Goal: Task Accomplishment & Management: Manage account settings

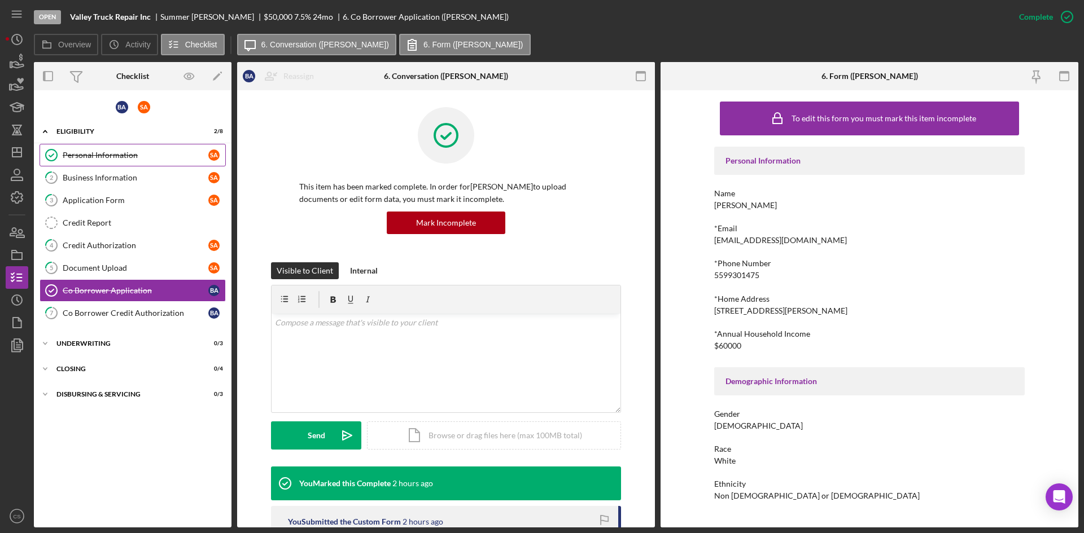
click at [110, 145] on link "Personal Information Personal Information S A" at bounding box center [133, 155] width 186 height 23
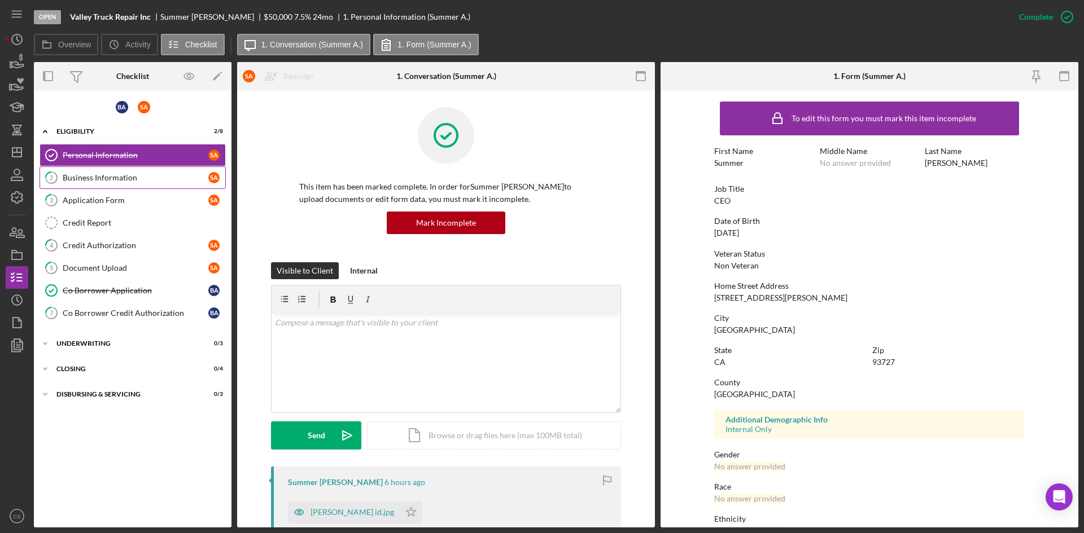
click at [103, 174] on div "Business Information" at bounding box center [136, 177] width 146 height 9
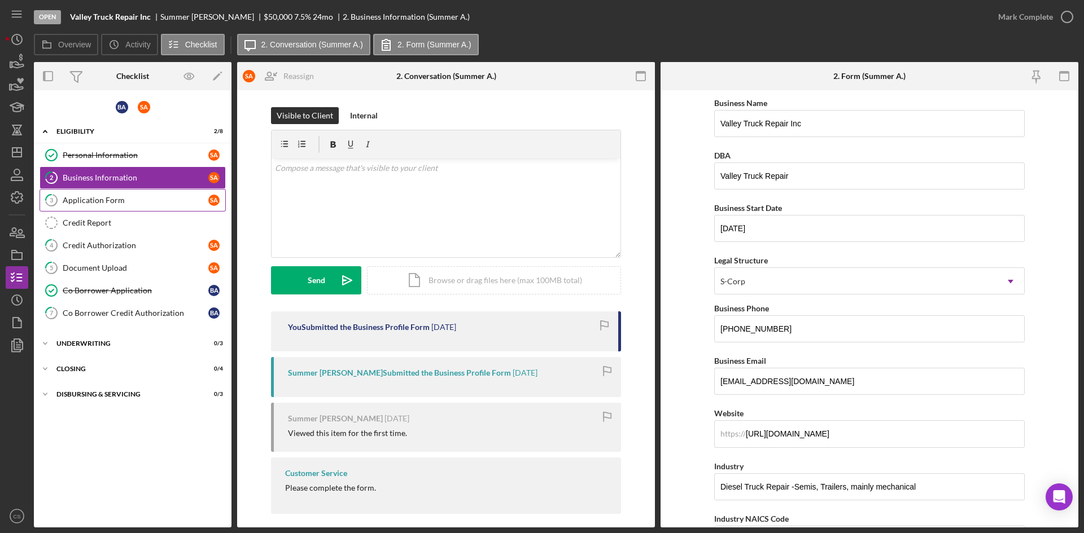
click at [176, 207] on link "3 Application Form S A" at bounding box center [133, 200] width 186 height 23
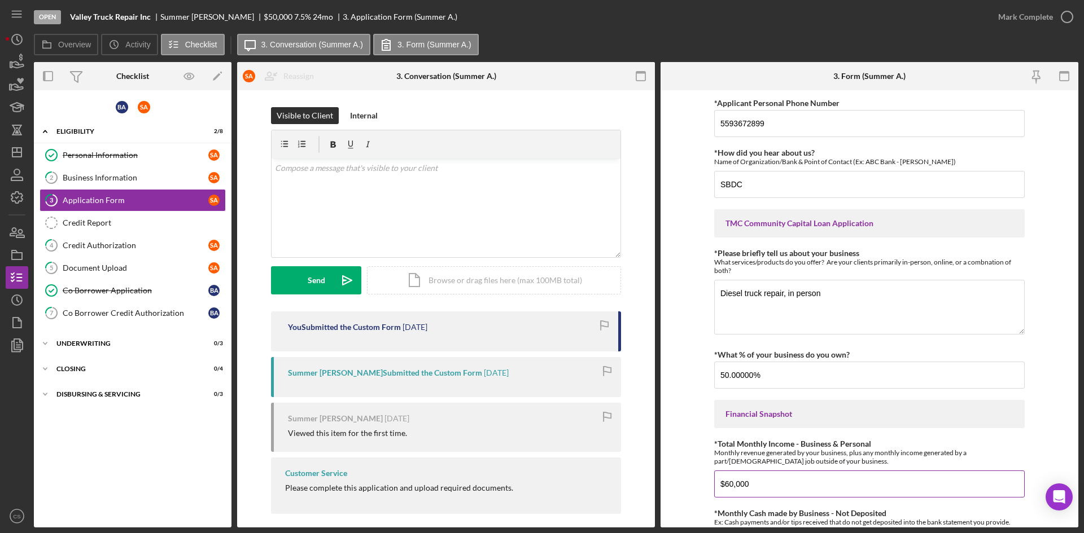
scroll to position [113, 0]
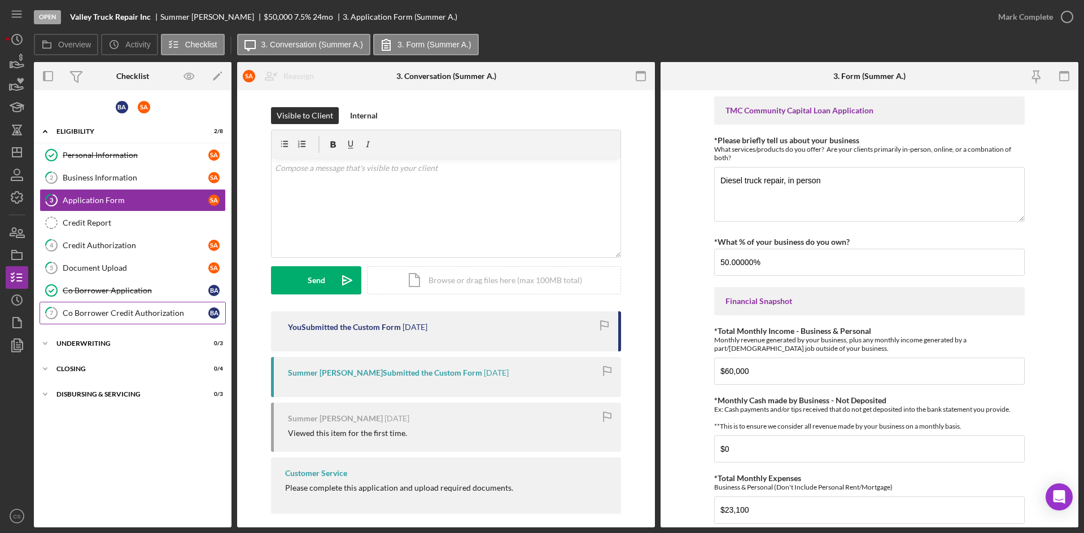
click at [154, 320] on link "7 Co Borrower Credit Authorization B A" at bounding box center [133, 313] width 186 height 23
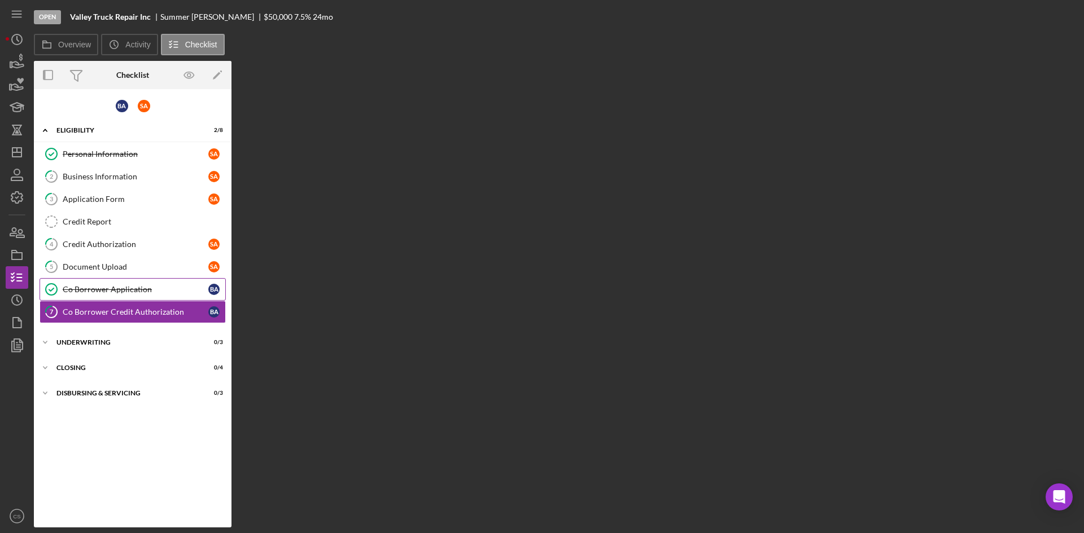
click at [148, 290] on div "Co Borrower Application" at bounding box center [136, 289] width 146 height 9
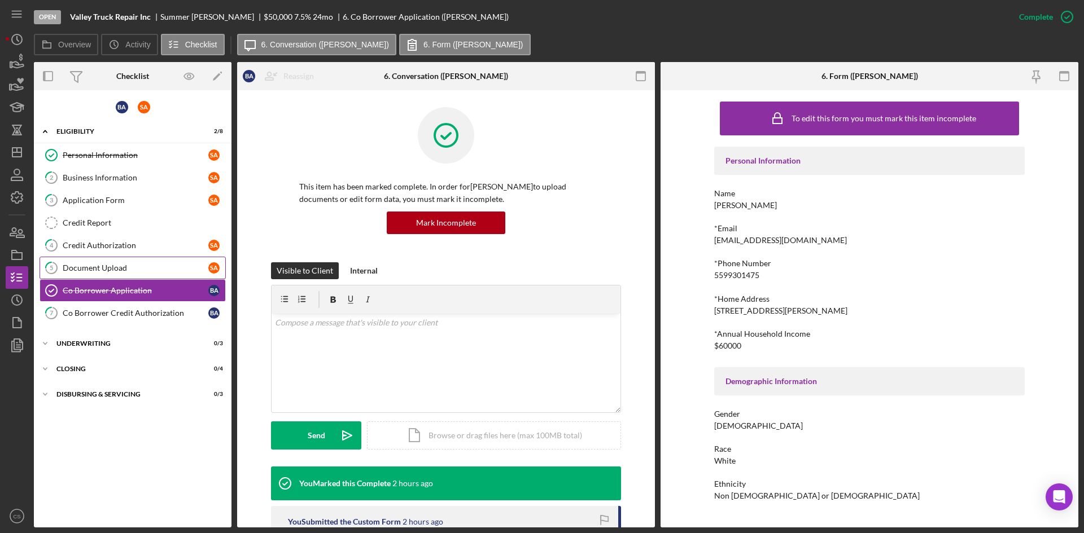
click at [149, 278] on link "5 Document Upload S A" at bounding box center [133, 268] width 186 height 23
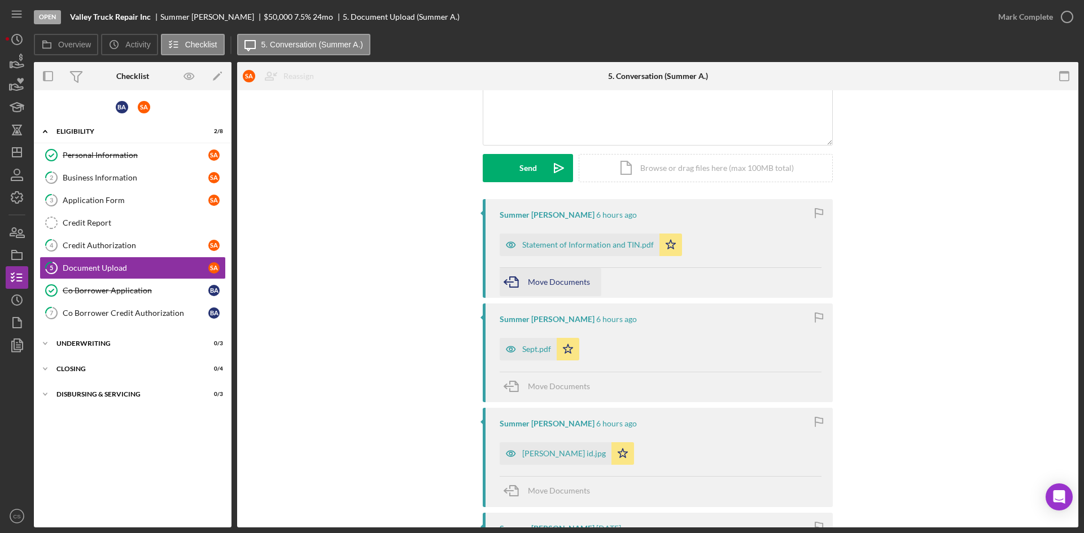
scroll to position [113, 0]
click at [523, 355] on div "Sept.pdf" at bounding box center [528, 349] width 57 height 23
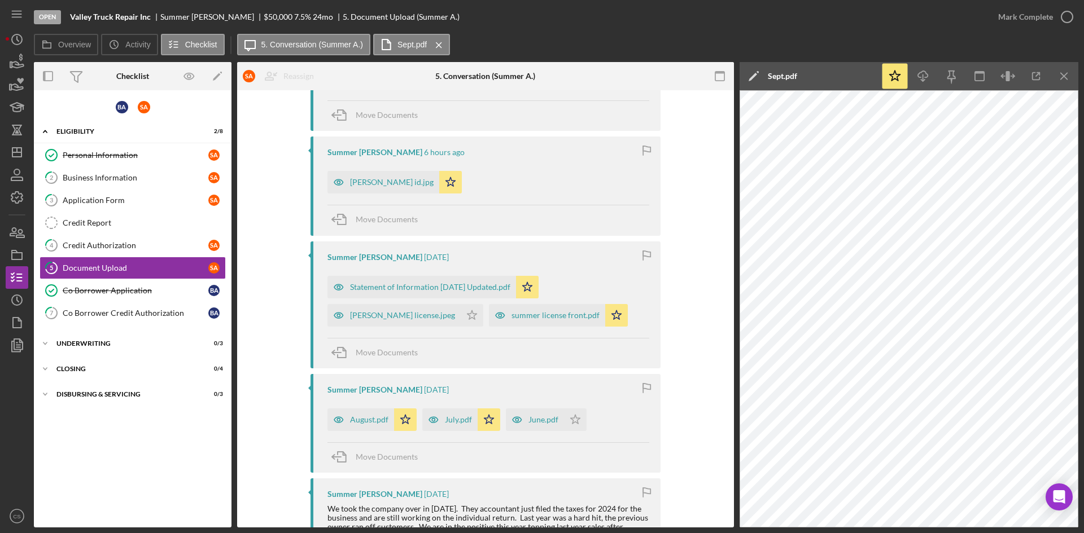
scroll to position [395, 0]
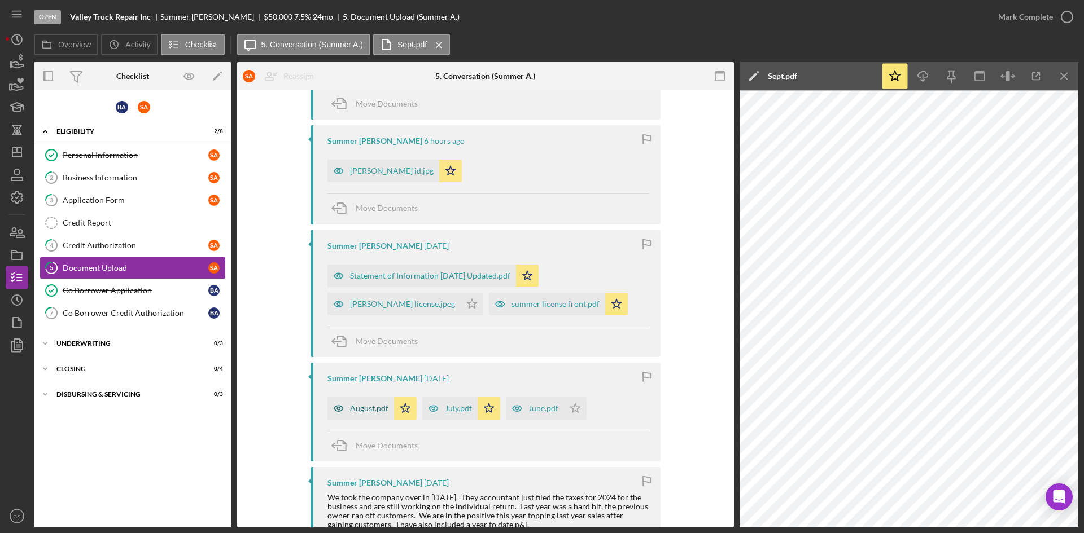
click at [349, 415] on div "August.pdf" at bounding box center [360, 408] width 67 height 23
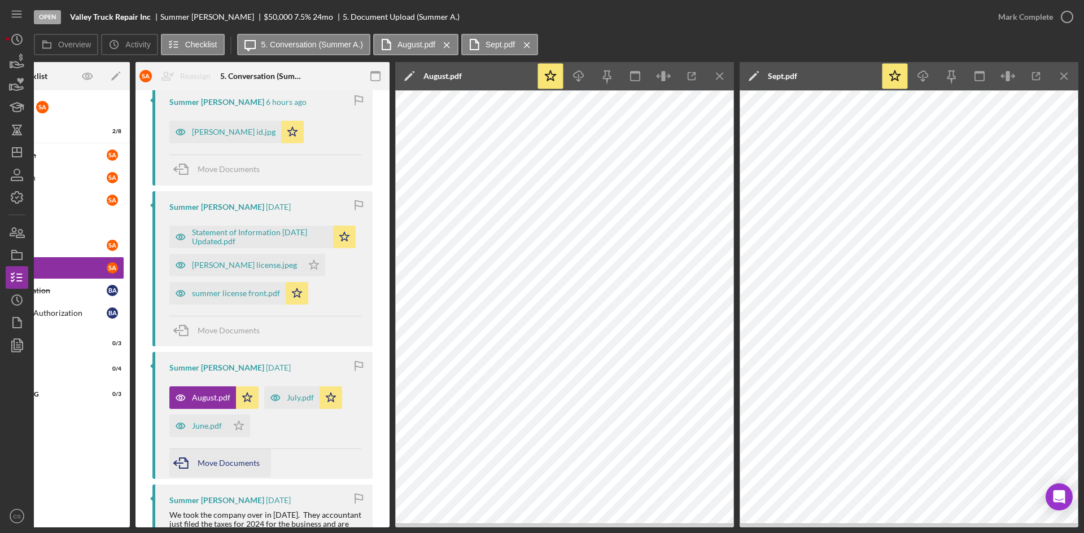
scroll to position [452, 0]
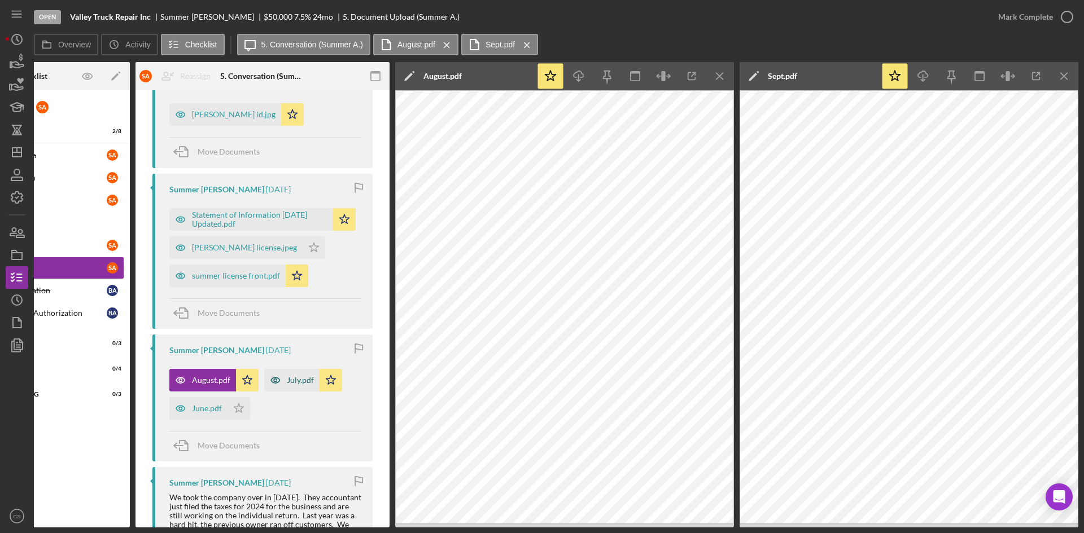
click at [284, 378] on icon "button" at bounding box center [275, 380] width 23 height 23
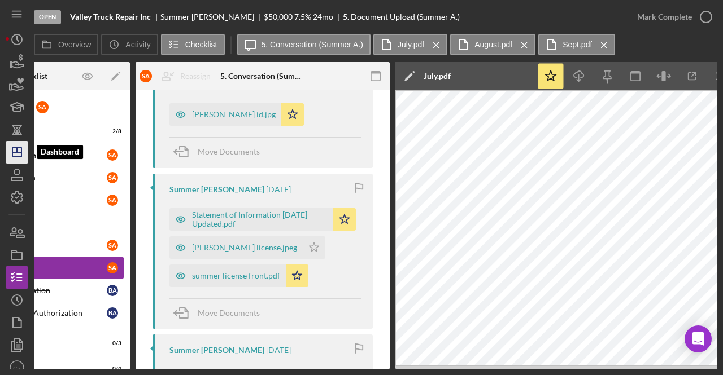
click at [15, 154] on icon "Icon/Dashboard" at bounding box center [17, 152] width 28 height 28
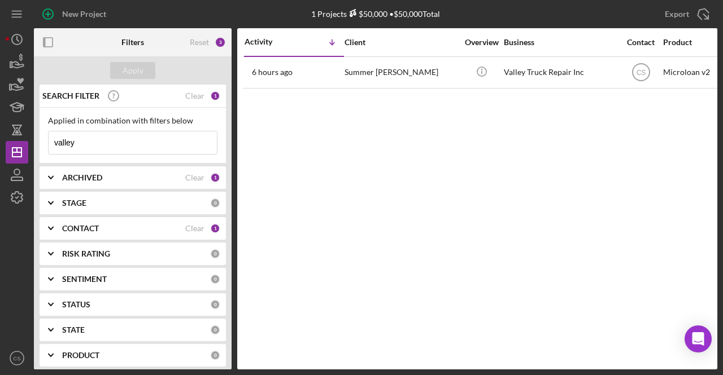
click at [99, 145] on input "valley" at bounding box center [133, 143] width 168 height 23
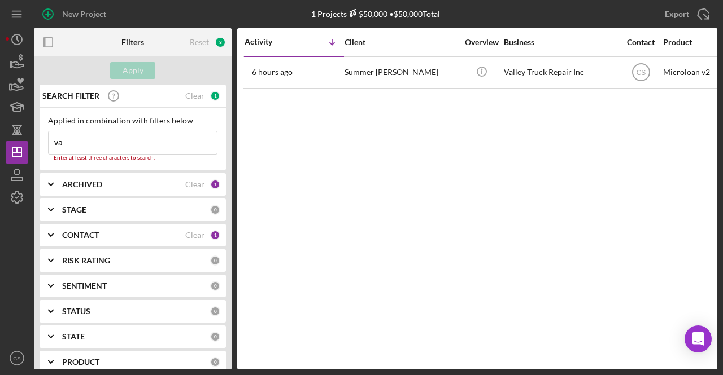
type input "v"
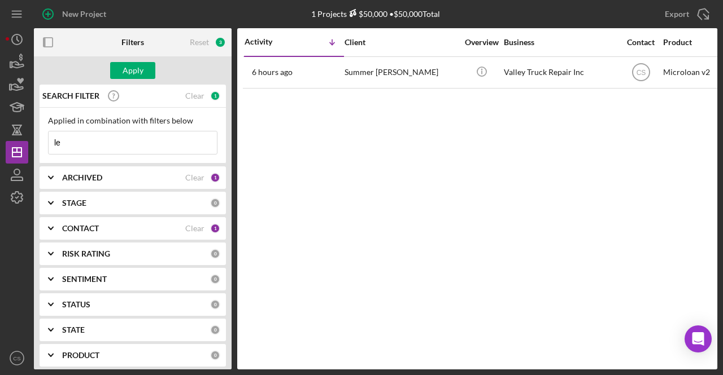
type input "l"
click at [95, 143] on input at bounding box center [133, 143] width 168 height 23
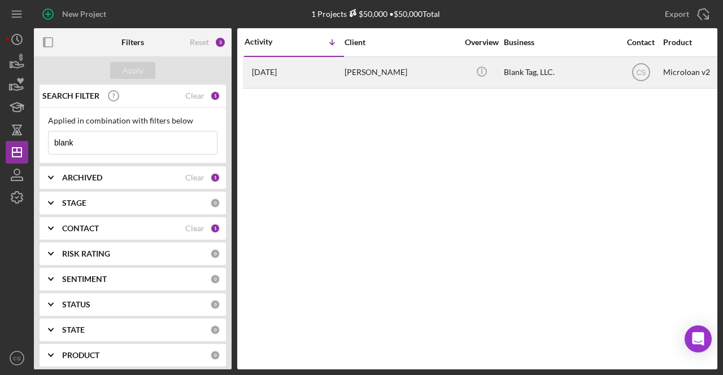
type input "blank"
click at [332, 66] on div "[DATE] [PERSON_NAME]" at bounding box center [293, 73] width 99 height 30
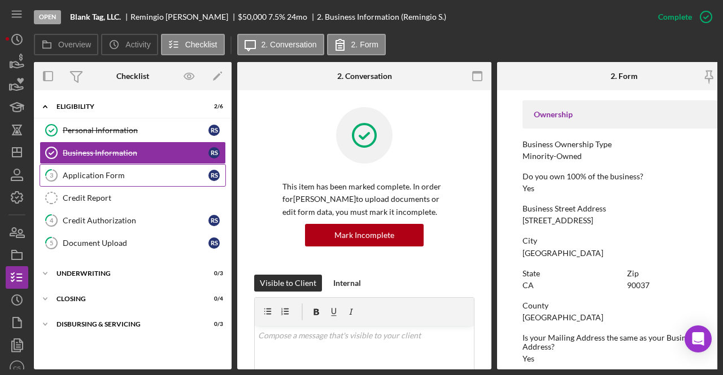
click at [71, 178] on div "Application Form" at bounding box center [136, 175] width 146 height 9
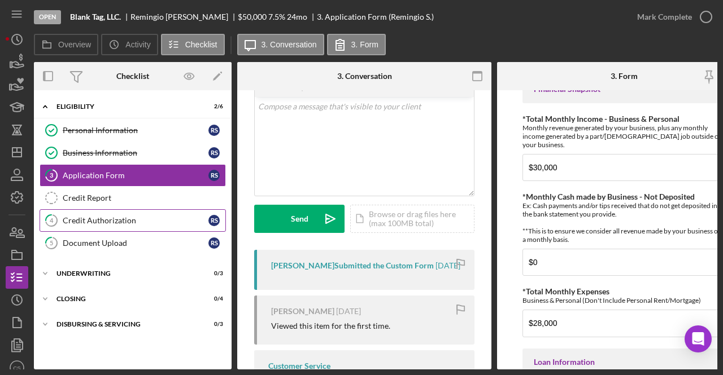
click at [181, 220] on div "Credit Authorization" at bounding box center [136, 220] width 146 height 9
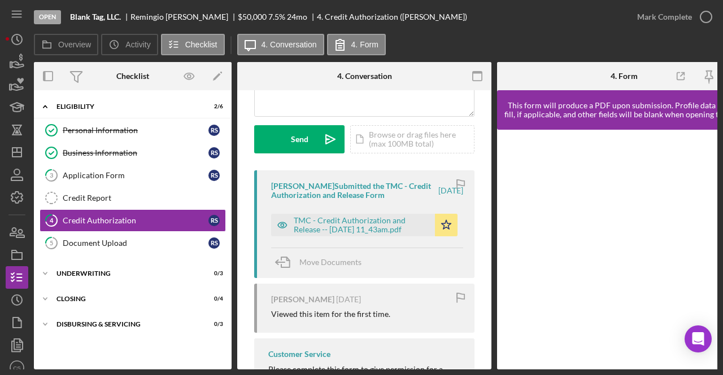
scroll to position [142, 0]
click at [368, 232] on div "TMC - Credit Authorization and Release -- [DATE] 11_43am.pdf" at bounding box center [361, 225] width 135 height 18
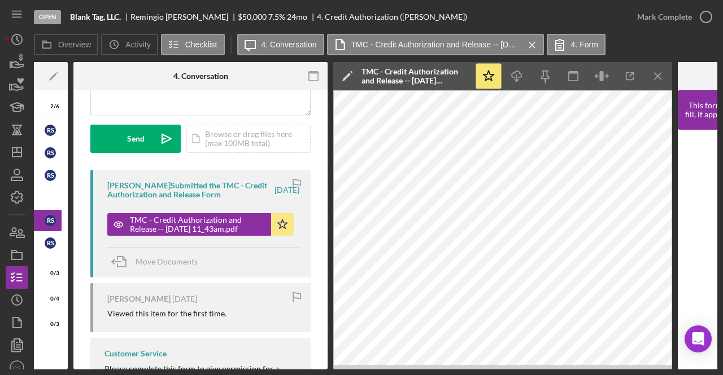
scroll to position [0, 0]
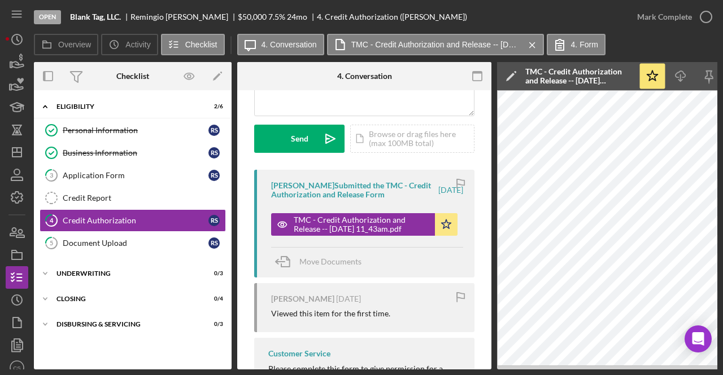
click at [129, 253] on div "Personal Information Personal Information R S Business Information Business Inf…" at bounding box center [133, 189] width 198 height 141
click at [121, 242] on div "Document Upload" at bounding box center [136, 243] width 146 height 9
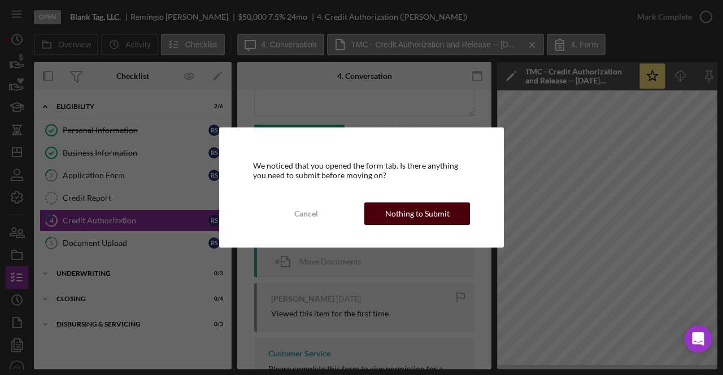
click at [396, 211] on div "Nothing to Submit" at bounding box center [417, 214] width 64 height 23
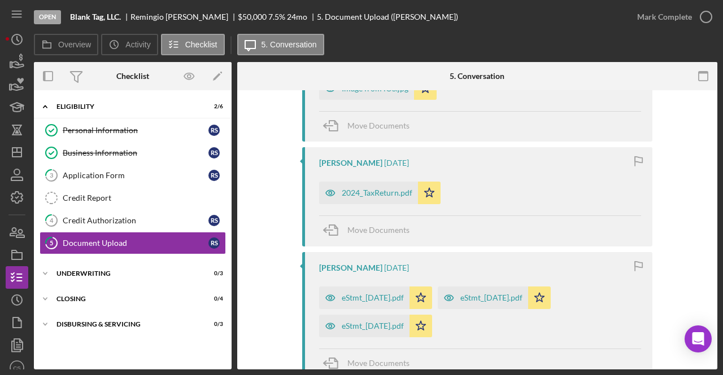
scroll to position [454, 0]
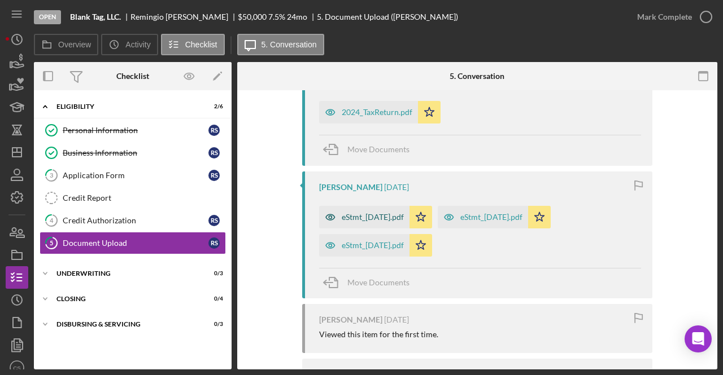
click at [395, 218] on div "eStmt_[DATE].pdf" at bounding box center [373, 217] width 62 height 9
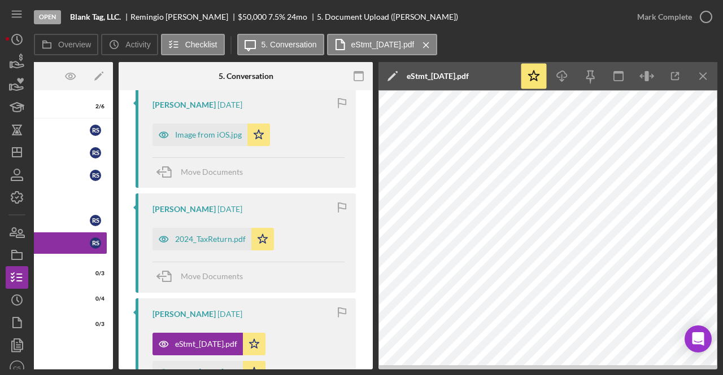
scroll to position [308, 0]
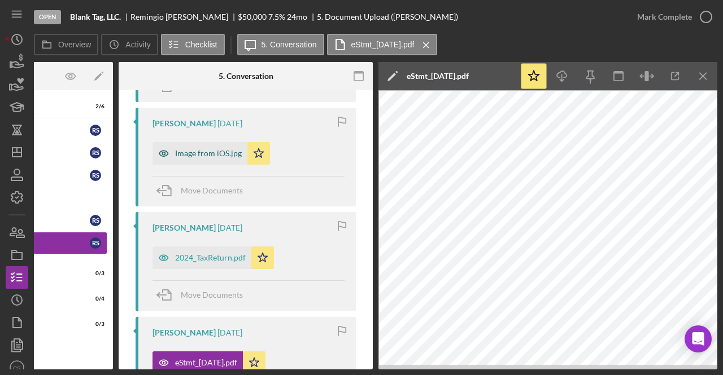
click at [209, 155] on div "Image from iOS.jpg" at bounding box center [208, 153] width 67 height 9
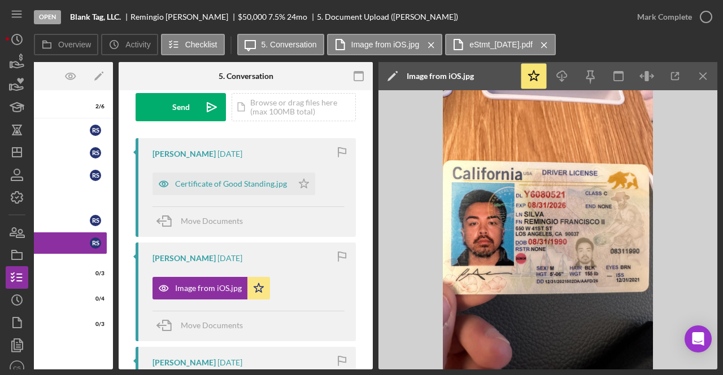
scroll to position [173, 0]
click at [244, 191] on div "Certificate of Good Standing.jpg" at bounding box center [222, 184] width 140 height 23
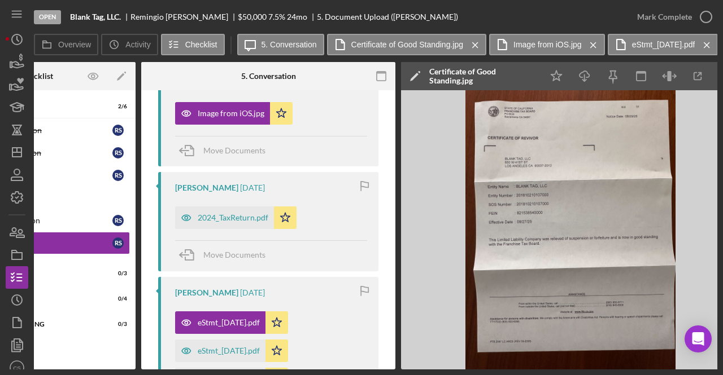
scroll to position [360, 0]
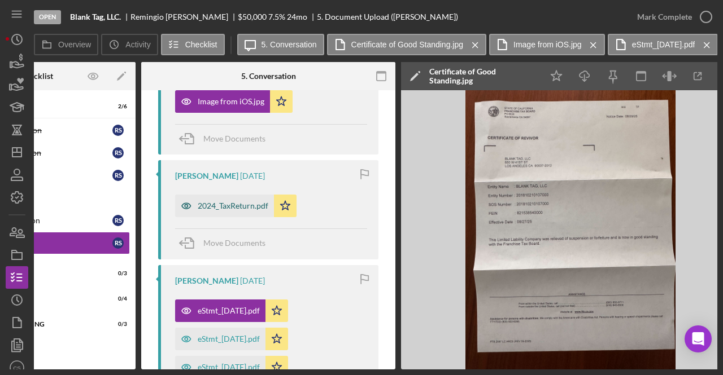
click at [239, 204] on div "2024_TaxReturn.pdf" at bounding box center [233, 206] width 71 height 9
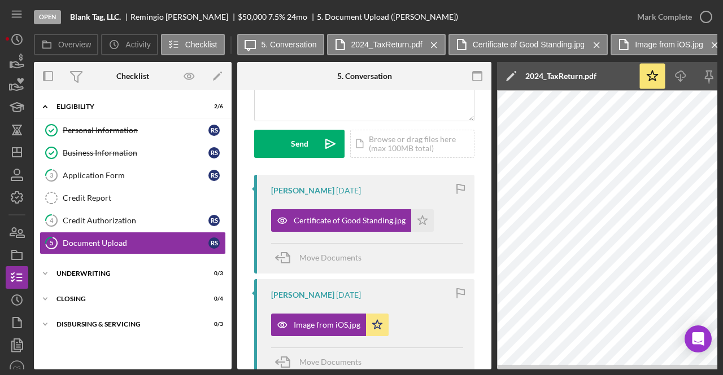
scroll to position [134, 0]
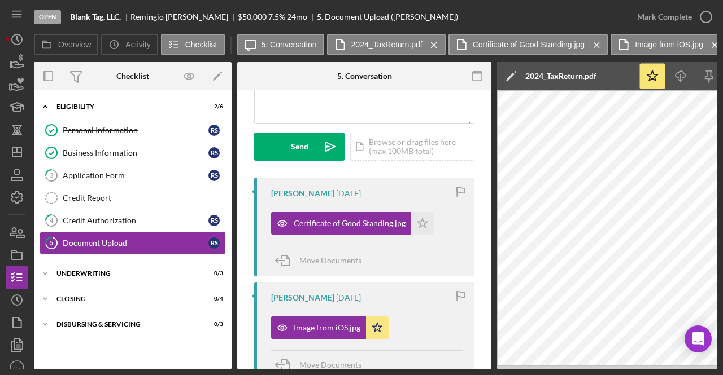
click at [384, 189] on div "[PERSON_NAME] [DATE]" at bounding box center [367, 193] width 192 height 9
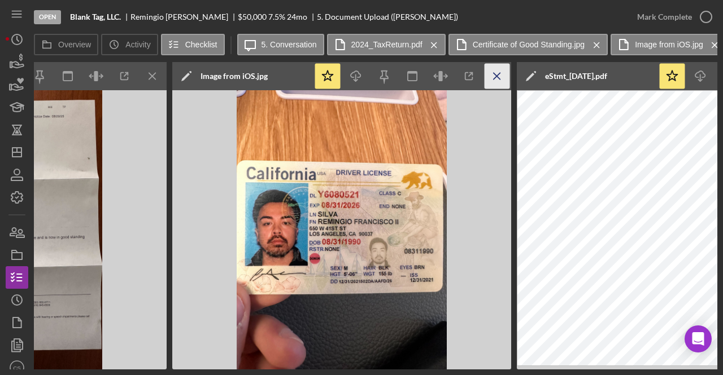
click at [491, 75] on icon "Icon/Menu Close" at bounding box center [496, 76] width 25 height 25
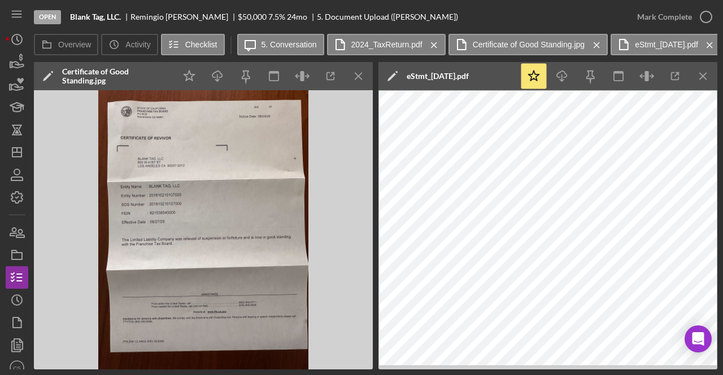
scroll to position [0, 807]
click at [362, 67] on icon "Icon/Menu Close" at bounding box center [358, 76] width 25 height 25
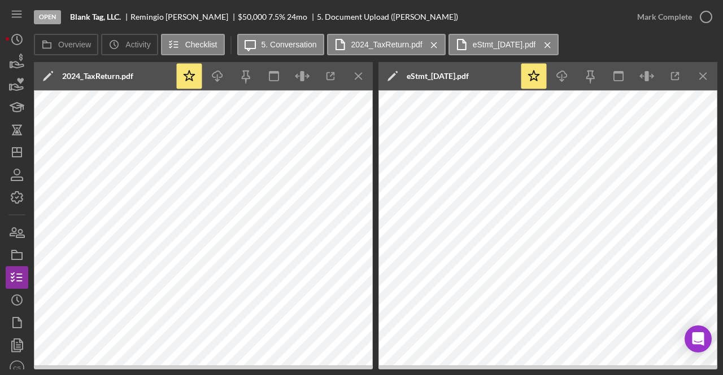
scroll to position [0, 463]
click at [344, 72] on div "Icon/Star Icon/Download Icon/Menu Close" at bounding box center [274, 76] width 198 height 28
click at [353, 73] on icon "Icon/Menu Close" at bounding box center [358, 76] width 25 height 25
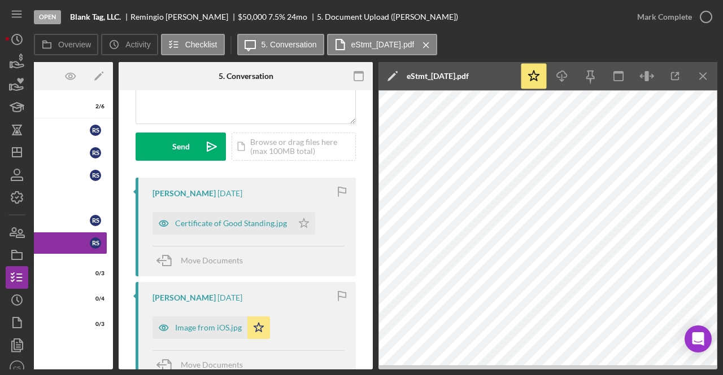
scroll to position [0, 119]
click at [706, 80] on icon "Icon/Menu Close" at bounding box center [702, 76] width 25 height 25
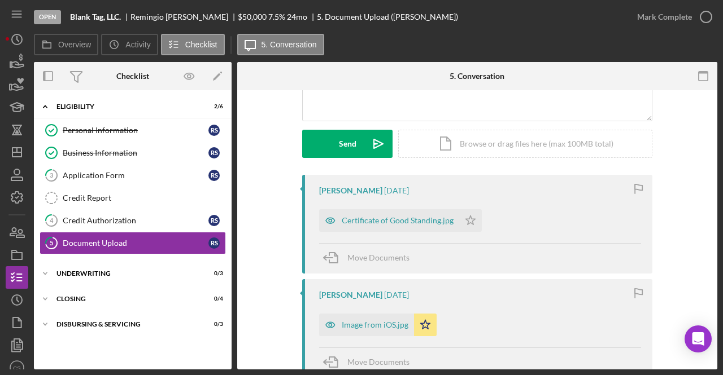
scroll to position [133, 0]
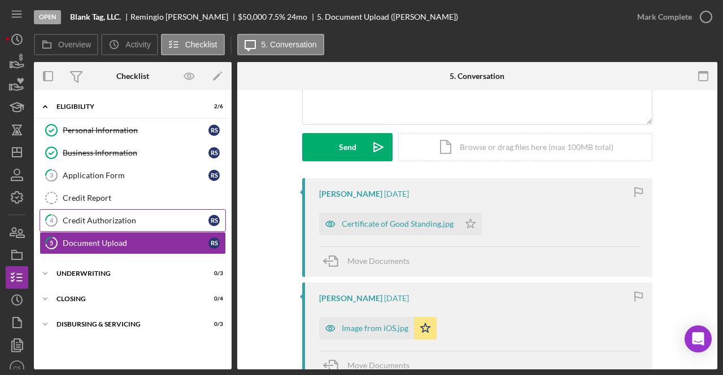
click at [142, 228] on link "4 Credit Authorization R S" at bounding box center [133, 220] width 186 height 23
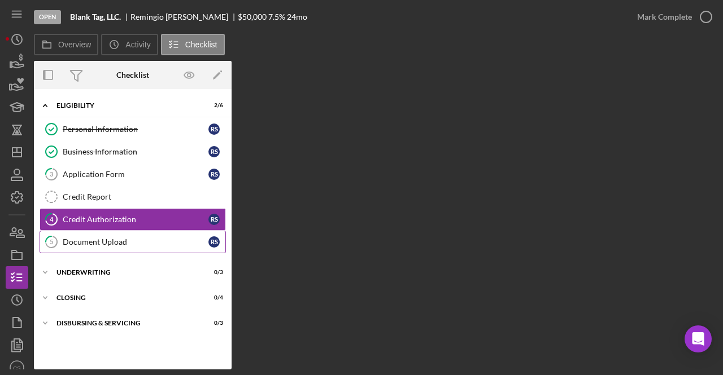
click at [147, 243] on div "Document Upload" at bounding box center [136, 242] width 146 height 9
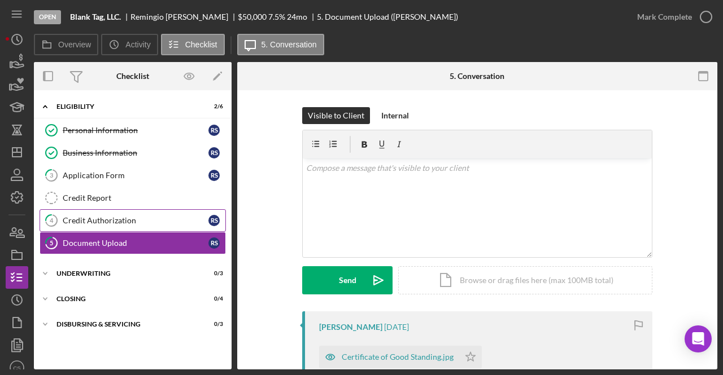
click at [120, 216] on div "Credit Authorization" at bounding box center [136, 220] width 146 height 9
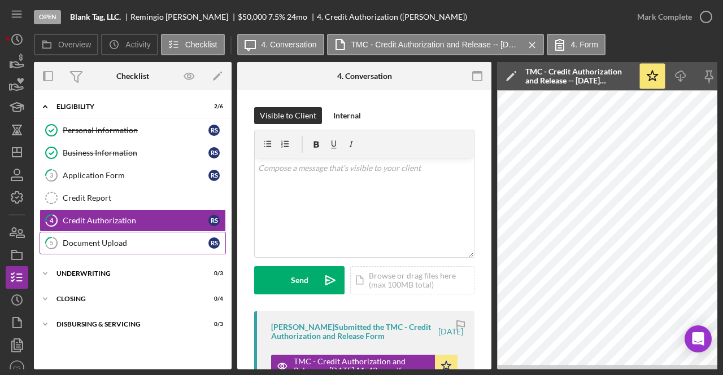
click at [146, 244] on div "Document Upload" at bounding box center [136, 243] width 146 height 9
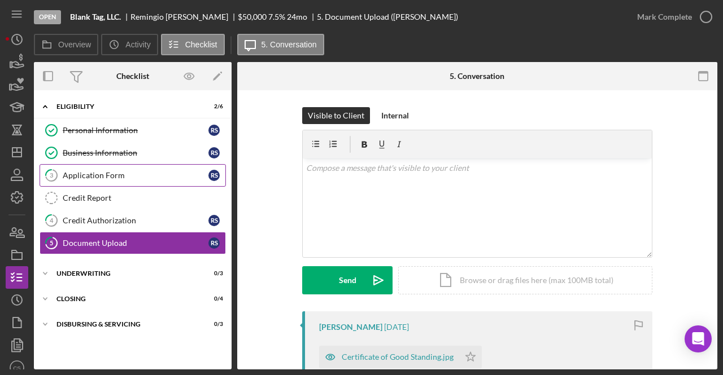
click at [138, 173] on div "Application Form" at bounding box center [136, 175] width 146 height 9
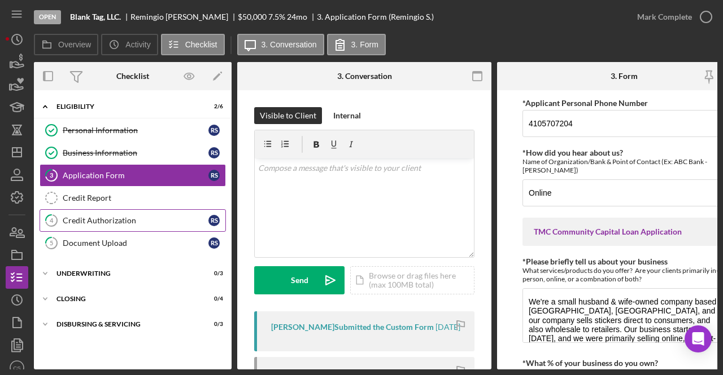
click at [159, 228] on link "4 Credit Authorization R S" at bounding box center [133, 220] width 186 height 23
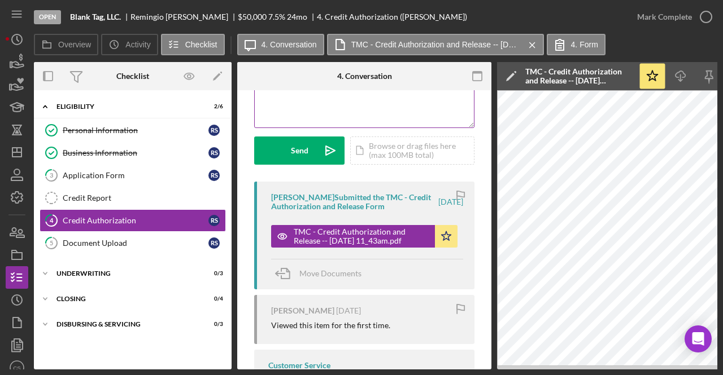
scroll to position [132, 0]
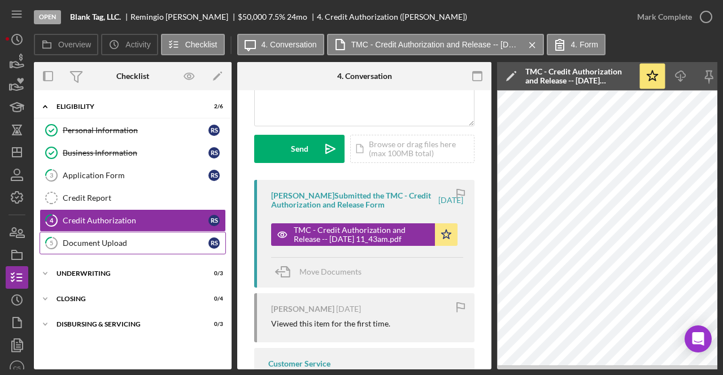
click at [183, 246] on link "5 Document Upload R S" at bounding box center [133, 243] width 186 height 23
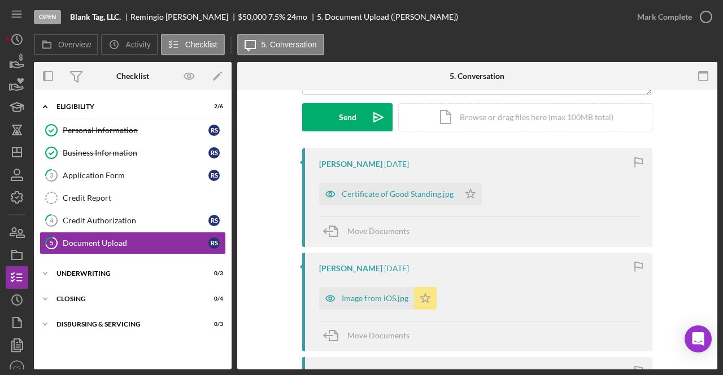
scroll to position [161, 0]
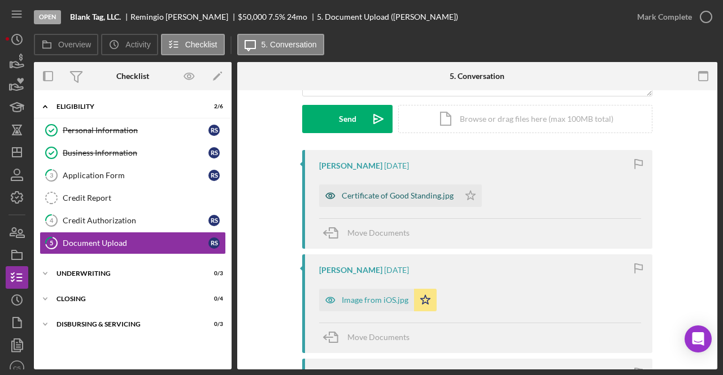
click at [425, 197] on div "Certificate of Good Standing.jpg" at bounding box center [398, 195] width 112 height 9
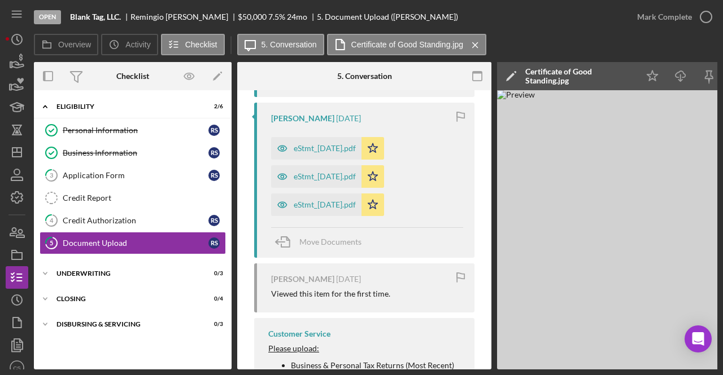
scroll to position [610, 0]
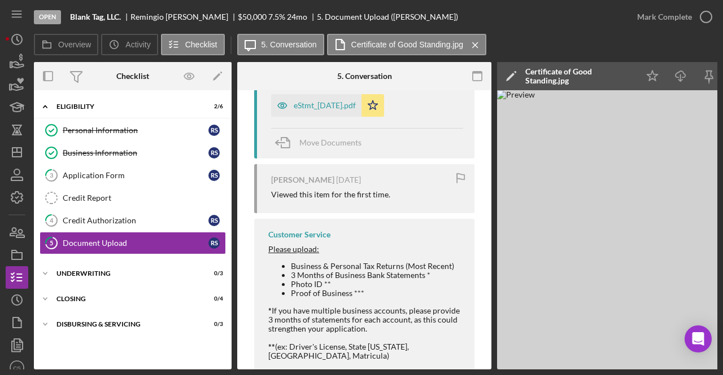
scroll to position [697, 0]
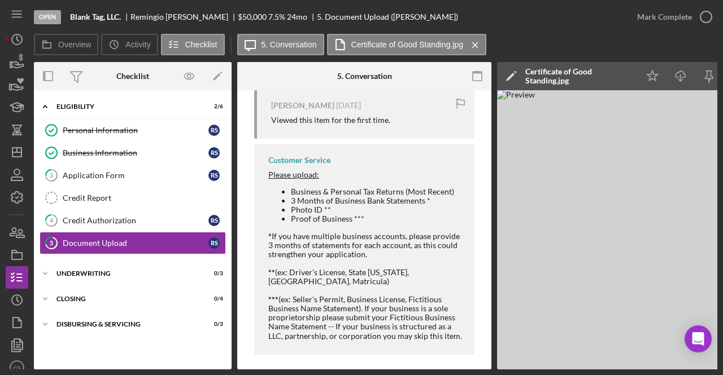
click at [385, 262] on div "Business & Personal Tax Returns (Most Recent) 3 Months of Business Bank Stateme…" at bounding box center [365, 227] width 195 height 81
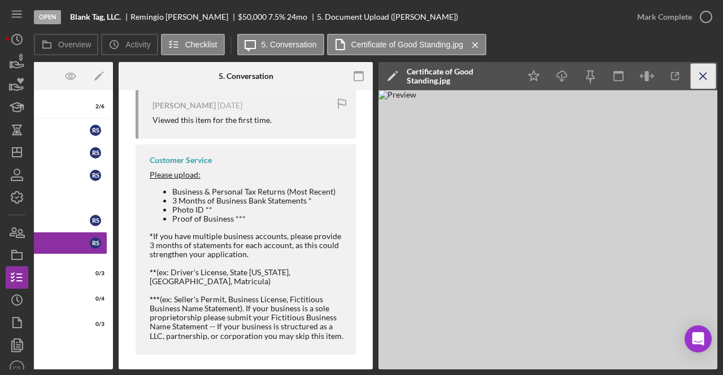
click at [699, 84] on icon "Icon/Menu Close" at bounding box center [702, 76] width 25 height 25
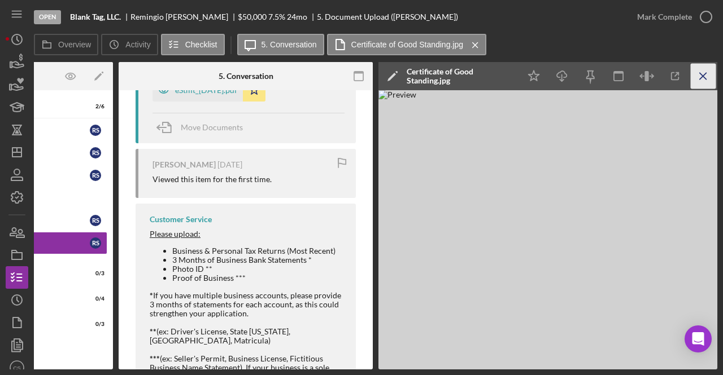
scroll to position [0, 0]
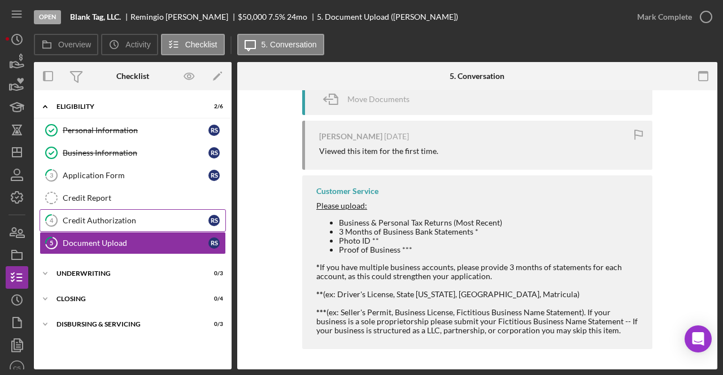
click at [131, 221] on div "Credit Authorization" at bounding box center [136, 220] width 146 height 9
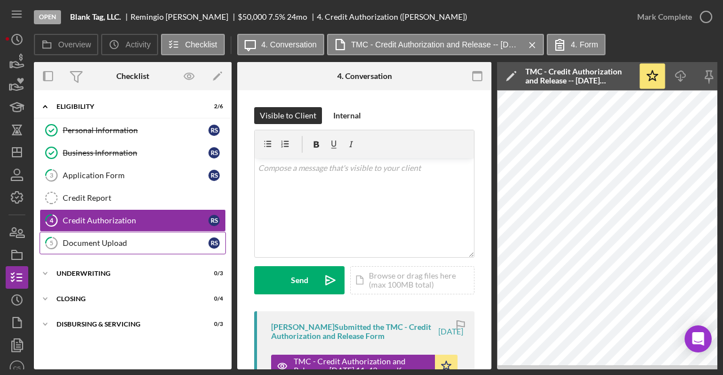
click at [151, 234] on link "5 Document Upload R S" at bounding box center [133, 243] width 186 height 23
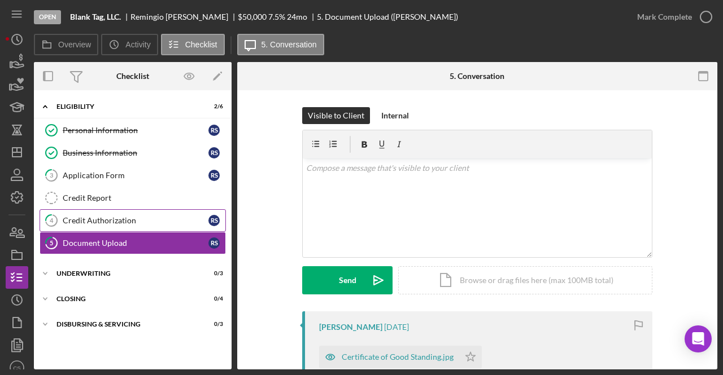
click at [156, 225] on link "4 Credit Authorization R S" at bounding box center [133, 220] width 186 height 23
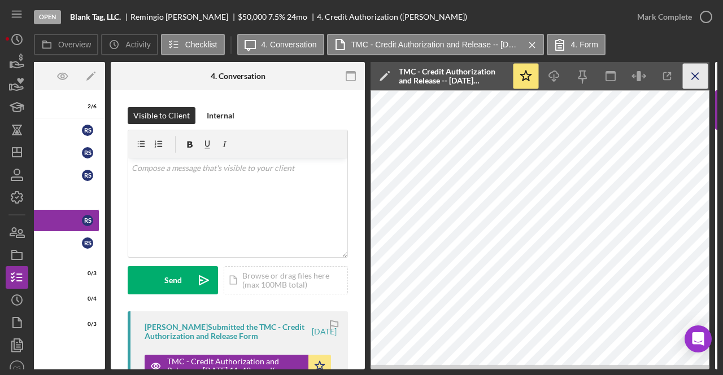
click at [692, 83] on icon "Icon/Menu Close" at bounding box center [695, 76] width 25 height 25
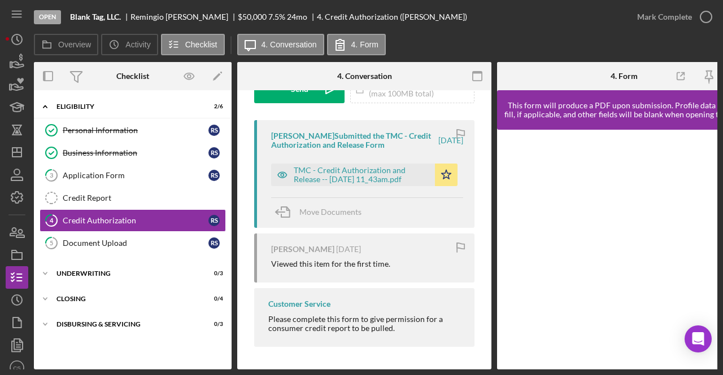
scroll to position [193, 0]
click at [155, 228] on link "4 Credit Authorization R S" at bounding box center [133, 220] width 186 height 23
click at [159, 246] on link "5 Document Upload R S" at bounding box center [133, 243] width 186 height 23
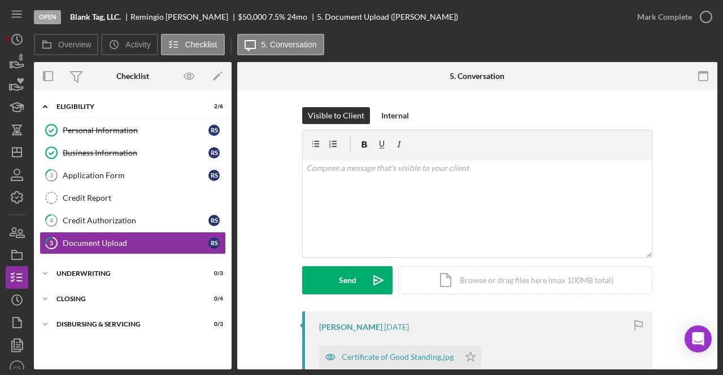
click at [288, 203] on div "Visible to Client Internal v Color teal Color pink Remove color Add row above A…" at bounding box center [477, 209] width 446 height 204
click at [152, 139] on link "Personal Information Personal Information R S" at bounding box center [133, 130] width 186 height 23
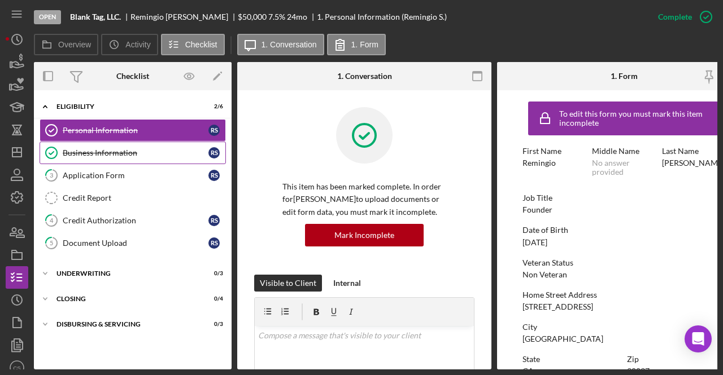
click at [149, 162] on link "Business Information Business Information R S" at bounding box center [133, 153] width 186 height 23
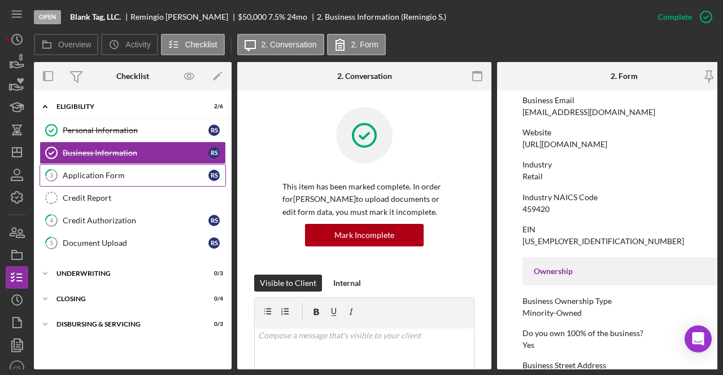
click at [108, 171] on div "Application Form" at bounding box center [136, 175] width 146 height 9
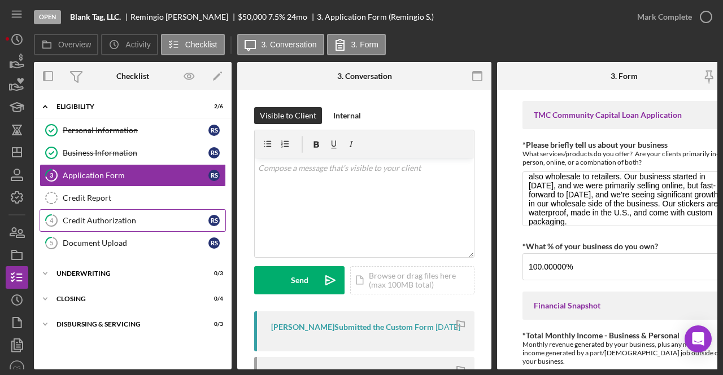
click at [123, 216] on div "Credit Authorization" at bounding box center [136, 220] width 146 height 9
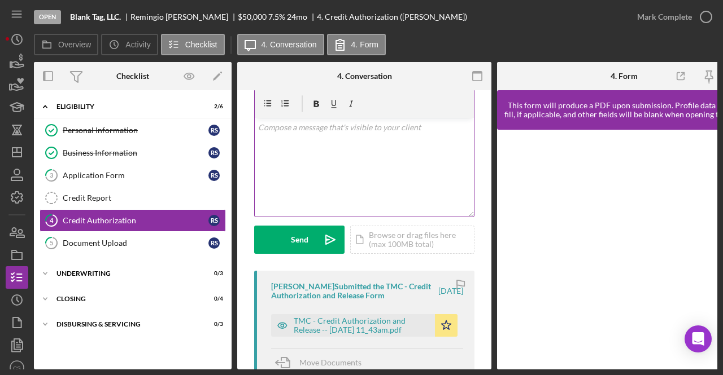
scroll to position [40, 0]
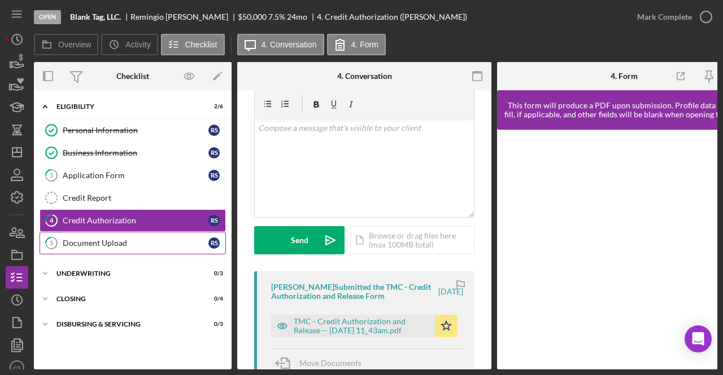
click at [152, 239] on div "Document Upload" at bounding box center [136, 243] width 146 height 9
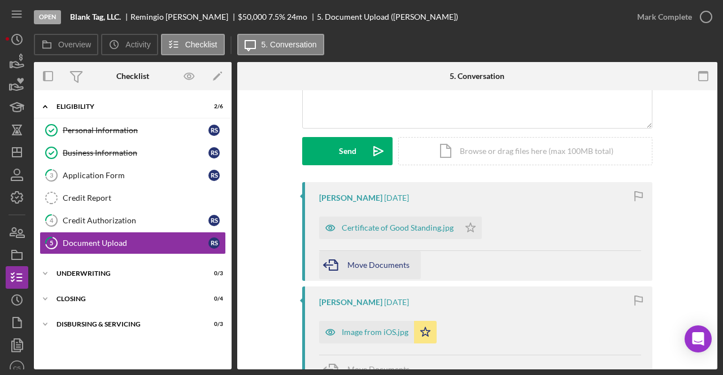
scroll to position [221, 0]
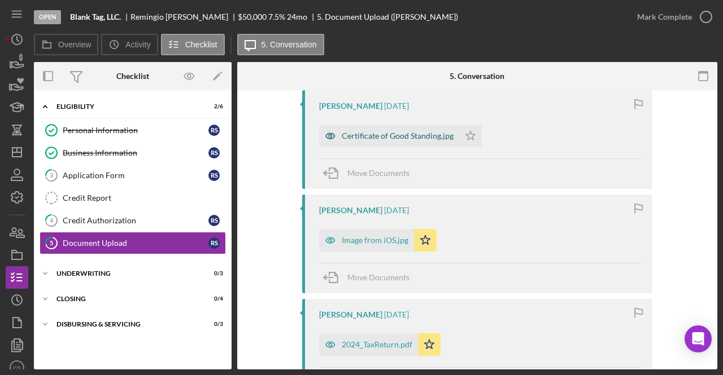
click at [377, 135] on div "Certificate of Good Standing.jpg" at bounding box center [398, 136] width 112 height 9
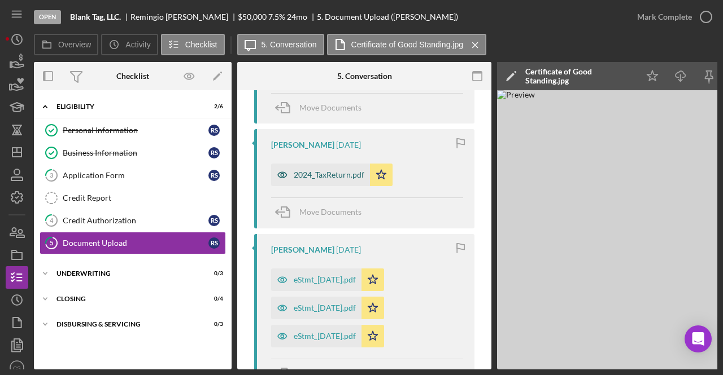
scroll to position [391, 0]
click at [325, 172] on div "2024_TaxReturn.pdf" at bounding box center [329, 175] width 71 height 9
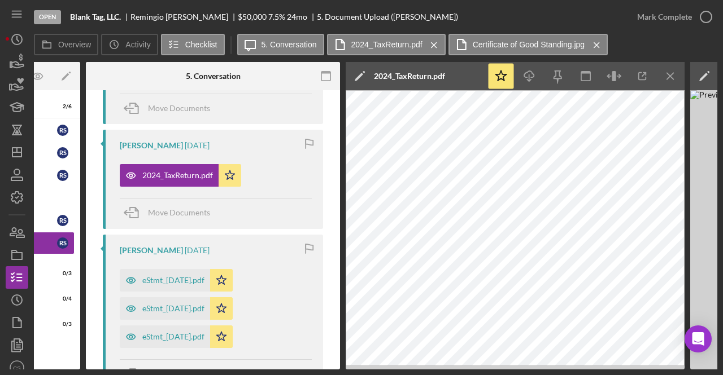
scroll to position [480, 0]
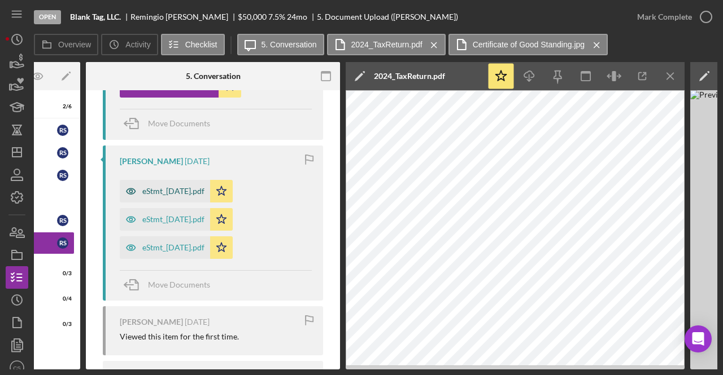
click at [201, 183] on div "eStmt_[DATE].pdf" at bounding box center [165, 191] width 90 height 23
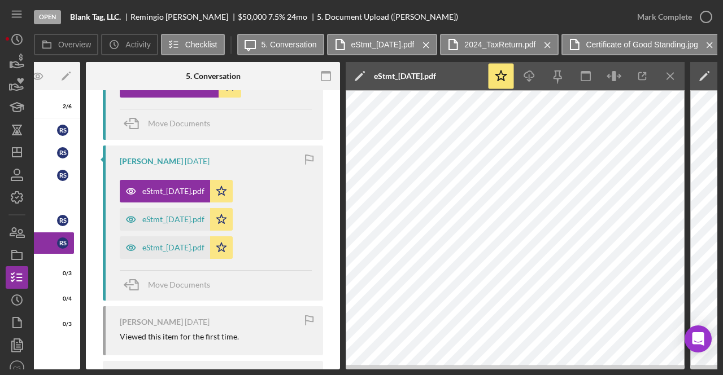
drag, startPoint x: 241, startPoint y: 197, endPoint x: 220, endPoint y: 150, distance: 51.8
click at [220, 150] on div "[PERSON_NAME] [DATE] eStmt_[DATE].pdf Icon/Star eStmt_[DATE].pdf Icon/Star eStm…" at bounding box center [213, 223] width 220 height 155
click at [233, 187] on icon "Icon/Star" at bounding box center [221, 191] width 23 height 23
click at [204, 215] on div "eStmt_[DATE].pdf" at bounding box center [173, 219] width 62 height 9
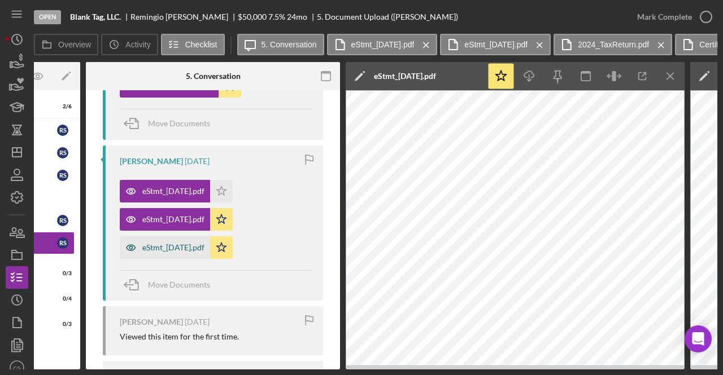
click at [201, 239] on div "eStmt_[DATE].pdf" at bounding box center [165, 248] width 90 height 23
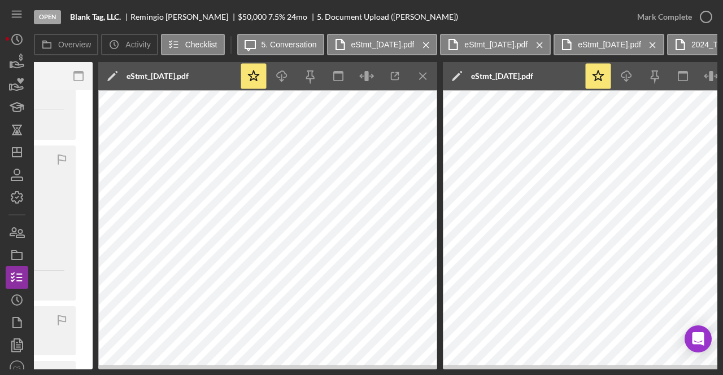
scroll to position [0, 366]
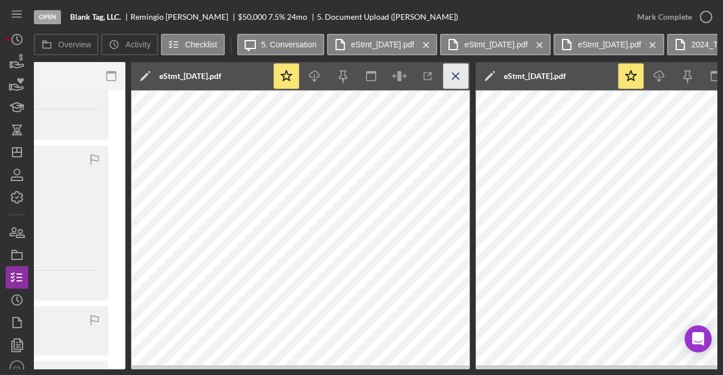
click at [453, 76] on icon "Icon/Menu Close" at bounding box center [455, 76] width 25 height 25
click at [458, 74] on icon "Icon/Menu Close" at bounding box center [455, 76] width 25 height 25
click at [461, 69] on icon "Icon/Menu Close" at bounding box center [455, 76] width 25 height 25
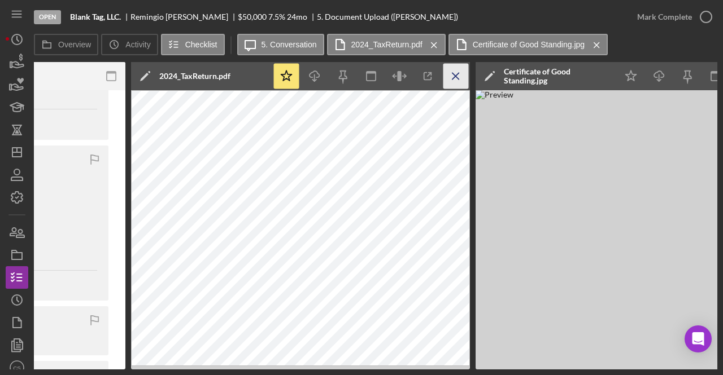
click at [465, 72] on icon "Icon/Menu Close" at bounding box center [455, 76] width 25 height 25
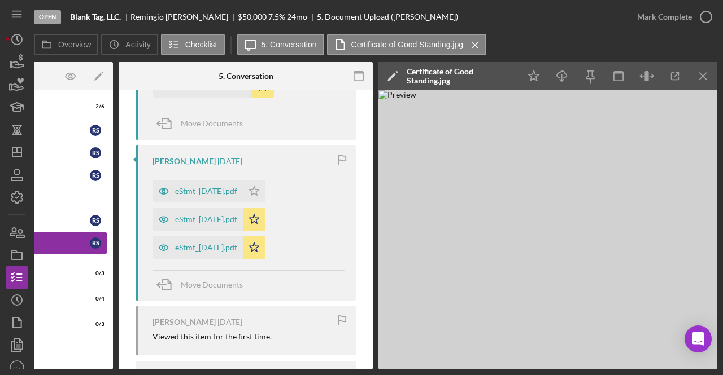
scroll to position [0, 119]
click at [703, 76] on line "button" at bounding box center [702, 76] width 6 height 6
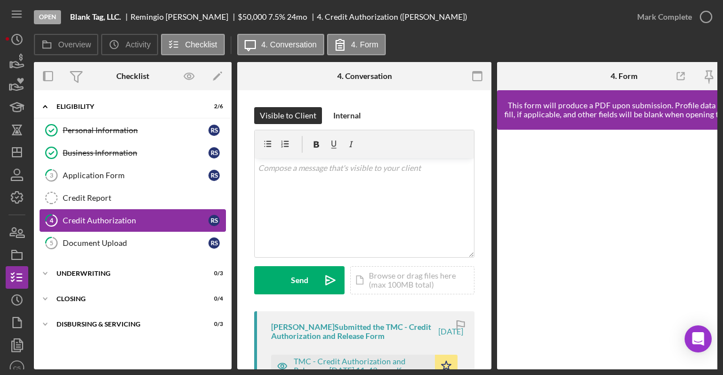
click at [120, 224] on link "4 Credit Authorization R S" at bounding box center [133, 220] width 186 height 23
click at [160, 234] on link "5 Document Upload R S" at bounding box center [133, 243] width 186 height 23
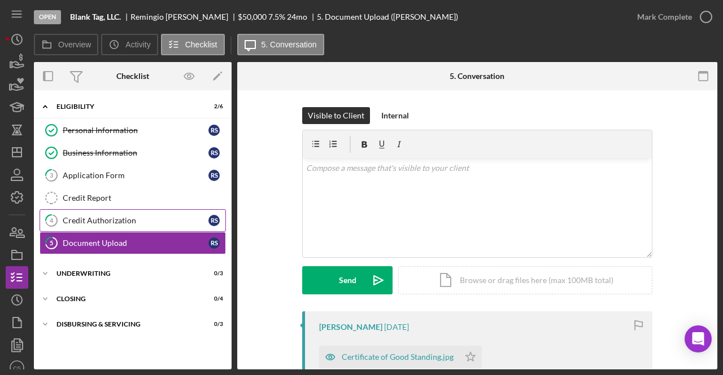
click at [165, 226] on link "4 Credit Authorization R S" at bounding box center [133, 220] width 186 height 23
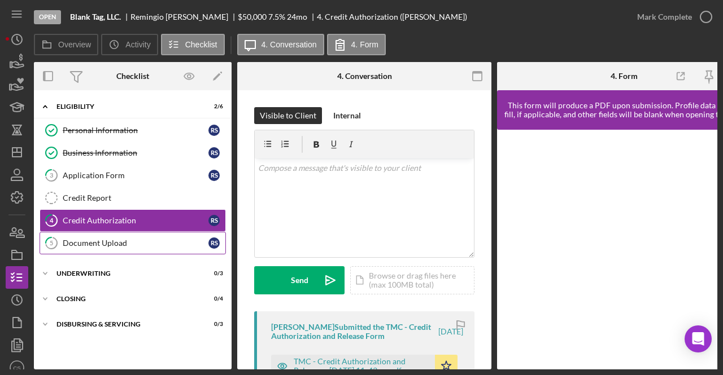
click at [165, 239] on div "Document Upload" at bounding box center [136, 243] width 146 height 9
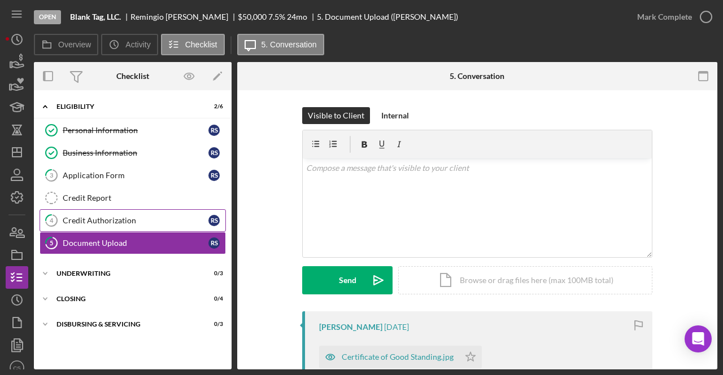
click at [190, 216] on div "Credit Authorization" at bounding box center [136, 220] width 146 height 9
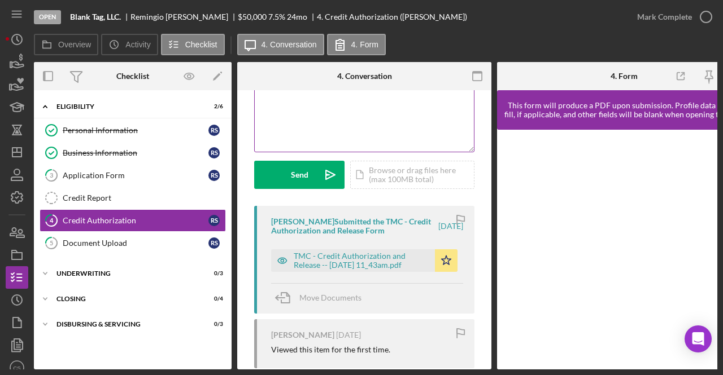
scroll to position [105, 0]
click at [380, 268] on div "TMC - Credit Authorization and Release -- [DATE] 11_43am.pdf" at bounding box center [361, 261] width 135 height 18
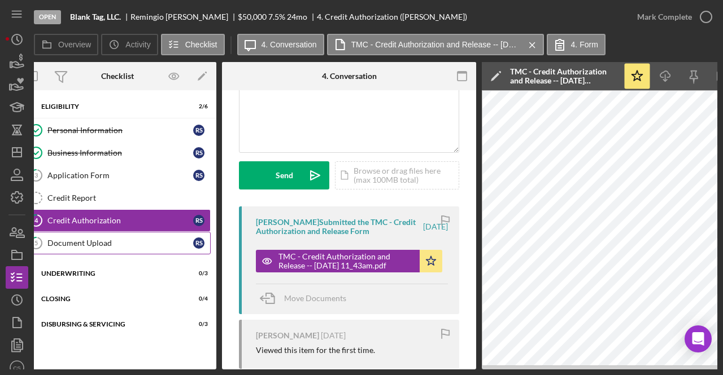
scroll to position [0, 0]
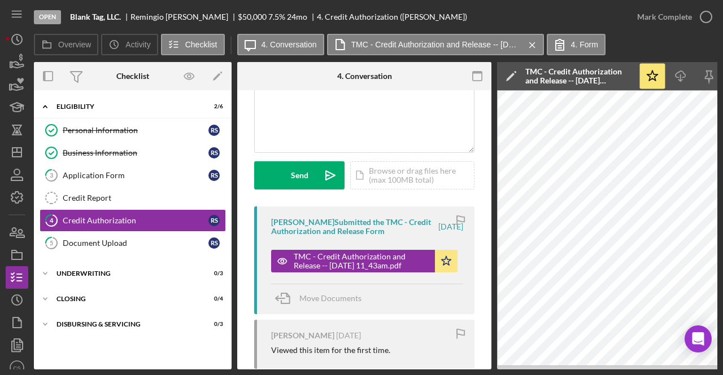
click at [478, 182] on div "Visible to Client Internal v Color teal Color pink Remove color Add row above A…" at bounding box center [364, 220] width 254 height 471
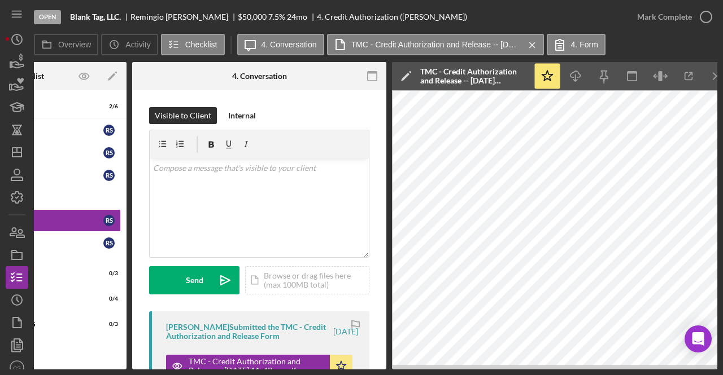
scroll to position [0, 106]
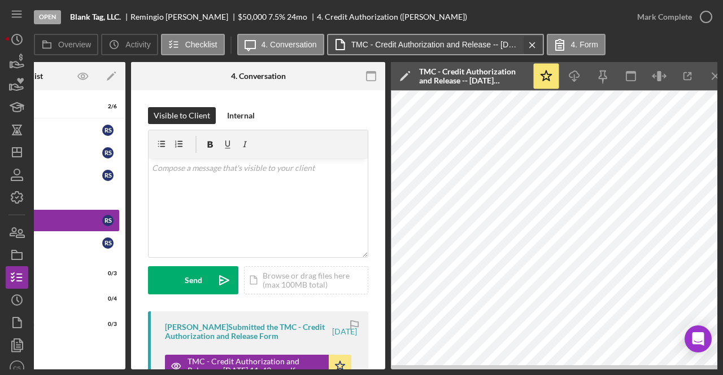
click at [522, 46] on icon "Icon/Menu Close" at bounding box center [532, 45] width 20 height 28
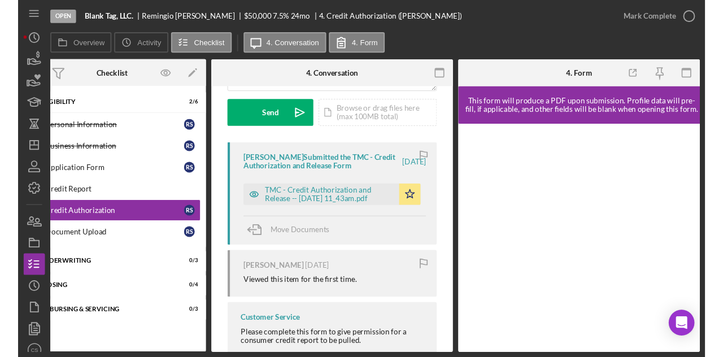
scroll to position [0, 0]
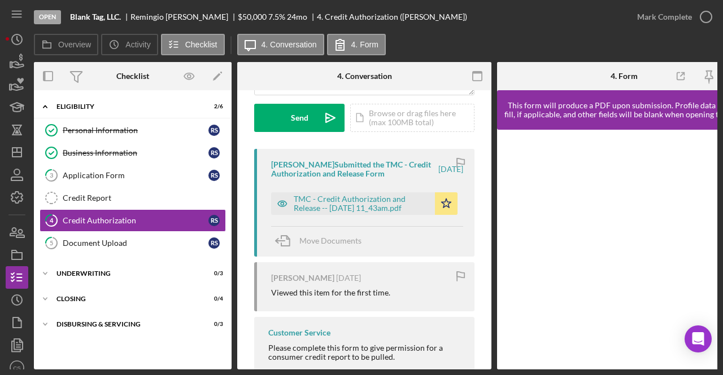
click at [460, 12] on div "Open Blank Tag, LLC. [PERSON_NAME] $50,000 $50,000 7.5 % 24 mo 4. Credit Author…" at bounding box center [330, 17] width 592 height 34
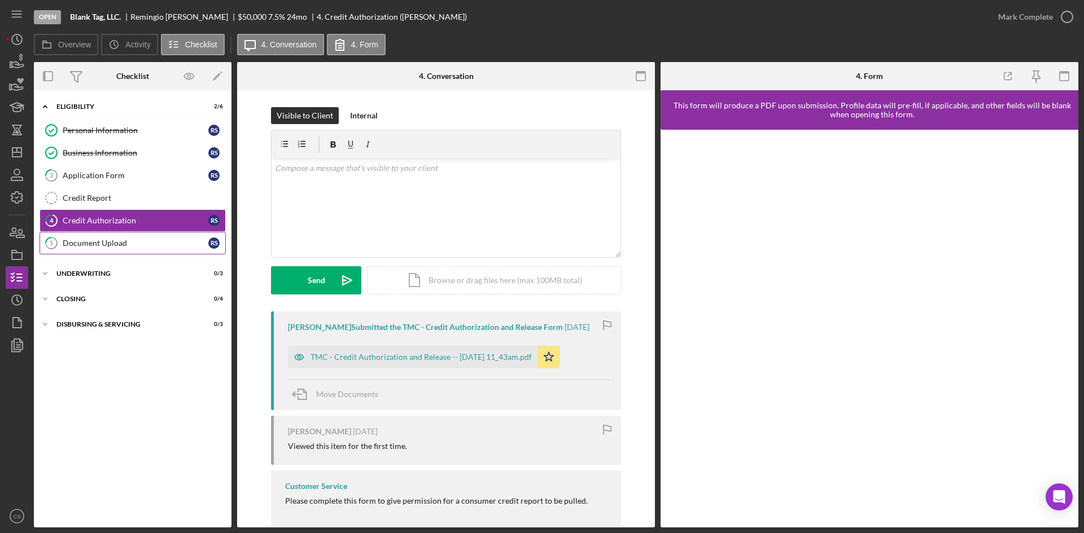
click at [152, 239] on div "Document Upload" at bounding box center [136, 243] width 146 height 9
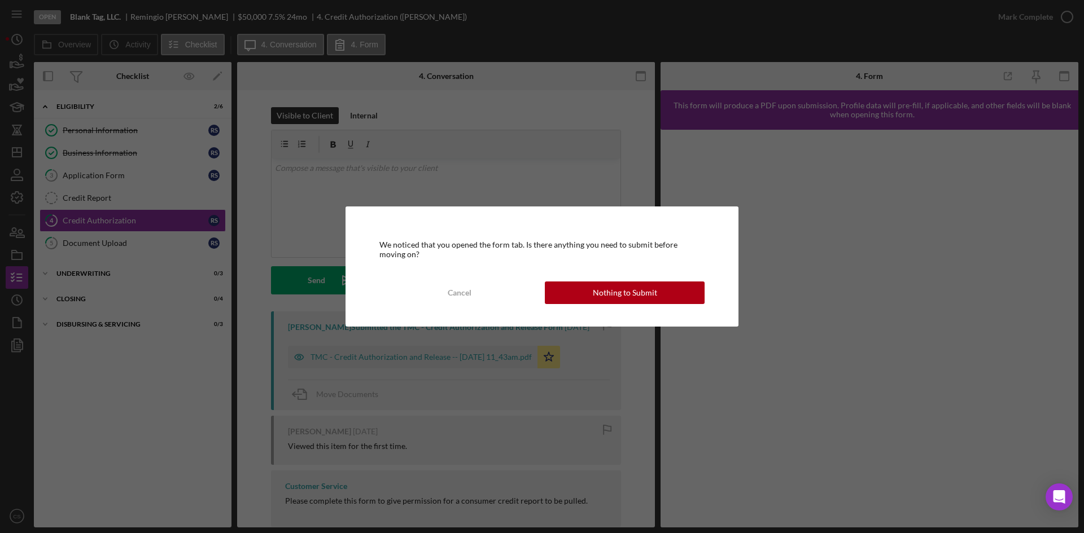
click at [160, 397] on div "We noticed that you opened the form tab. Is there anything you need to submit b…" at bounding box center [542, 266] width 1084 height 533
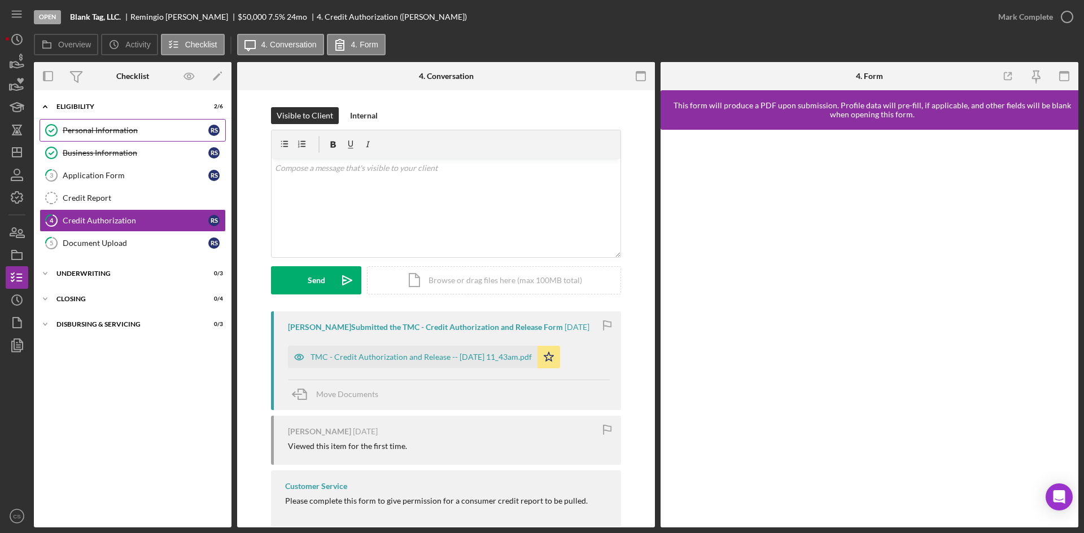
click at [126, 129] on div "Personal Information" at bounding box center [136, 130] width 146 height 9
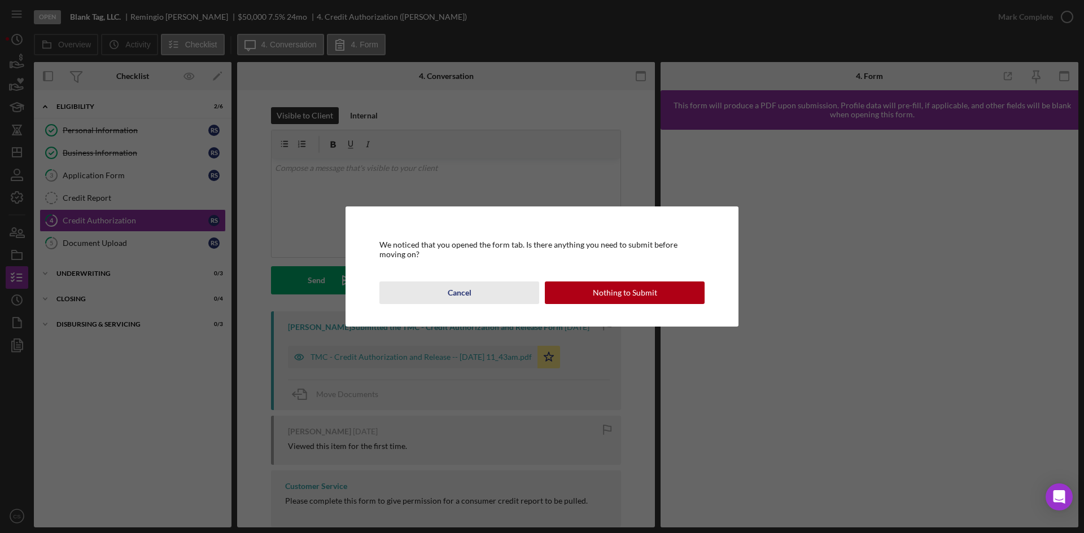
click at [444, 300] on button "Cancel" at bounding box center [459, 293] width 160 height 23
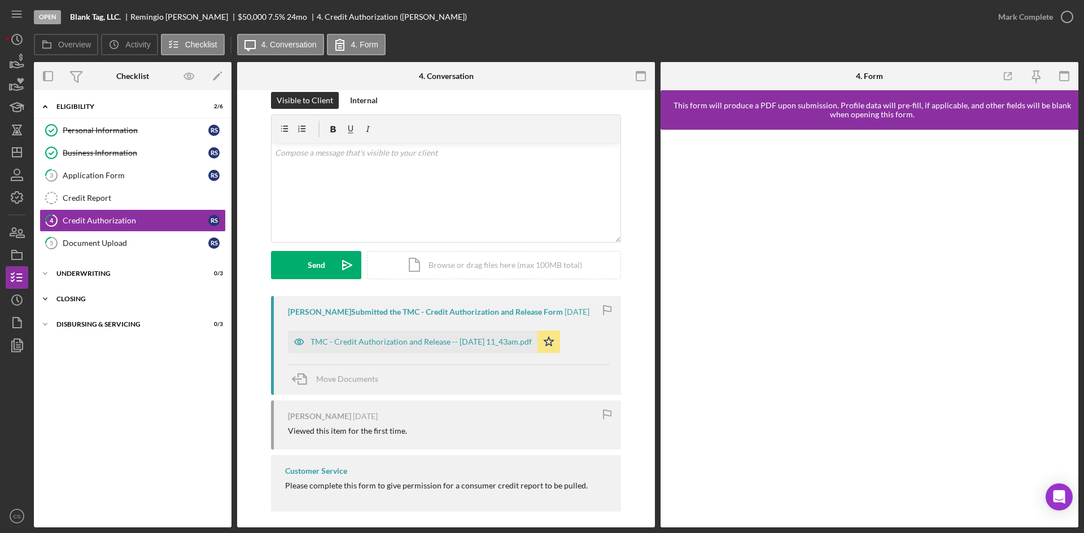
scroll to position [22, 0]
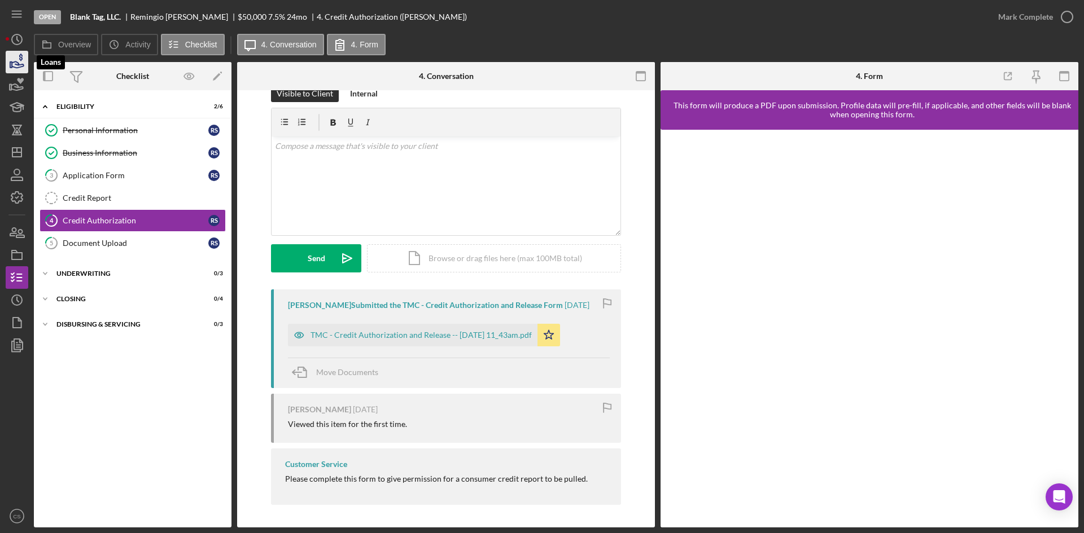
click at [13, 56] on icon "button" at bounding box center [17, 62] width 28 height 28
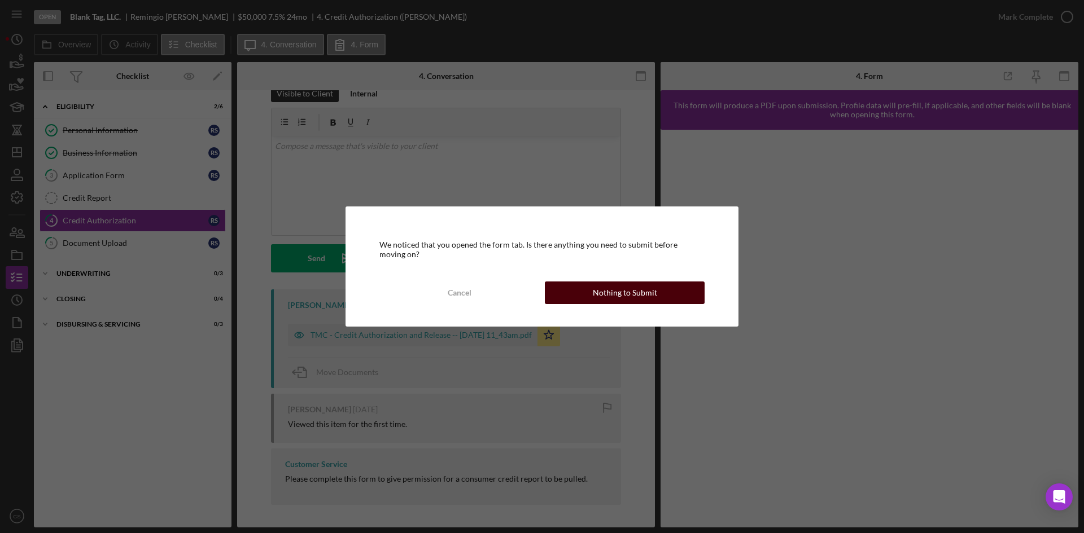
click at [576, 301] on button "Nothing to Submit" at bounding box center [625, 293] width 160 height 23
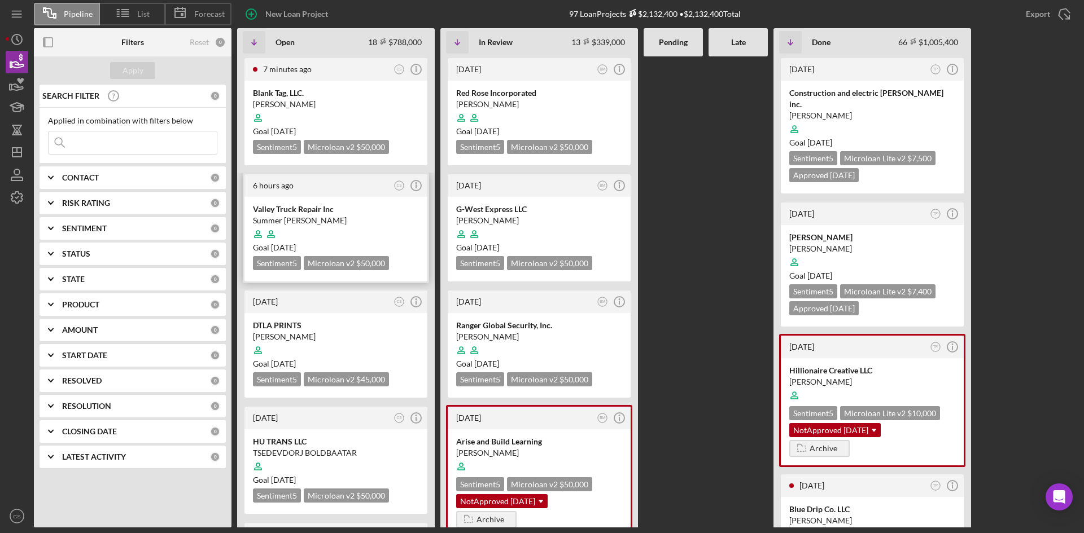
click at [329, 207] on div "Valley Truck Repair Inc" at bounding box center [336, 209] width 166 height 11
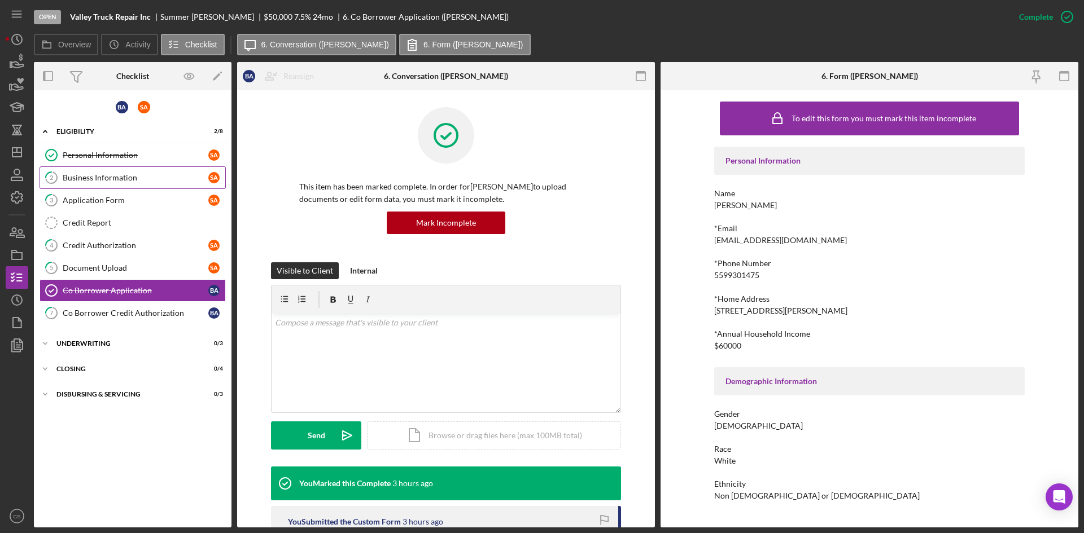
click at [112, 182] on div "Business Information" at bounding box center [136, 177] width 146 height 9
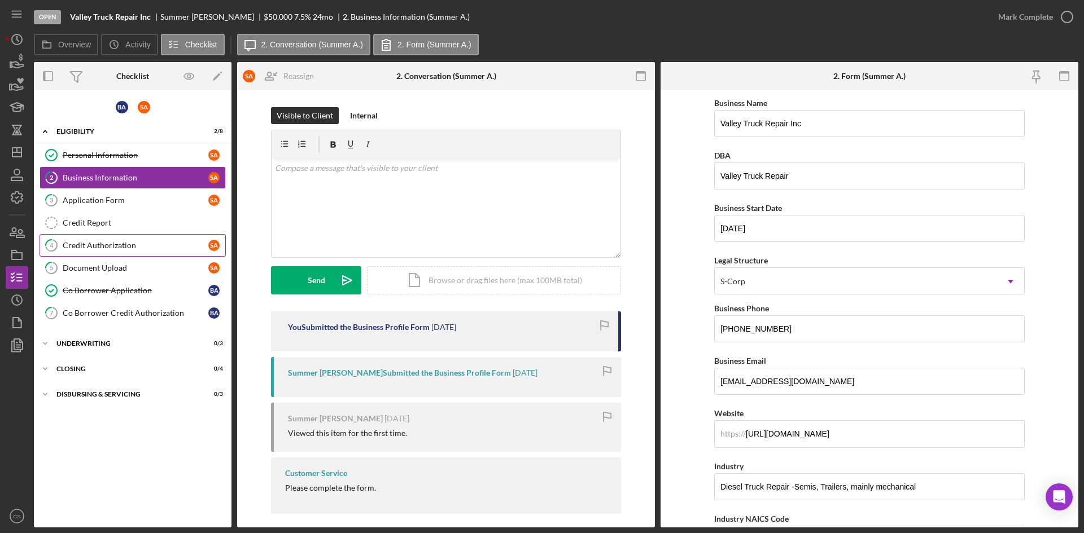
click at [113, 241] on div "Credit Authorization" at bounding box center [136, 245] width 146 height 9
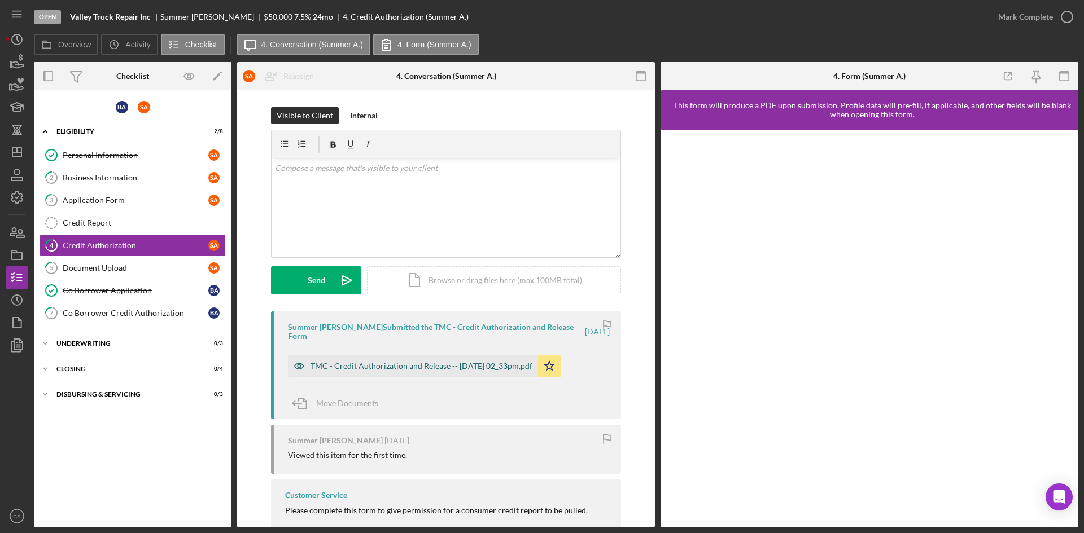
click at [427, 362] on div "TMC - Credit Authorization and Release -- [DATE] 02_33pm.pdf" at bounding box center [421, 366] width 222 height 9
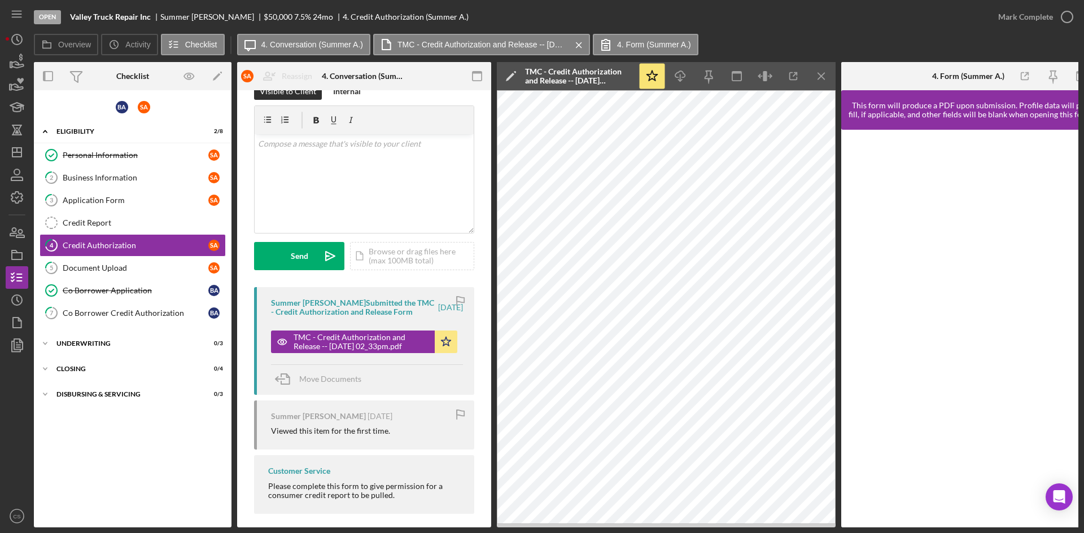
scroll to position [37, 0]
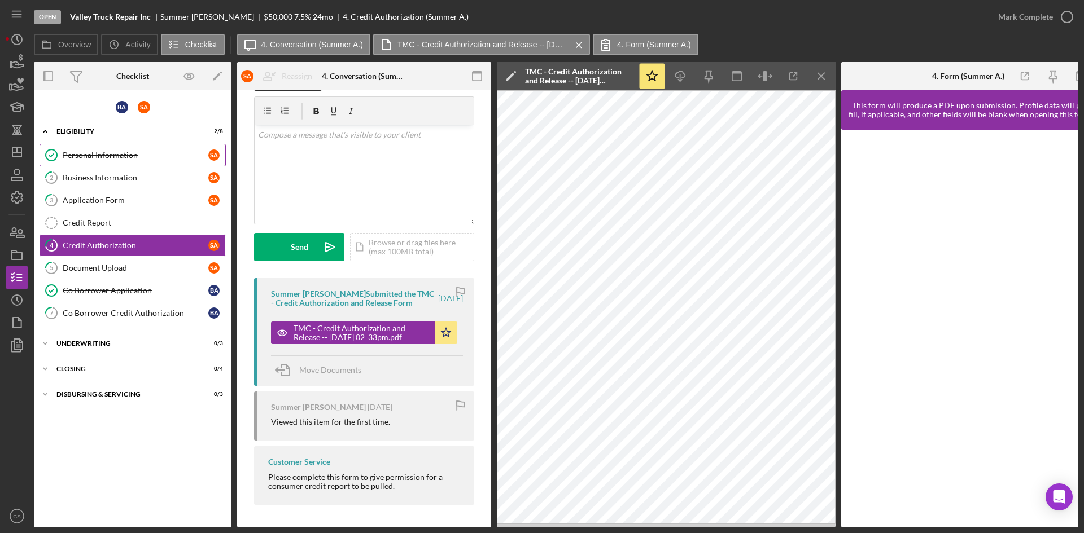
click at [135, 162] on link "Personal Information Personal Information S A" at bounding box center [133, 155] width 186 height 23
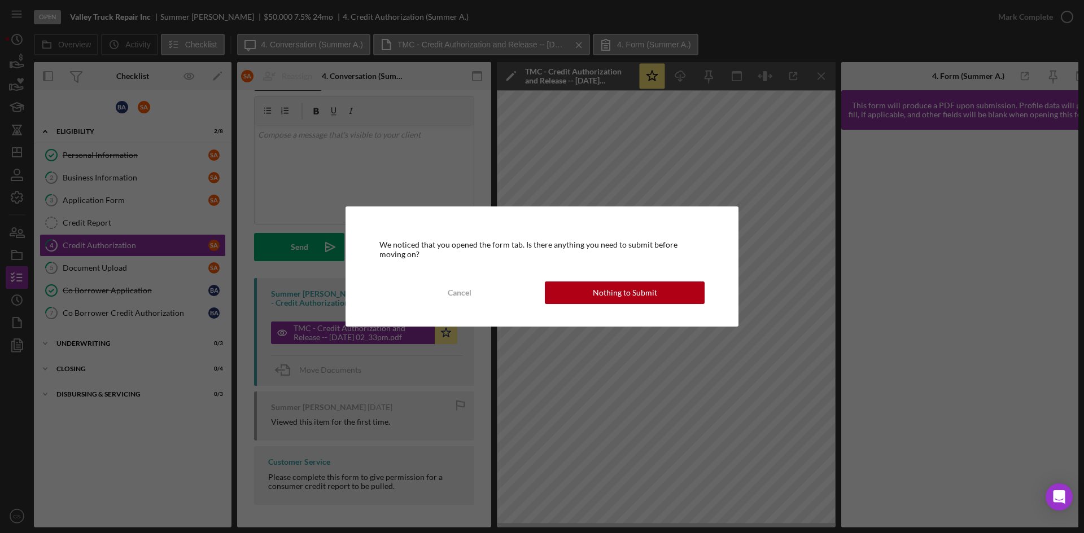
click at [660, 305] on div "We noticed that you opened the form tab. Is there anything you need to submit b…" at bounding box center [541, 267] width 393 height 120
click at [658, 295] on button "Nothing to Submit" at bounding box center [625, 293] width 160 height 23
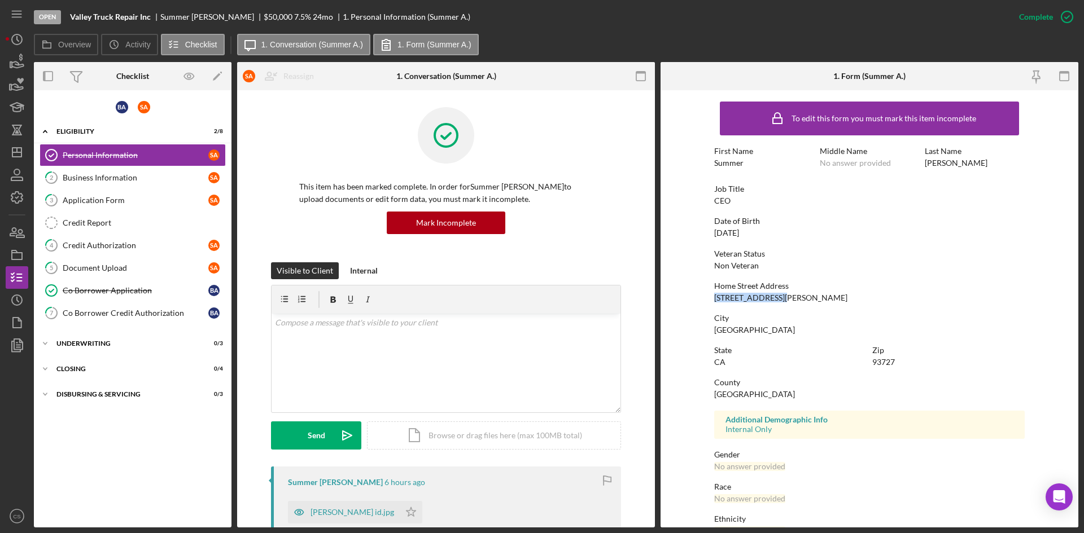
drag, startPoint x: 800, startPoint y: 294, endPoint x: 711, endPoint y: 301, distance: 90.0
click at [711, 301] on form "To edit this form you must mark this item incomplete First Name Summer Middle N…" at bounding box center [869, 309] width 418 height 438
copy div "[STREET_ADDRESS][PERSON_NAME]"
click at [802, 235] on div "Date of Birth [DEMOGRAPHIC_DATA]" at bounding box center [869, 227] width 310 height 21
click at [102, 243] on div "Credit Authorization" at bounding box center [136, 245] width 146 height 9
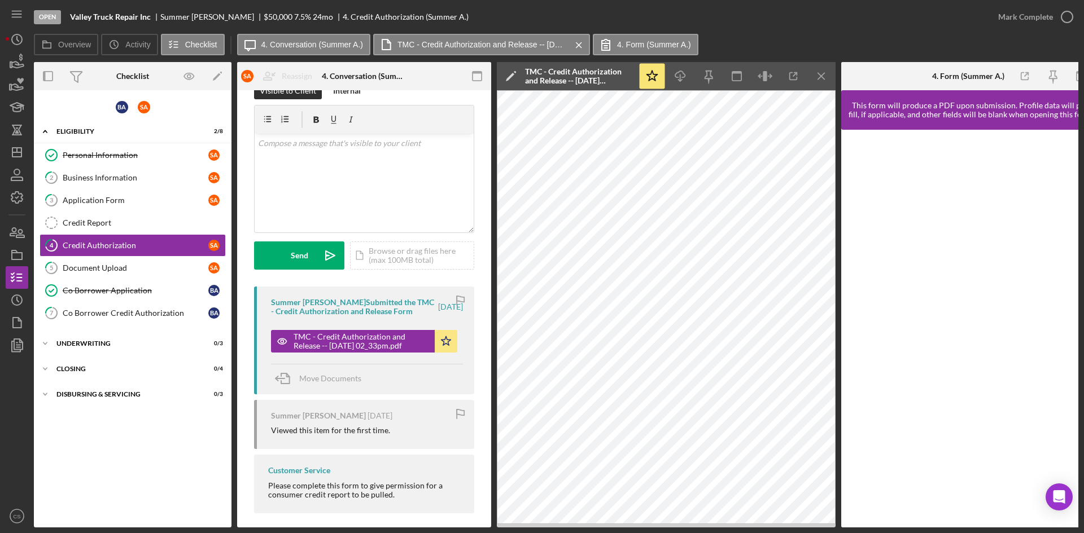
scroll to position [37, 0]
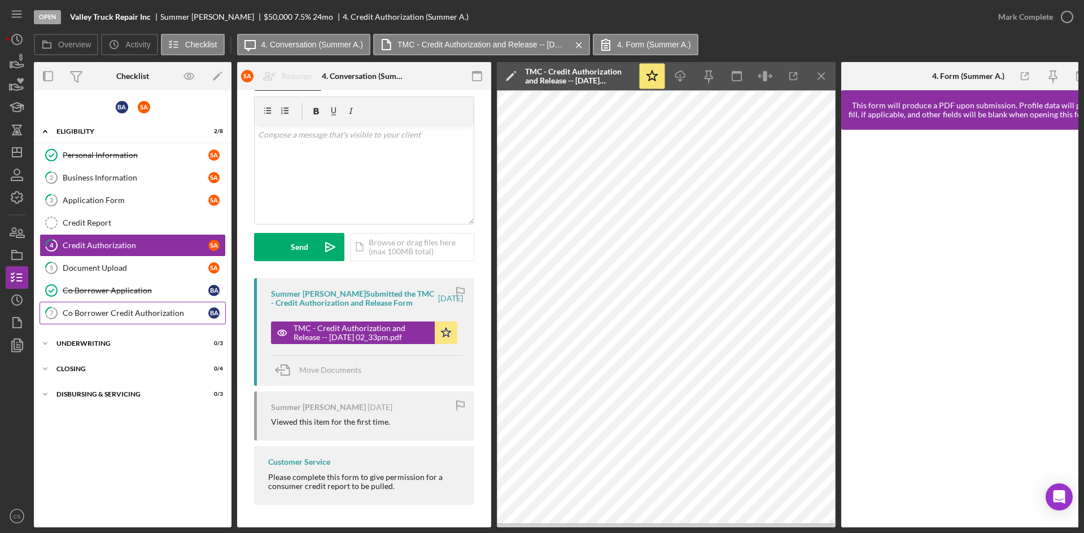
click at [111, 318] on div "Co Borrower Credit Authorization" at bounding box center [136, 313] width 146 height 9
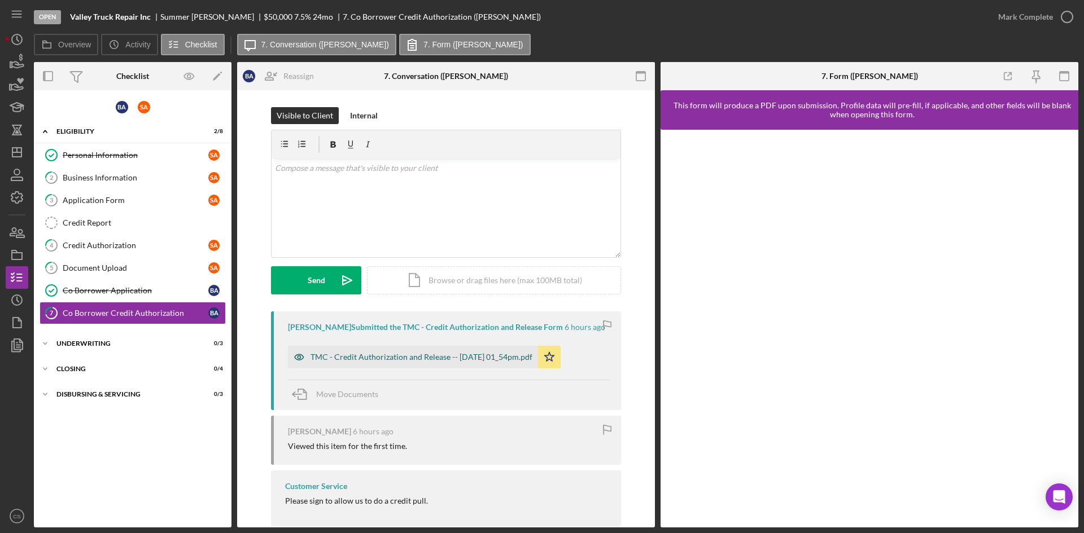
click at [356, 351] on div "TMC - Credit Authorization and Release -- [DATE] 01_54pm.pdf" at bounding box center [413, 357] width 250 height 23
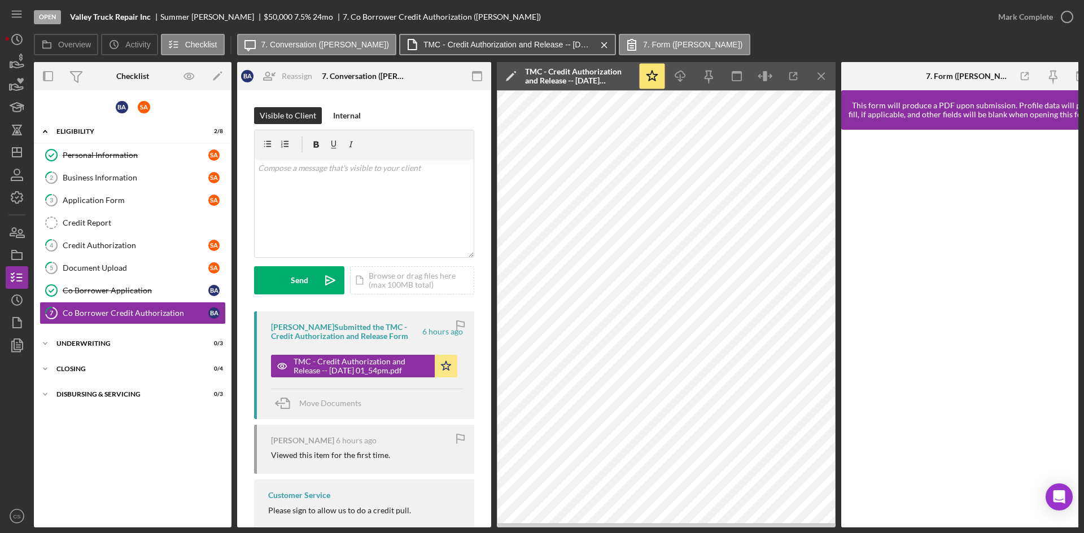
click at [497, 38] on button "TMC - Credit Authorization and Release -- [DATE] 01_54pm.pdf Icon/Menu Close" at bounding box center [507, 44] width 217 height 21
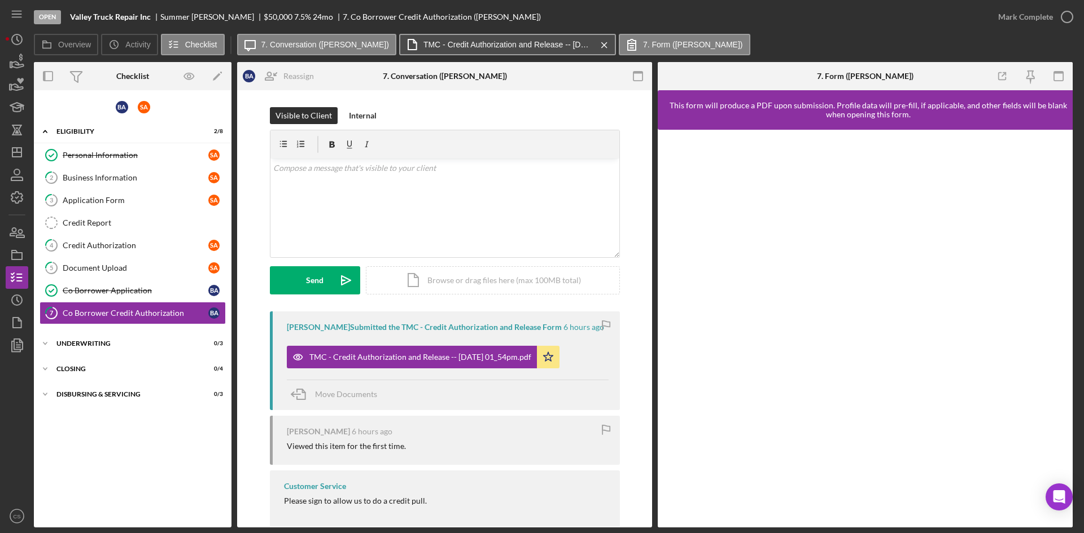
click at [497, 38] on button "TMC - Credit Authorization and Release -- [DATE] 01_54pm.pdf Icon/Menu Close" at bounding box center [507, 44] width 217 height 21
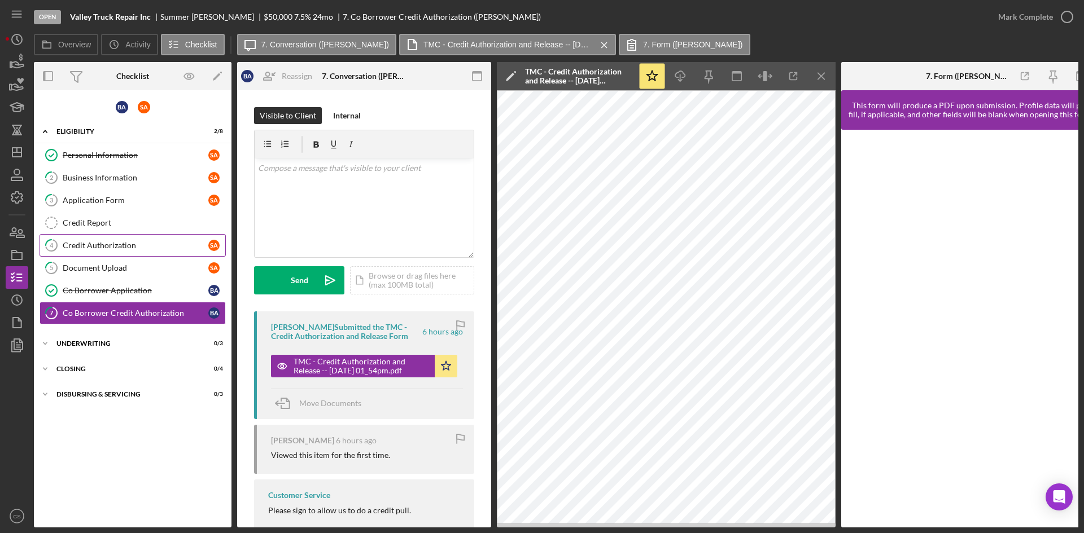
click at [121, 248] on div "Credit Authorization" at bounding box center [136, 245] width 146 height 9
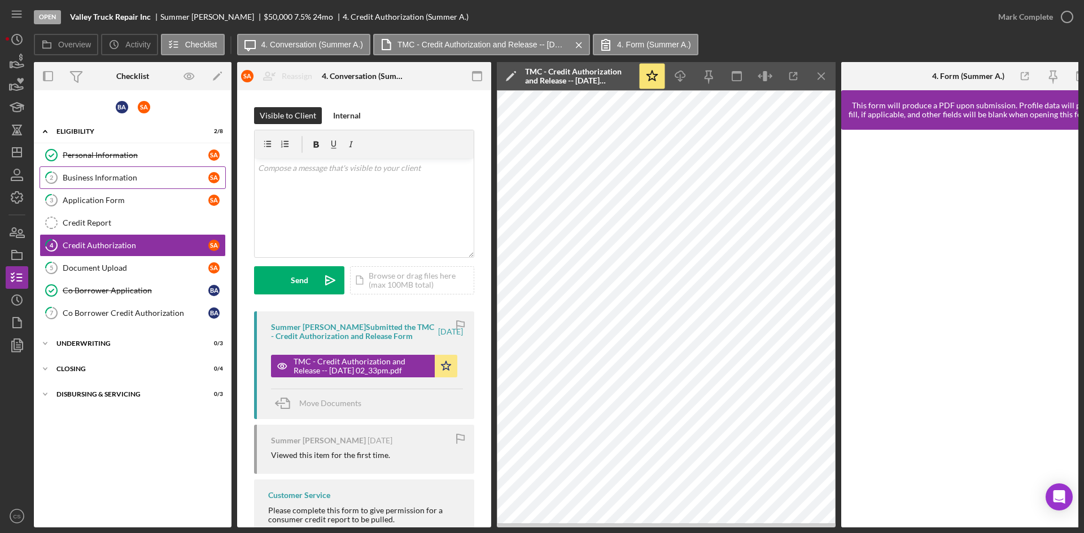
click at [91, 184] on link "2 Business Information S A" at bounding box center [133, 178] width 186 height 23
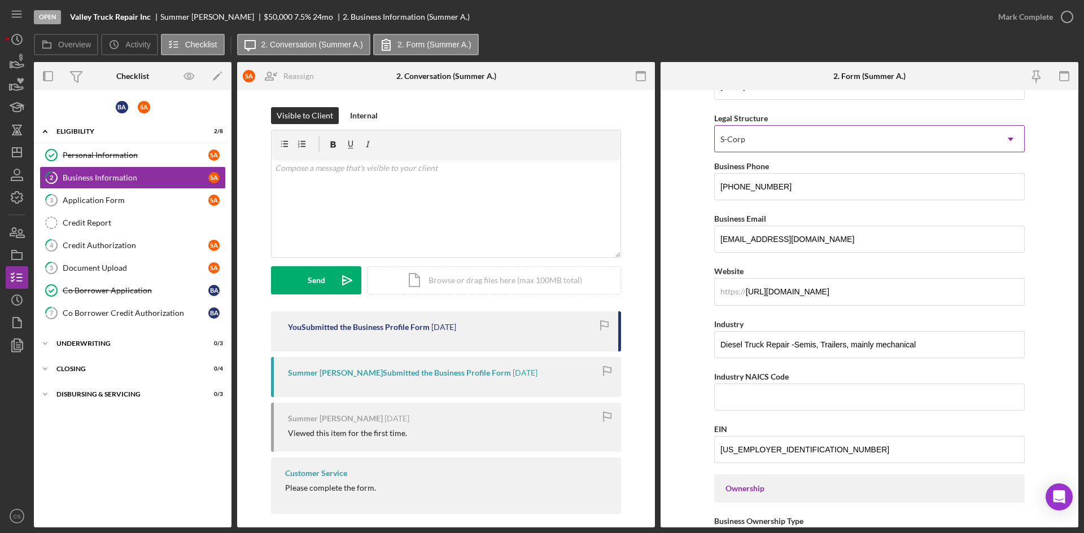
scroll to position [169, 0]
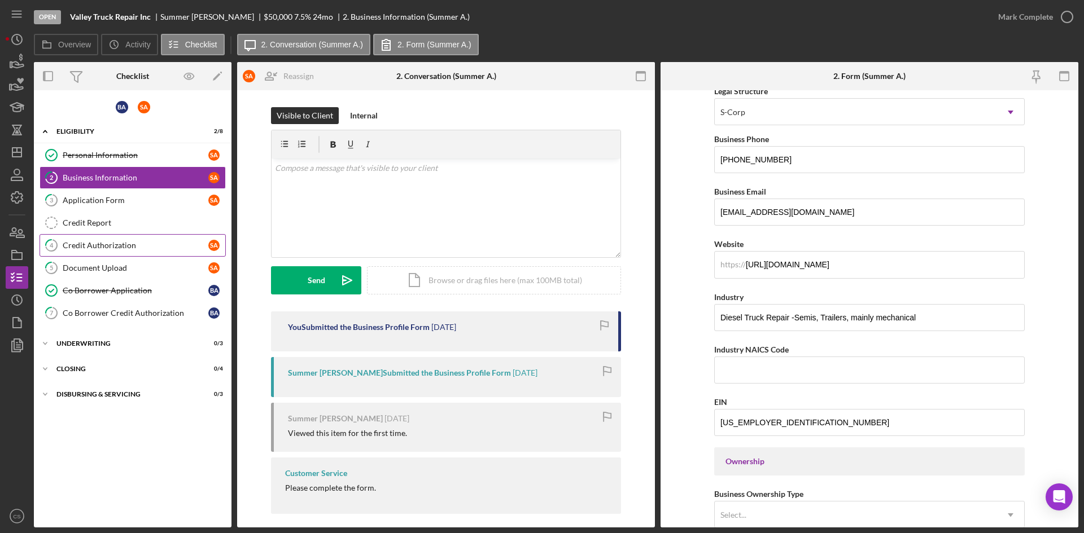
click at [131, 242] on div "Credit Authorization" at bounding box center [136, 245] width 146 height 9
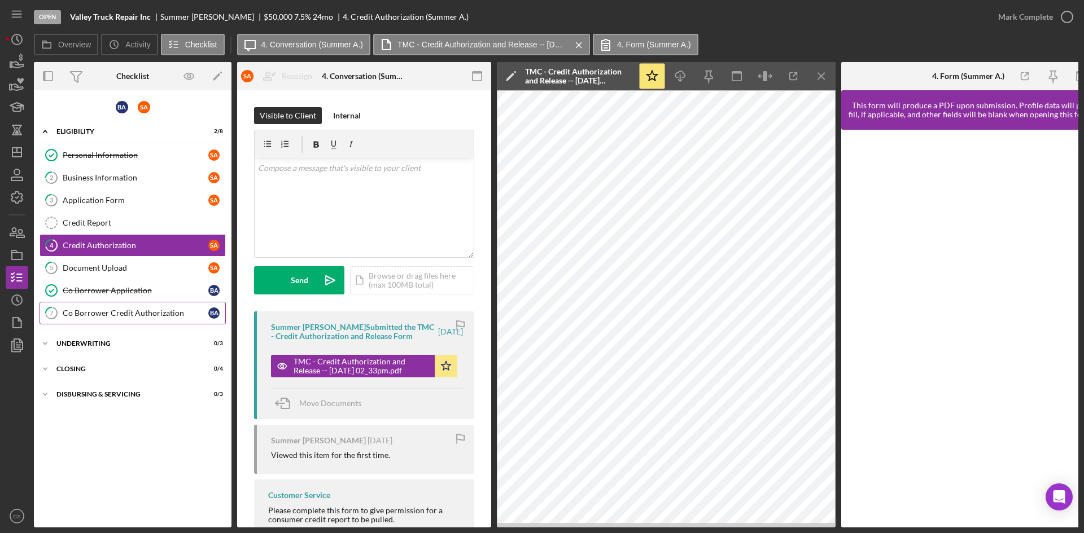
drag, startPoint x: 126, startPoint y: 297, endPoint x: 125, endPoint y: 309, distance: 11.9
click at [126, 304] on div "Personal Information Personal Information S A 2 Business Information S A 3 Appl…" at bounding box center [133, 237] width 198 height 186
drag, startPoint x: 116, startPoint y: 294, endPoint x: 116, endPoint y: 307, distance: 13.0
click at [116, 295] on div "Co Borrower Application" at bounding box center [136, 290] width 146 height 9
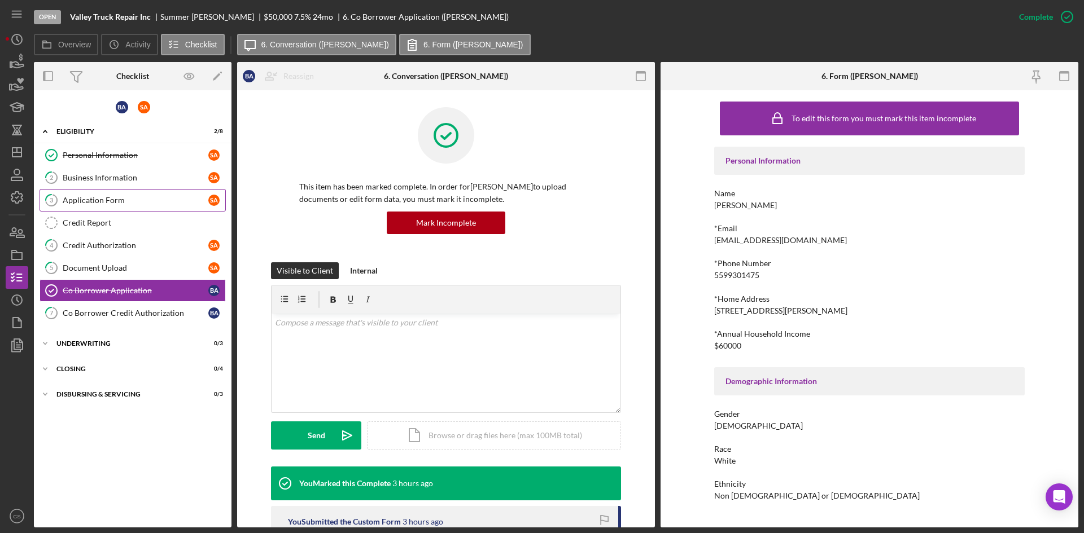
click at [104, 199] on div "Application Form" at bounding box center [136, 200] width 146 height 9
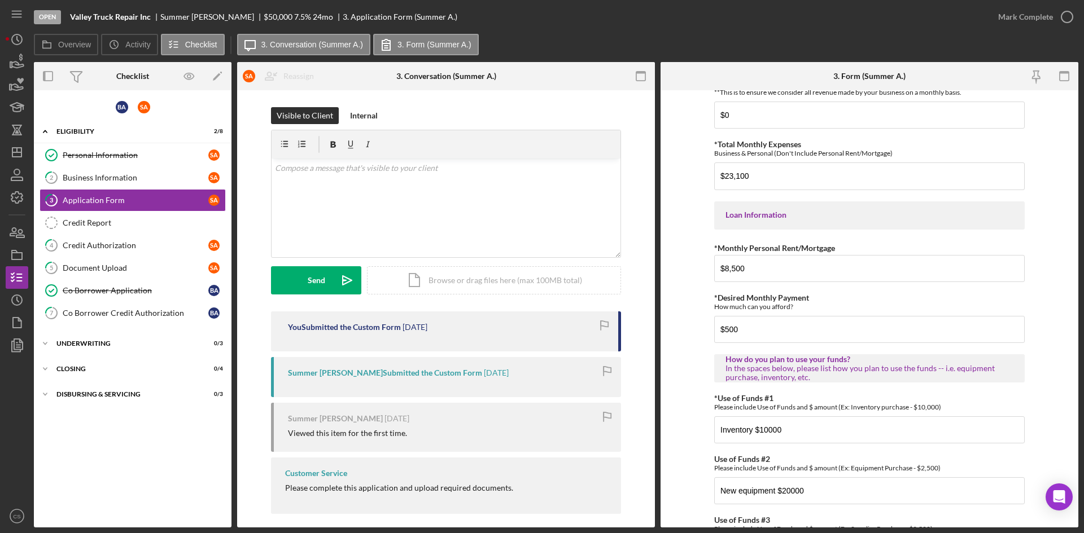
scroll to position [452, 0]
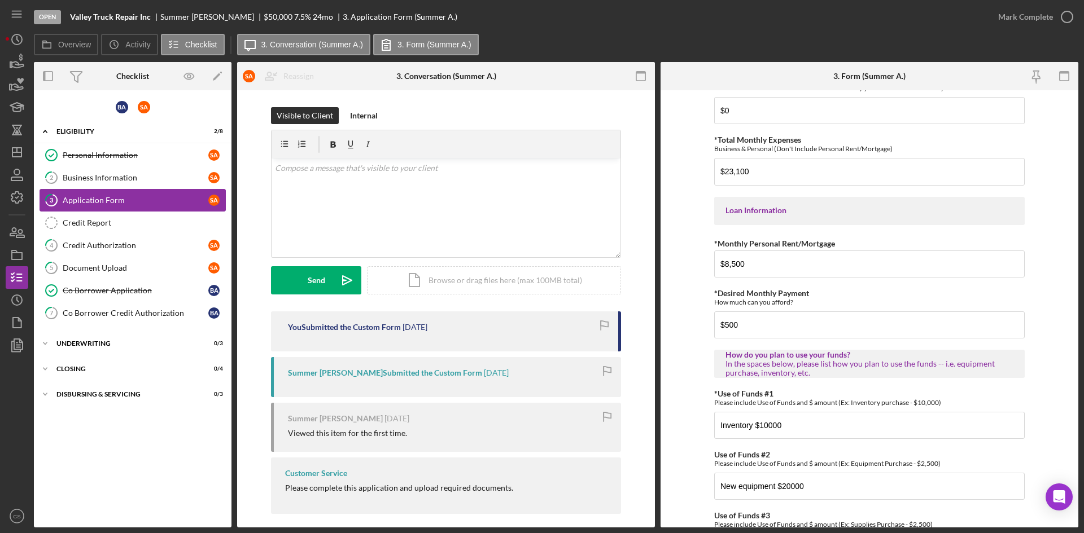
click at [150, 204] on div "Application Form" at bounding box center [136, 200] width 146 height 9
click at [151, 193] on div "Personal Information Personal Information S A 2 Business Information S A 3 Appl…" at bounding box center [133, 237] width 198 height 186
click at [121, 193] on div "Personal Information Personal Information S A 2 Business Information S A 3 Appl…" at bounding box center [133, 237] width 198 height 186
click at [147, 168] on link "2 Business Information S A" at bounding box center [133, 178] width 186 height 23
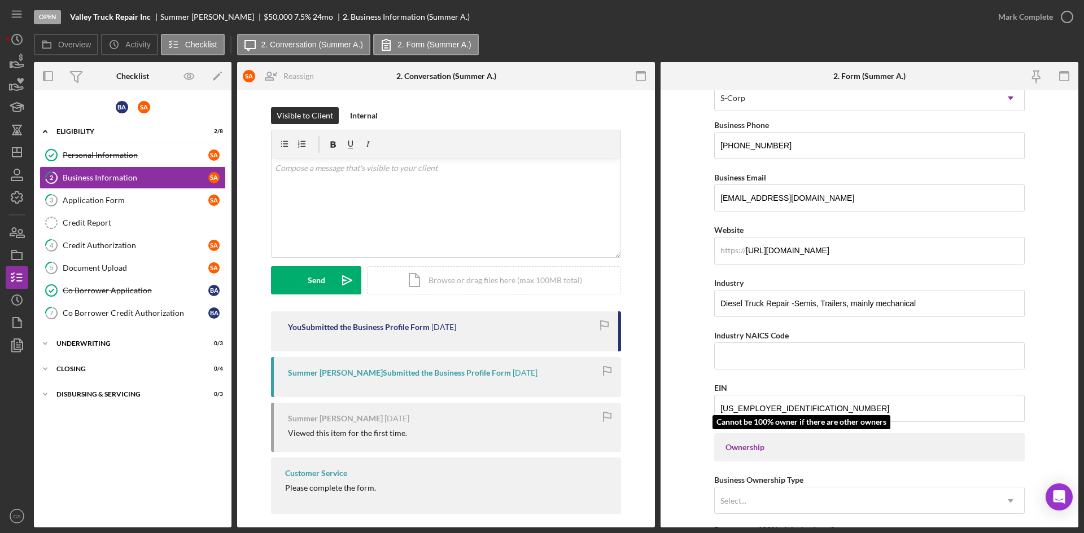
scroll to position [282, 0]
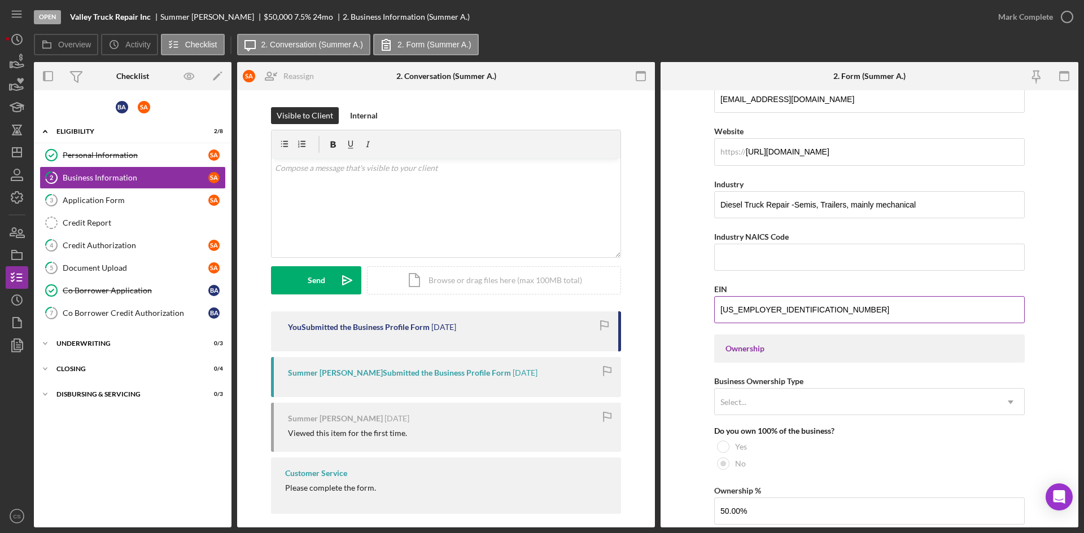
click at [769, 298] on input "[US_EMPLOYER_IDENTIFICATION_NUMBER]" at bounding box center [869, 309] width 310 height 27
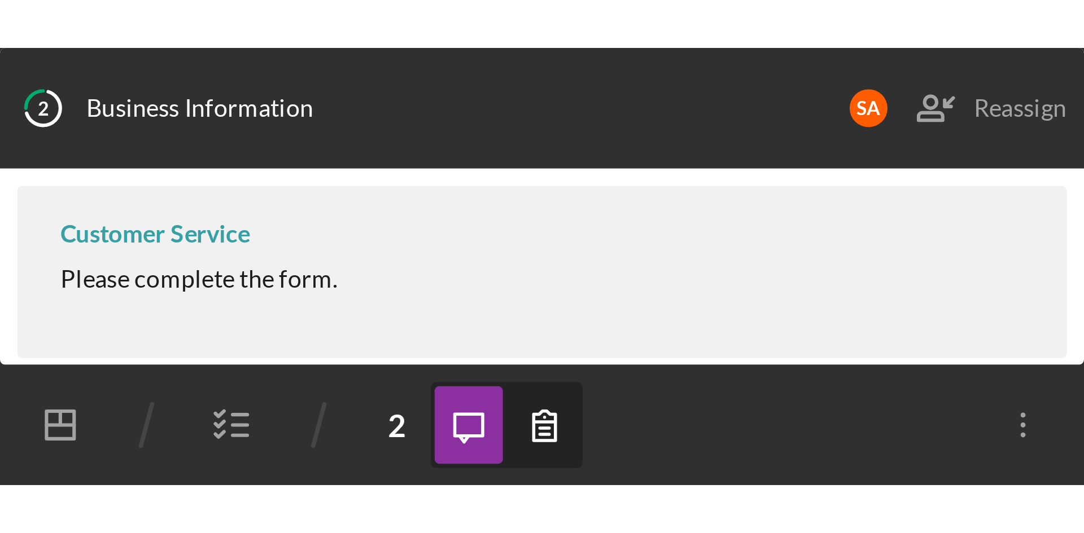
scroll to position [0, 0]
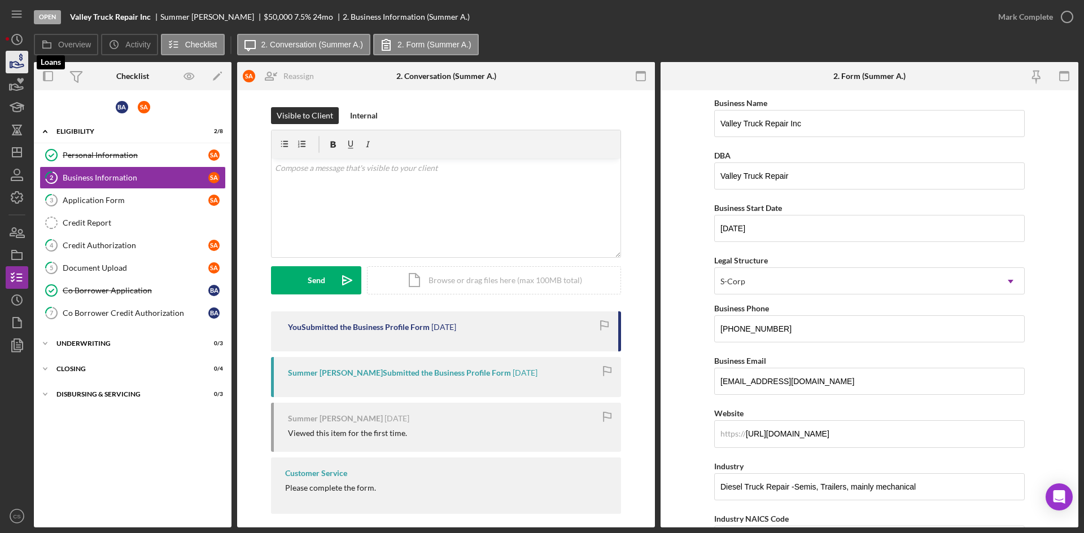
click at [16, 62] on icon "button" at bounding box center [17, 62] width 28 height 28
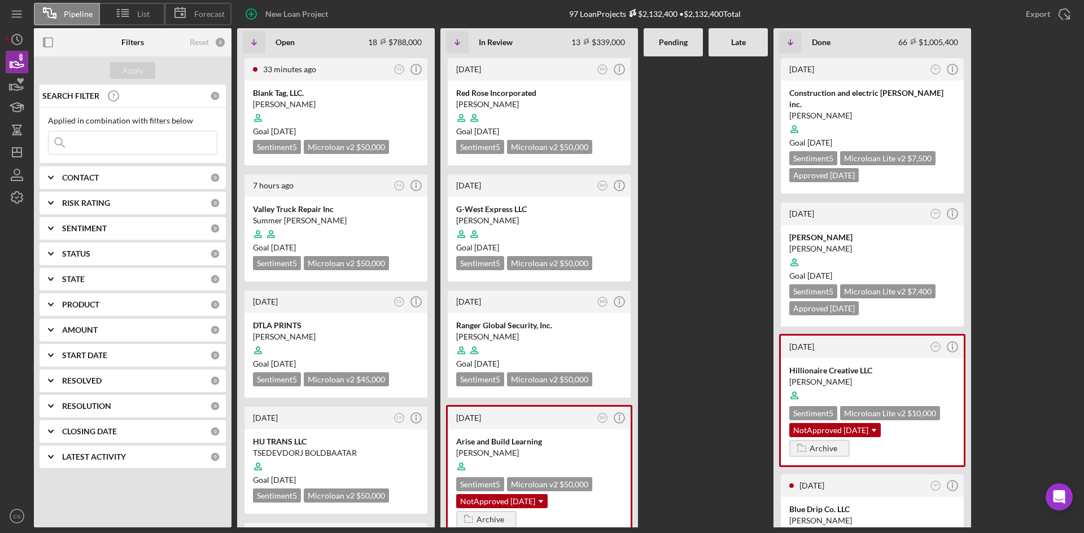
click at [128, 144] on input at bounding box center [133, 143] width 168 height 23
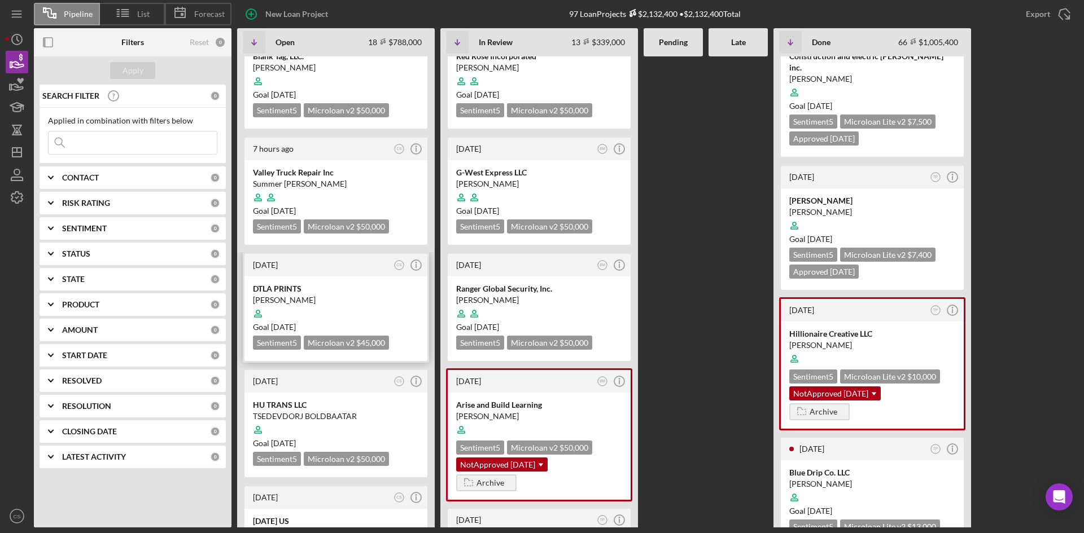
scroll to position [56, 0]
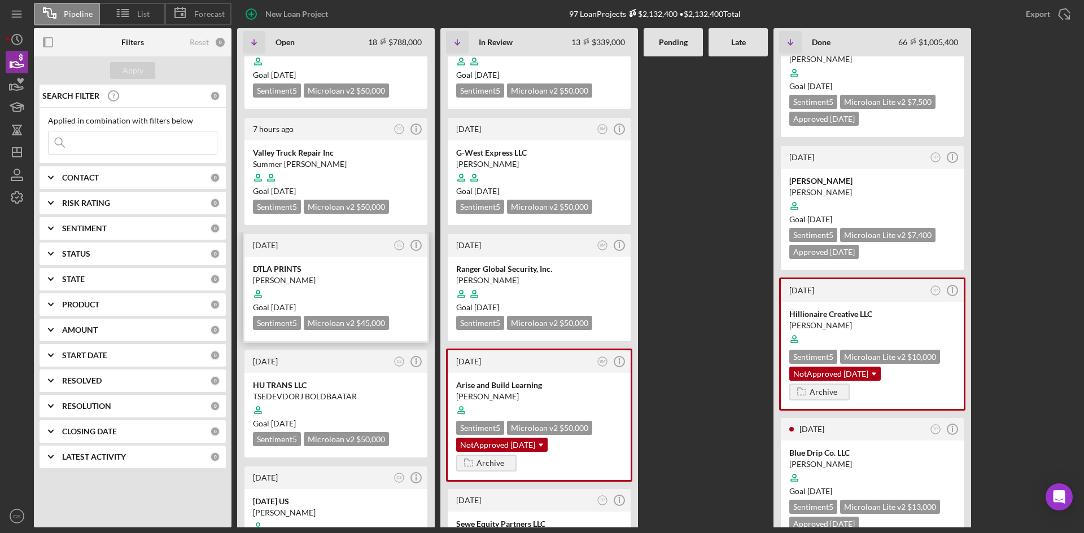
click at [328, 260] on div "DTLA PRINTS [PERSON_NAME] Goal [DATE] Sentiment 5 Microloan v2 $45,000 $45,000" at bounding box center [335, 299] width 183 height 85
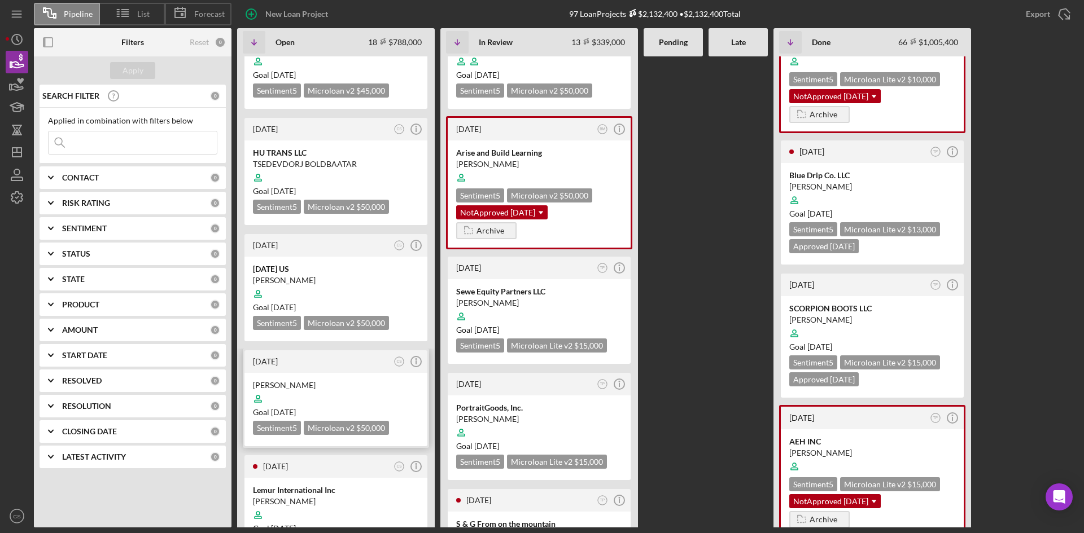
scroll to position [395, 0]
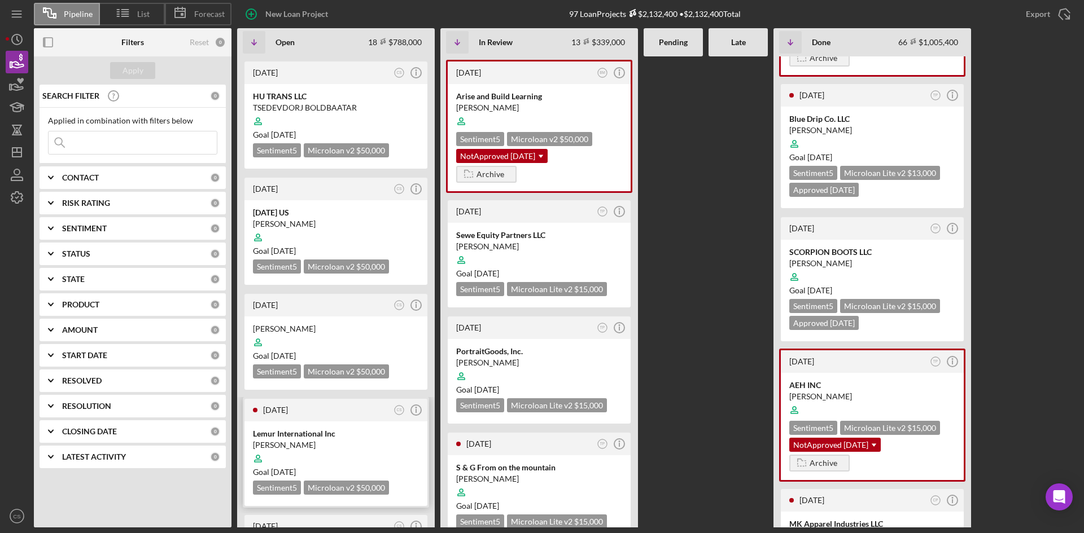
click at [334, 399] on div "[DATE] CS Icon/Info" at bounding box center [335, 410] width 183 height 23
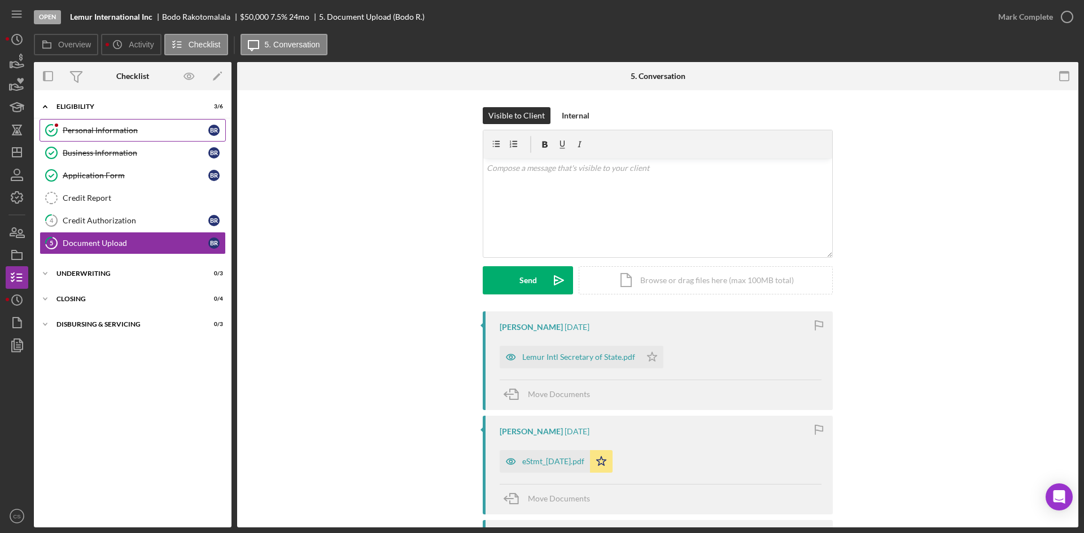
click at [102, 131] on div "Personal Information" at bounding box center [136, 130] width 146 height 9
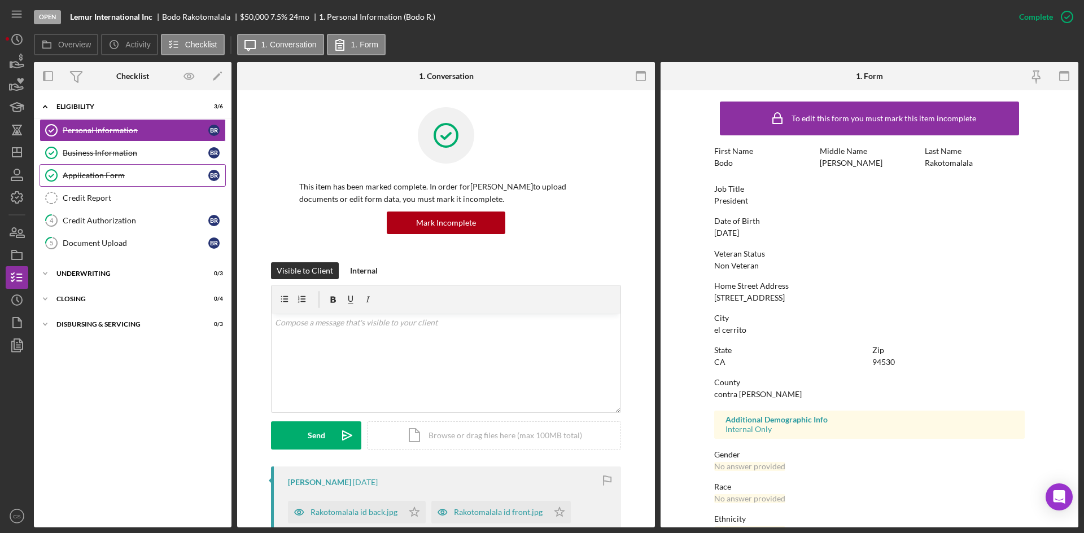
click at [147, 174] on div "Application Form" at bounding box center [136, 175] width 146 height 9
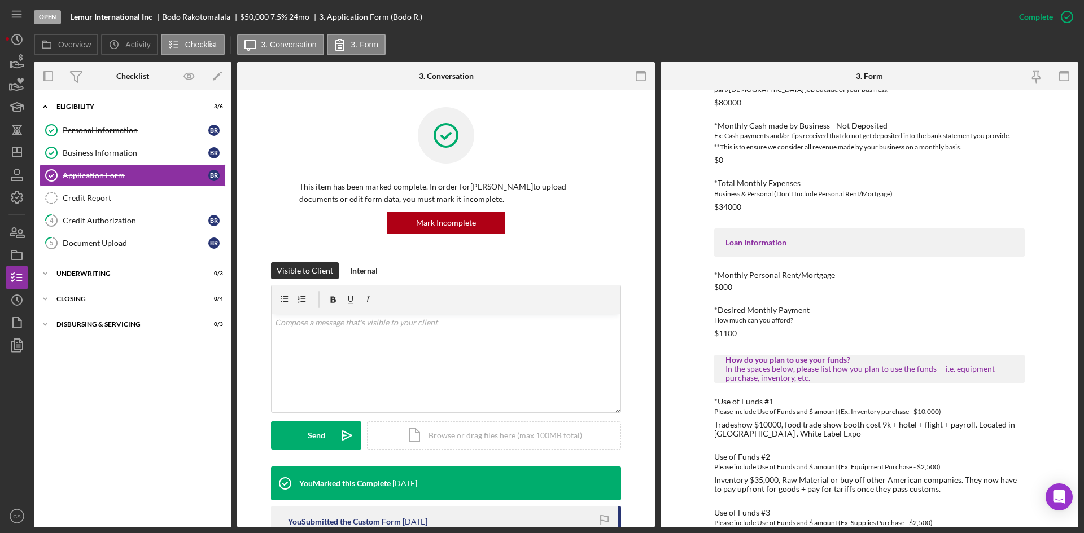
scroll to position [396, 0]
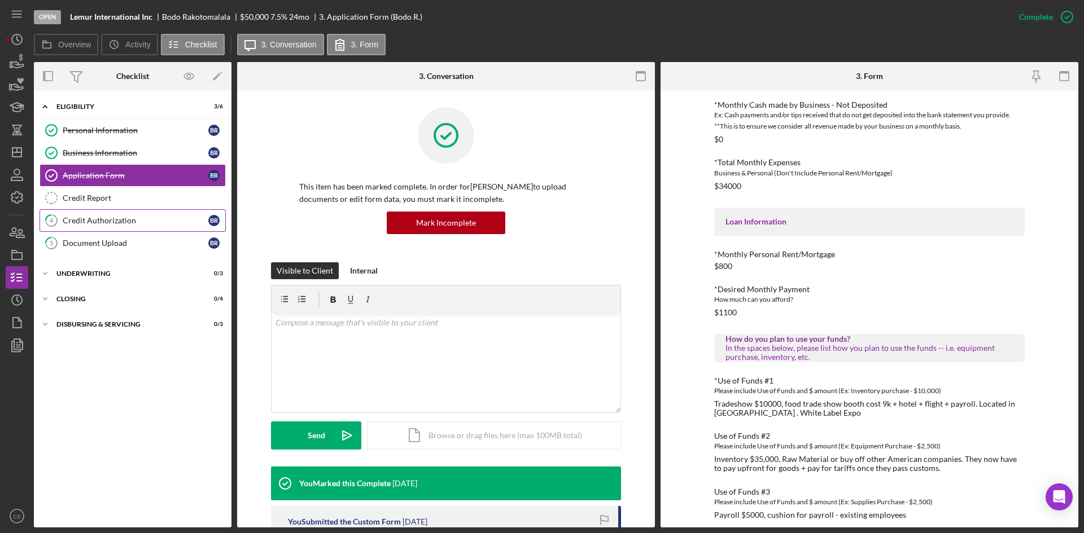
click at [134, 217] on div "Credit Authorization" at bounding box center [136, 220] width 146 height 9
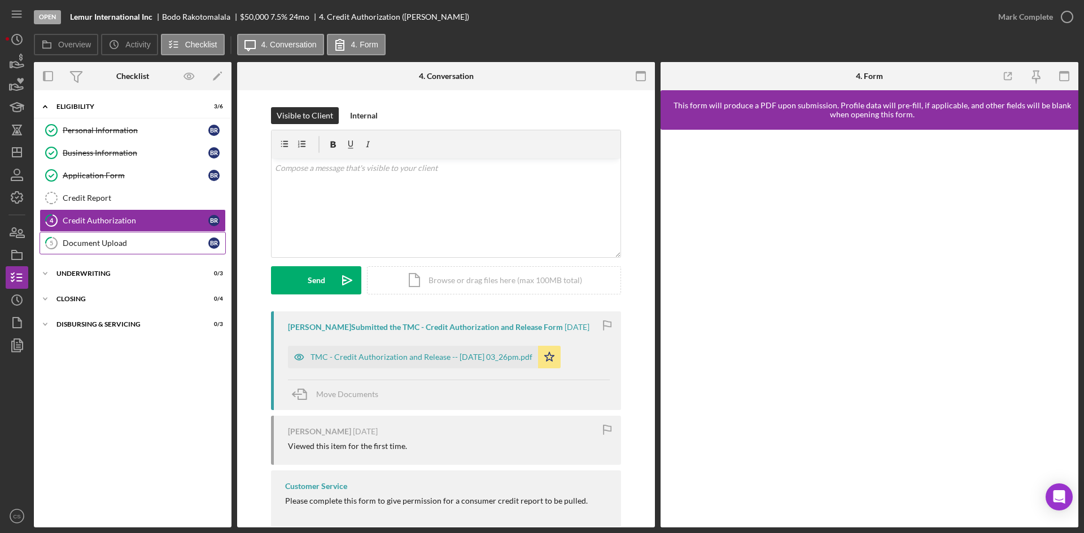
click at [90, 247] on div "Document Upload" at bounding box center [136, 243] width 146 height 9
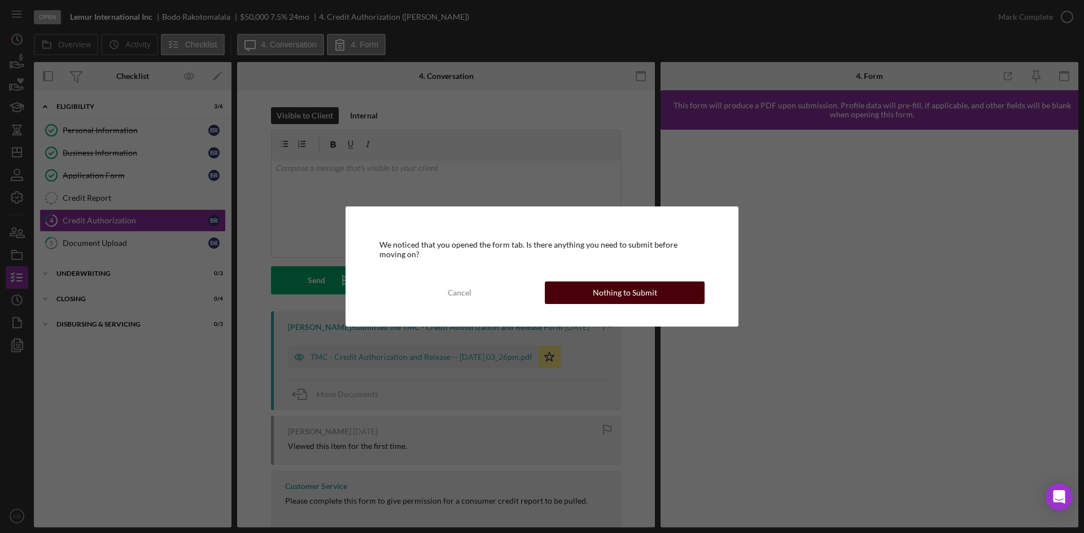
click at [602, 287] on div "Nothing to Submit" at bounding box center [625, 293] width 64 height 23
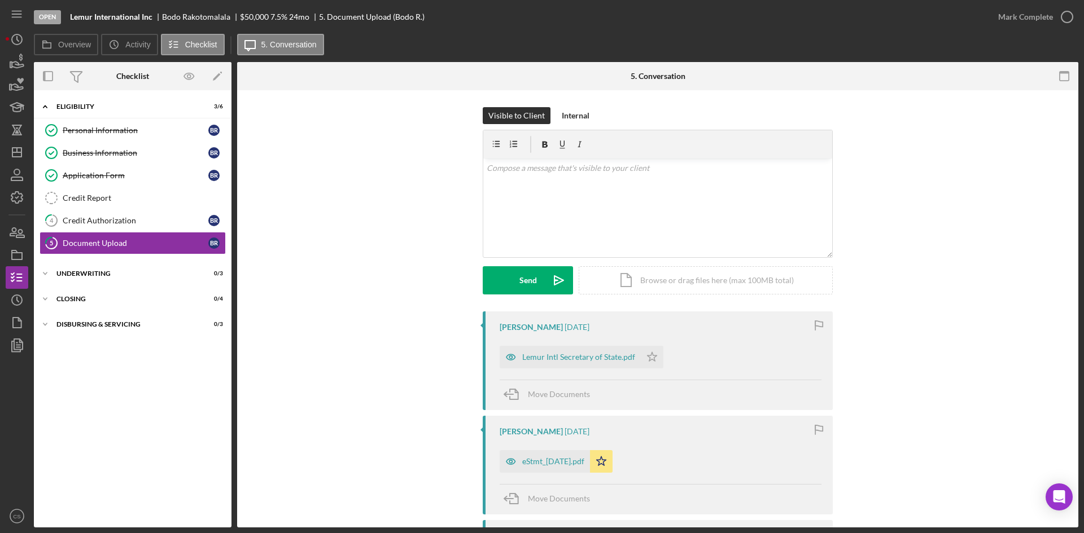
click at [584, 349] on div "Lemur Intl Secretary of State.pdf" at bounding box center [570, 357] width 141 height 23
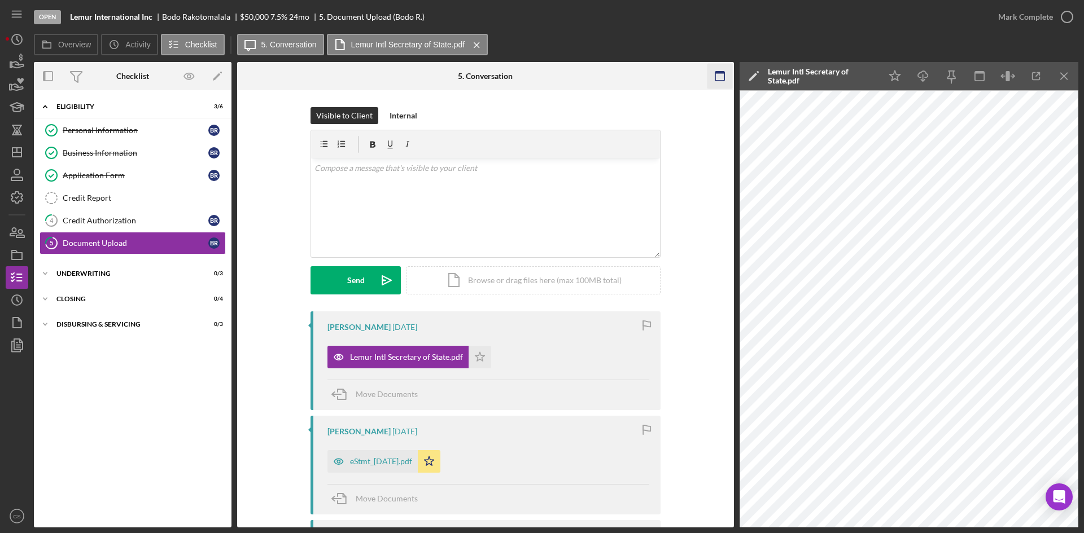
click at [1070, 73] on icon "Icon/Menu Close" at bounding box center [1064, 76] width 25 height 25
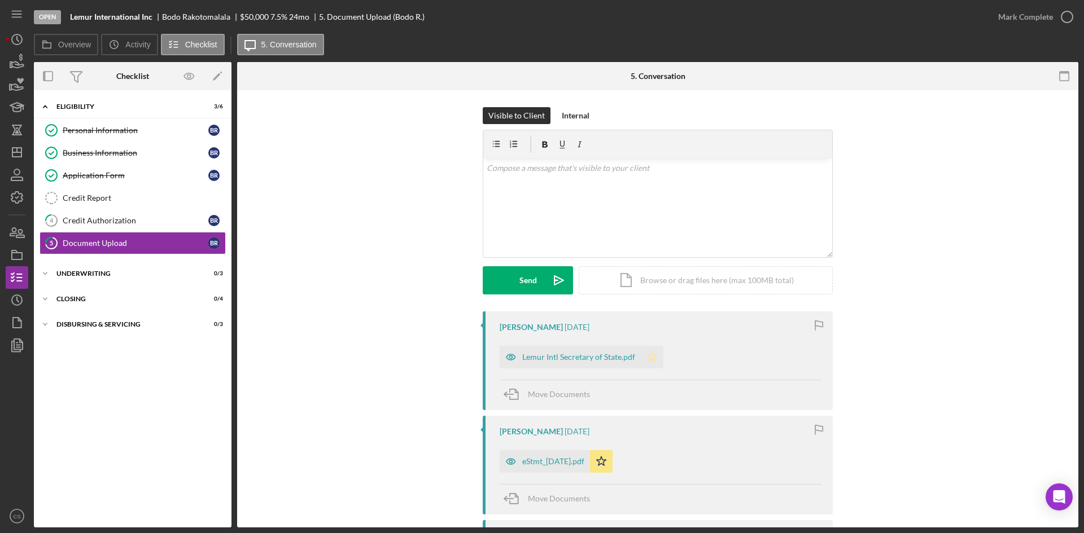
click at [645, 352] on icon "Icon/Star" at bounding box center [652, 357] width 23 height 23
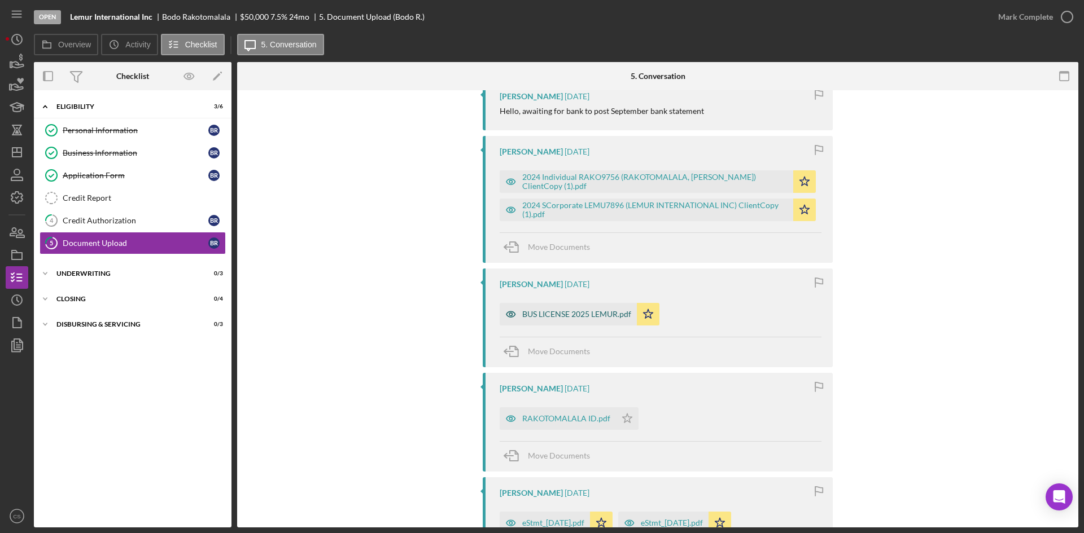
scroll to position [452, 0]
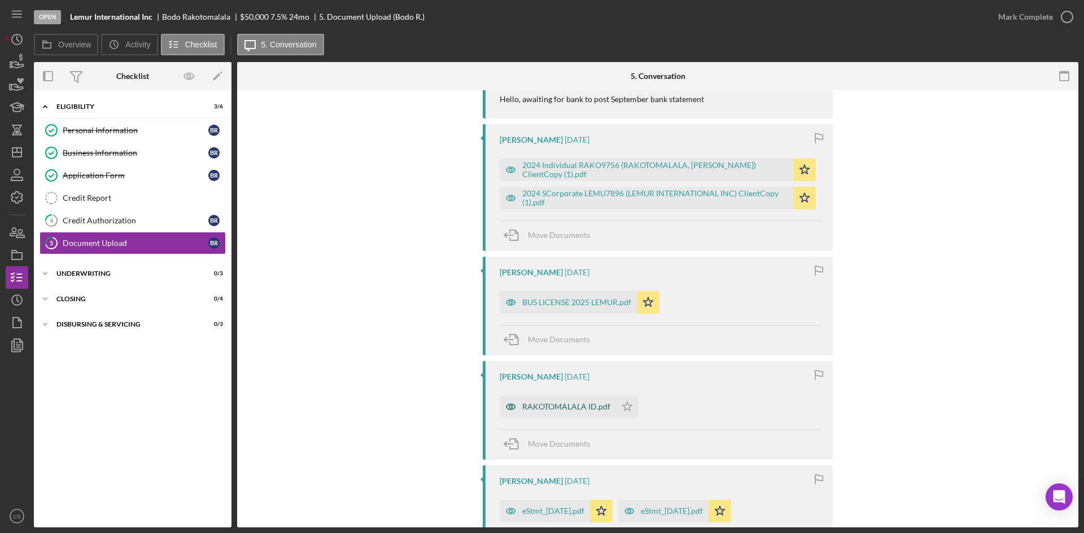
click at [593, 406] on div "RAKOTOMALALA ID.pdf" at bounding box center [566, 407] width 88 height 9
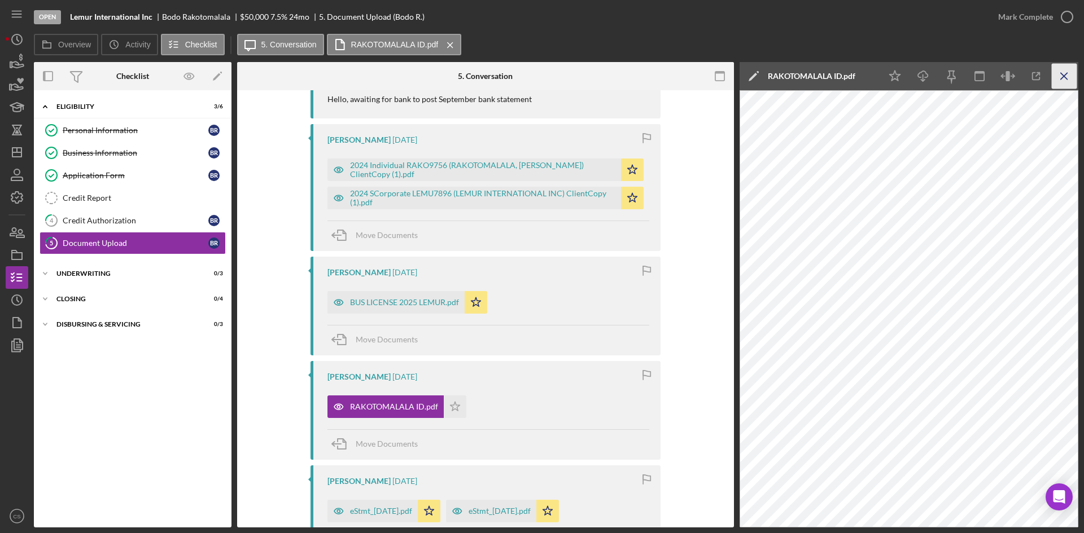
click at [1052, 77] on icon "Icon/Menu Close" at bounding box center [1064, 76] width 25 height 25
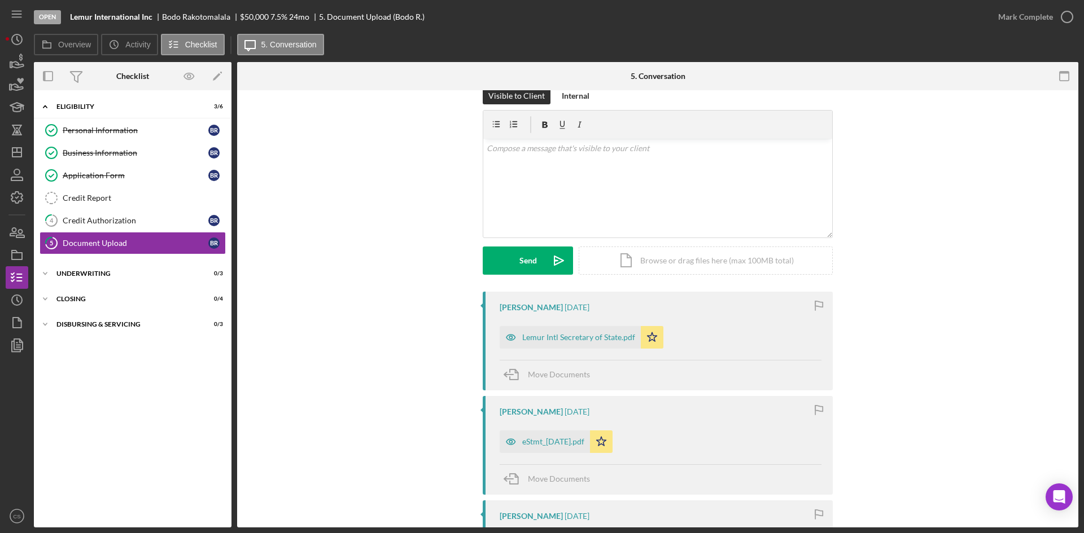
scroll to position [0, 0]
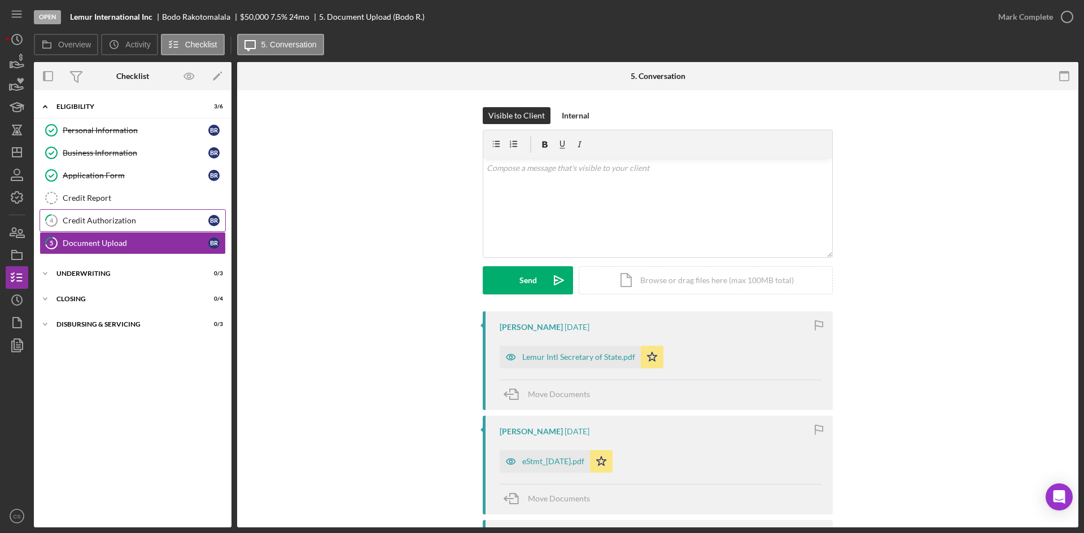
click at [146, 231] on link "4 Credit Authorization B R" at bounding box center [133, 220] width 186 height 23
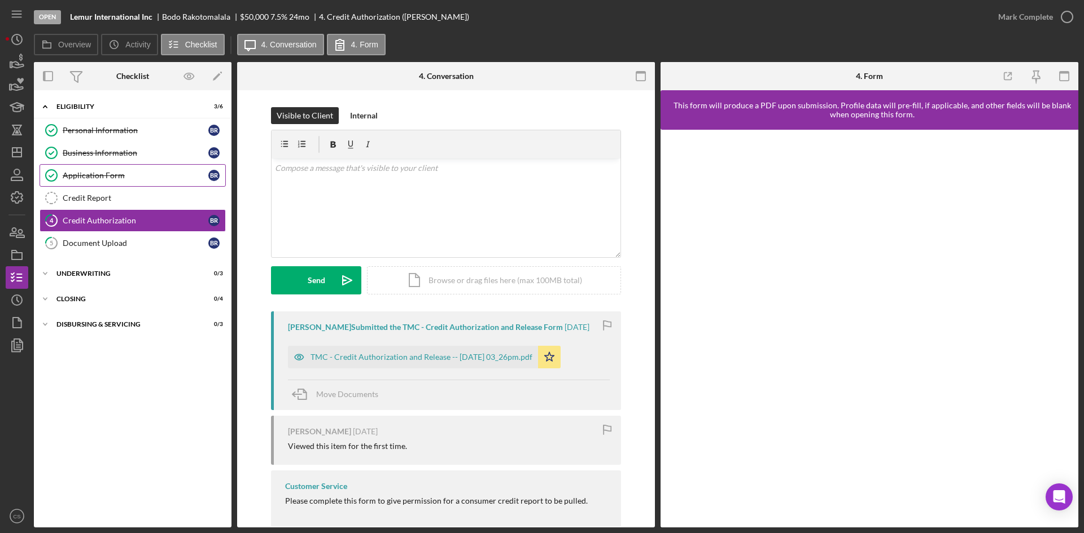
click at [123, 183] on link "Application Form Application Form B R" at bounding box center [133, 175] width 186 height 23
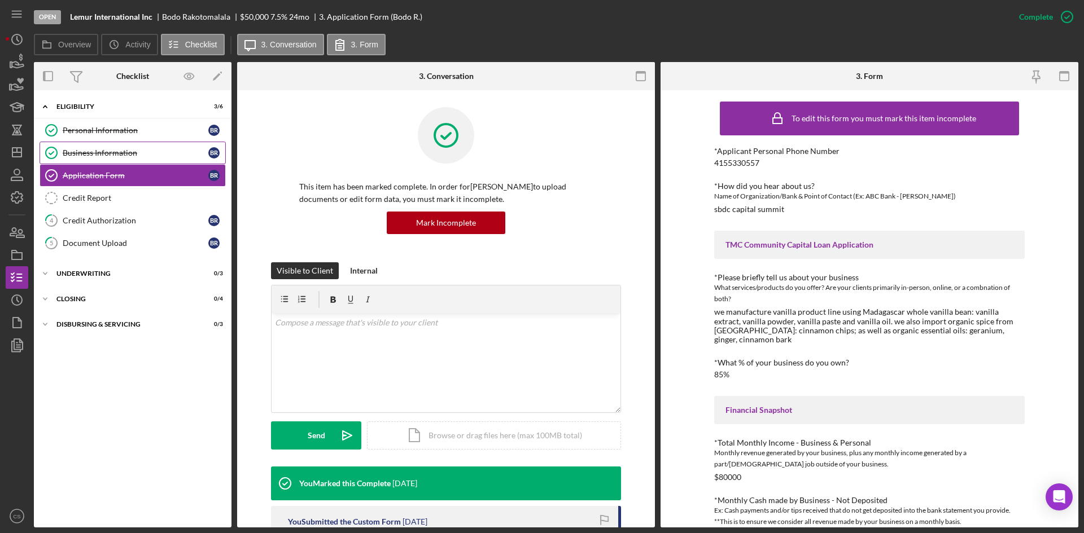
click at [150, 161] on link "Business Information Business Information B R" at bounding box center [133, 153] width 186 height 23
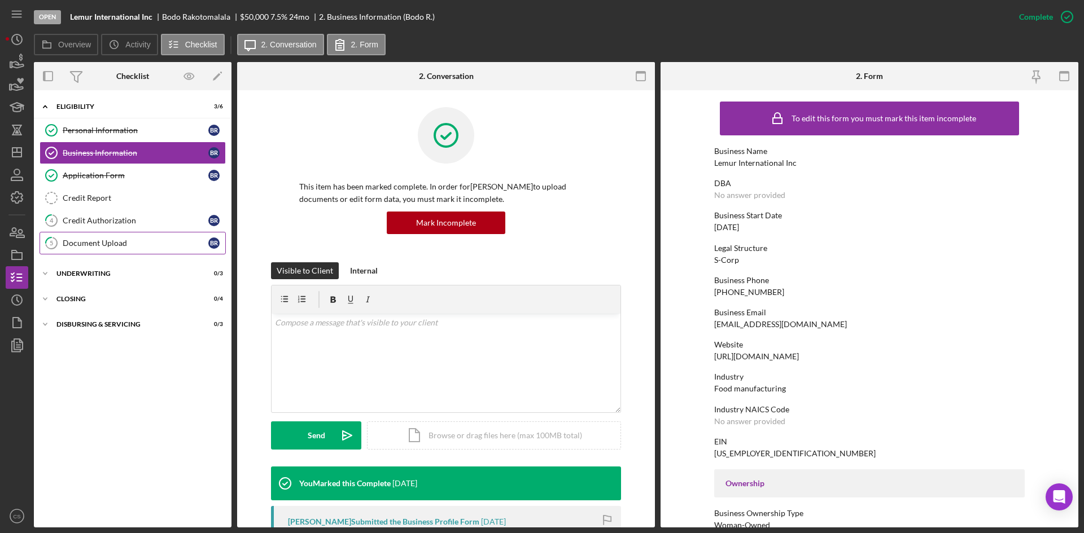
click at [102, 235] on link "5 Document Upload B R" at bounding box center [133, 243] width 186 height 23
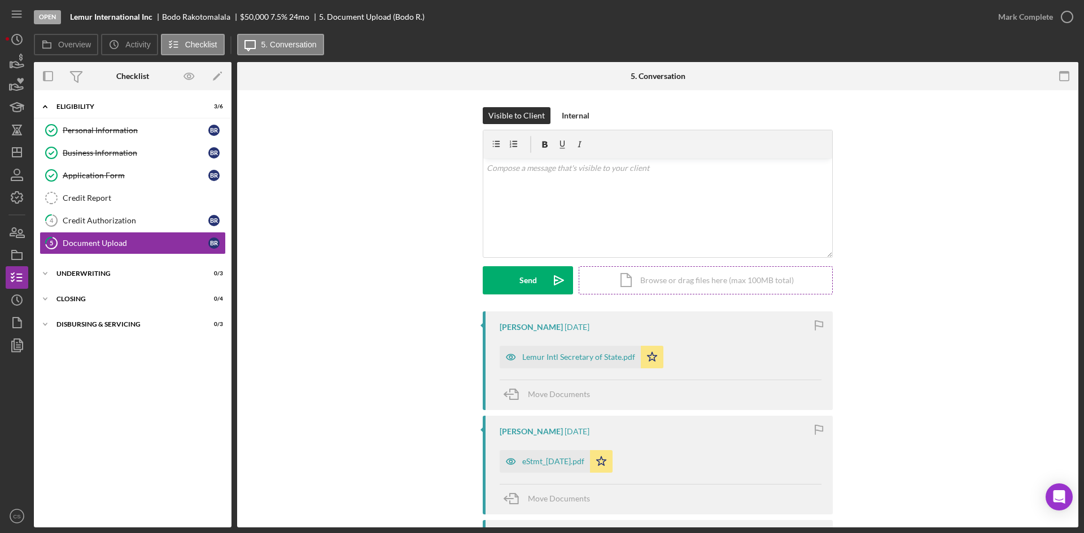
click at [593, 280] on div "Icon/Document Browse or drag files here (max 100MB total) Tap to choose files o…" at bounding box center [706, 280] width 254 height 28
click at [538, 281] on div "Upload" at bounding box center [527, 280] width 25 height 28
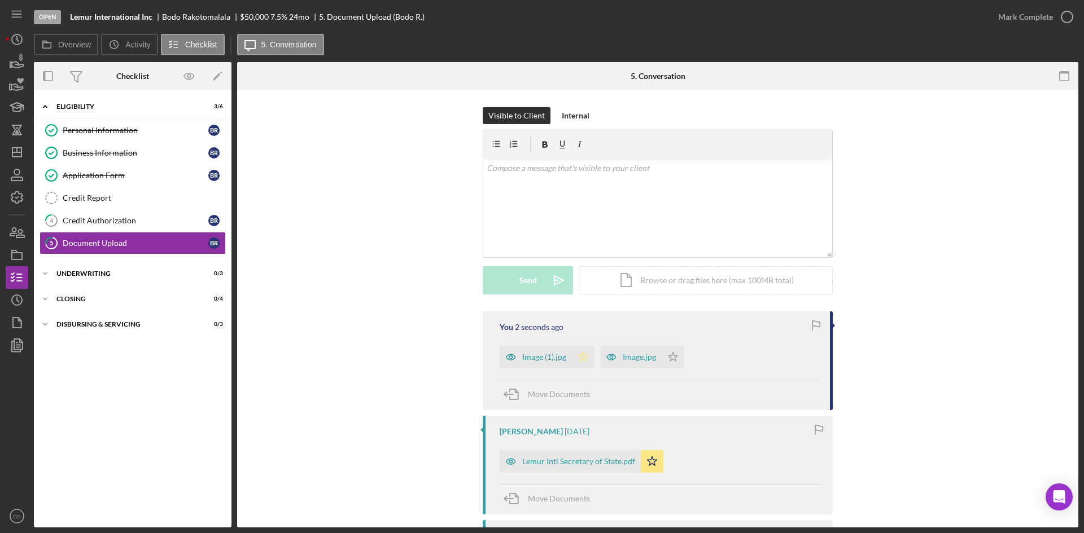
click at [580, 357] on icon "Icon/Star" at bounding box center [583, 357] width 23 height 23
click at [672, 357] on icon "Icon/Star" at bounding box center [673, 357] width 23 height 23
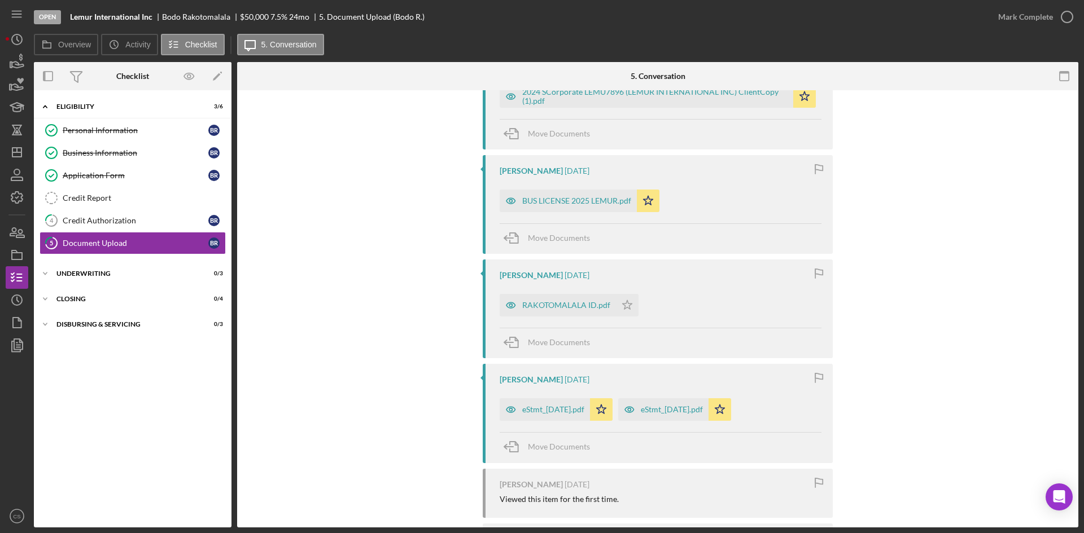
scroll to position [677, 0]
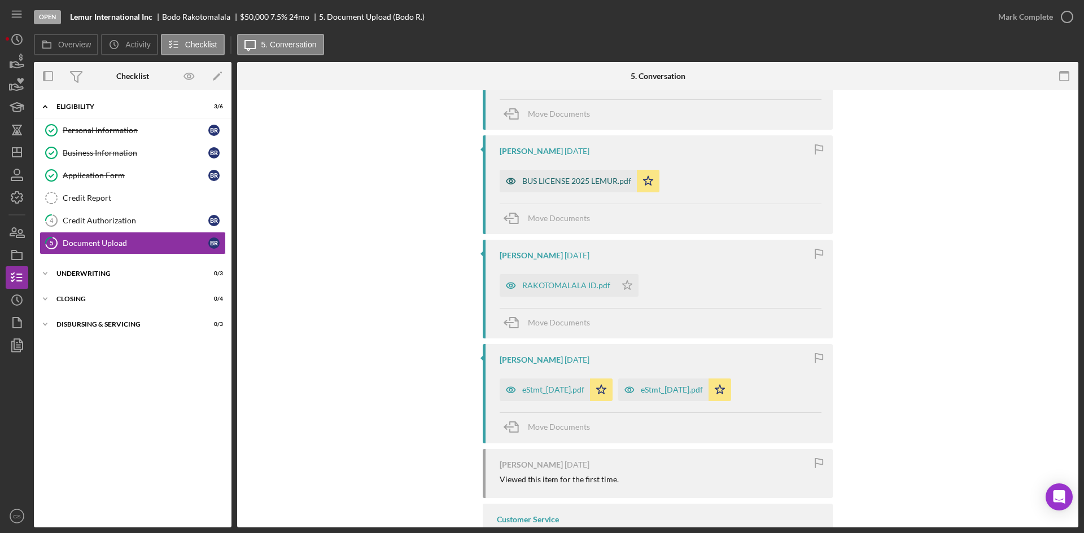
click at [562, 187] on div "BUS LICENSE 2025 LEMUR.pdf" at bounding box center [568, 181] width 137 height 23
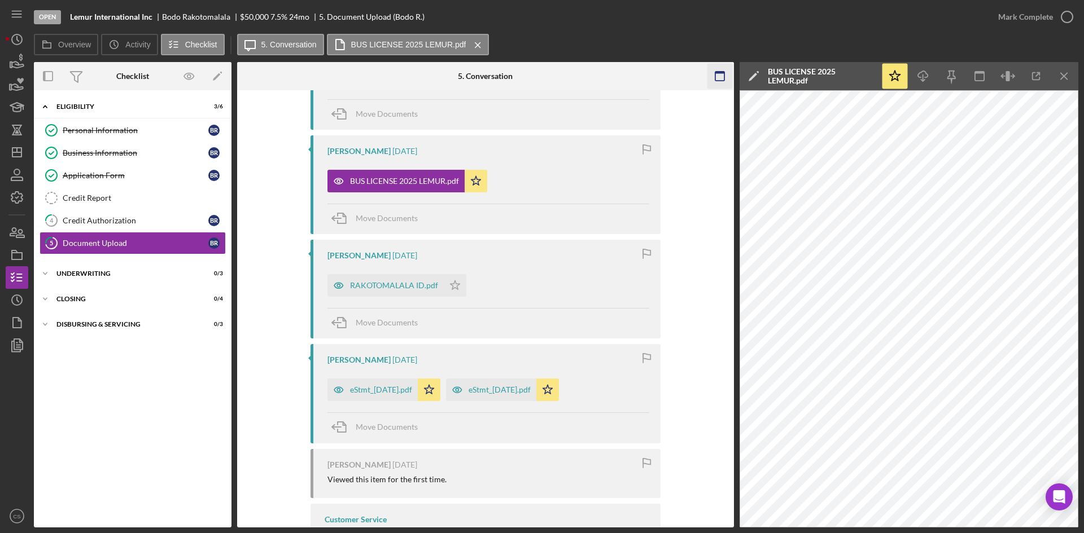
click at [1066, 76] on icon "Icon/Menu Close" at bounding box center [1064, 76] width 25 height 25
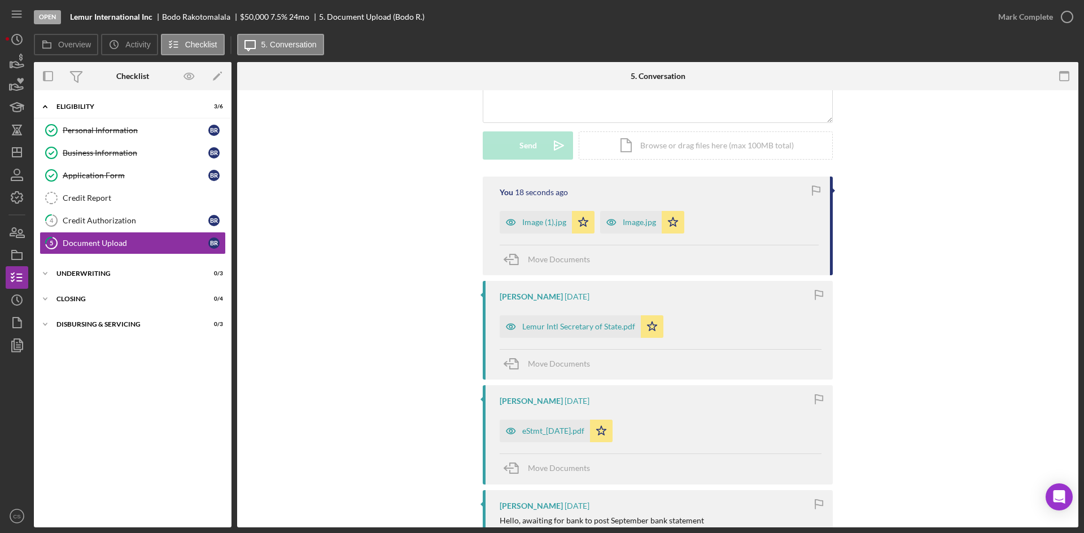
scroll to position [0, 0]
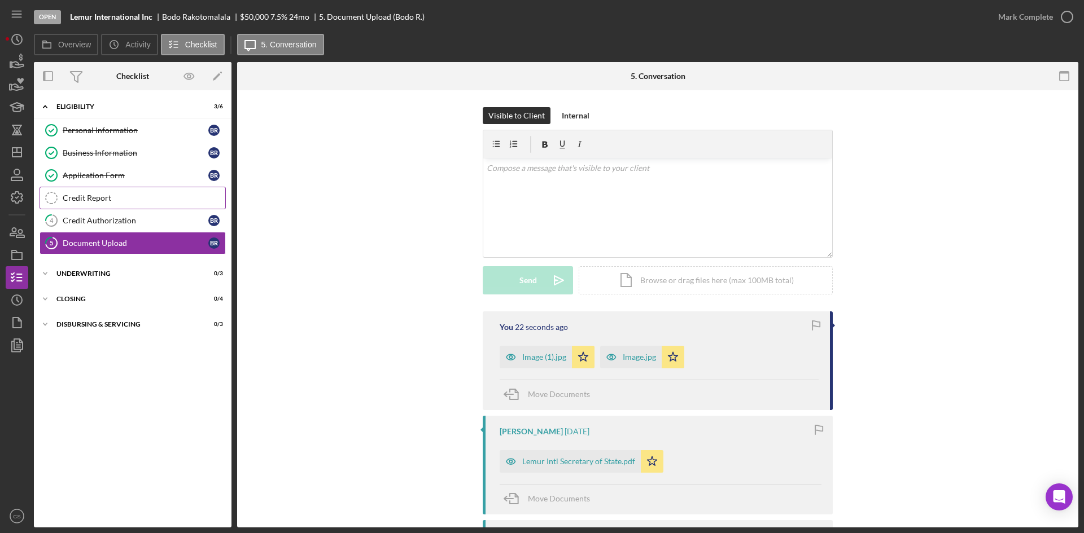
click at [126, 201] on div "Credit Report" at bounding box center [144, 198] width 163 height 9
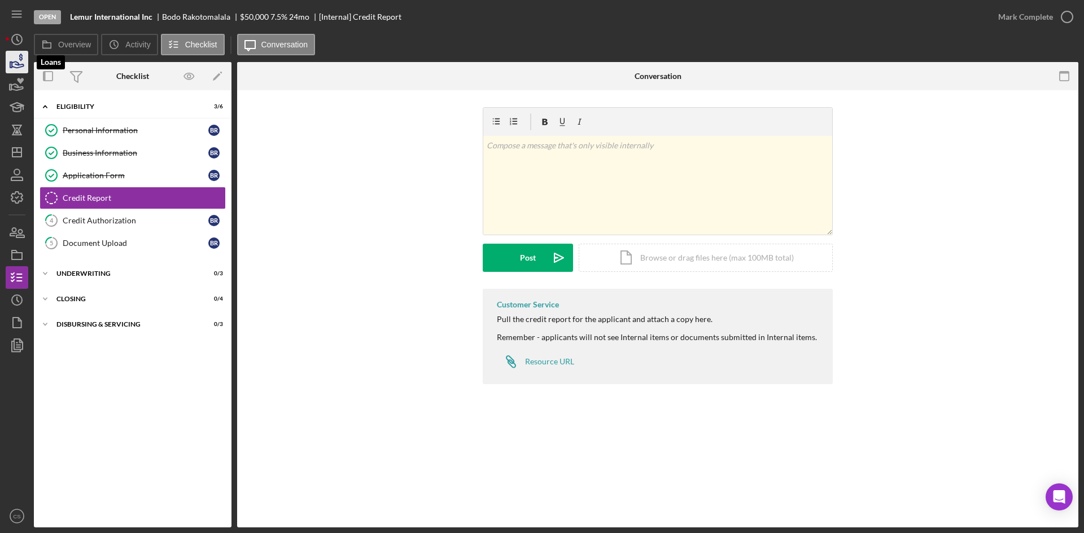
click at [19, 63] on icon "button" at bounding box center [18, 65] width 12 height 6
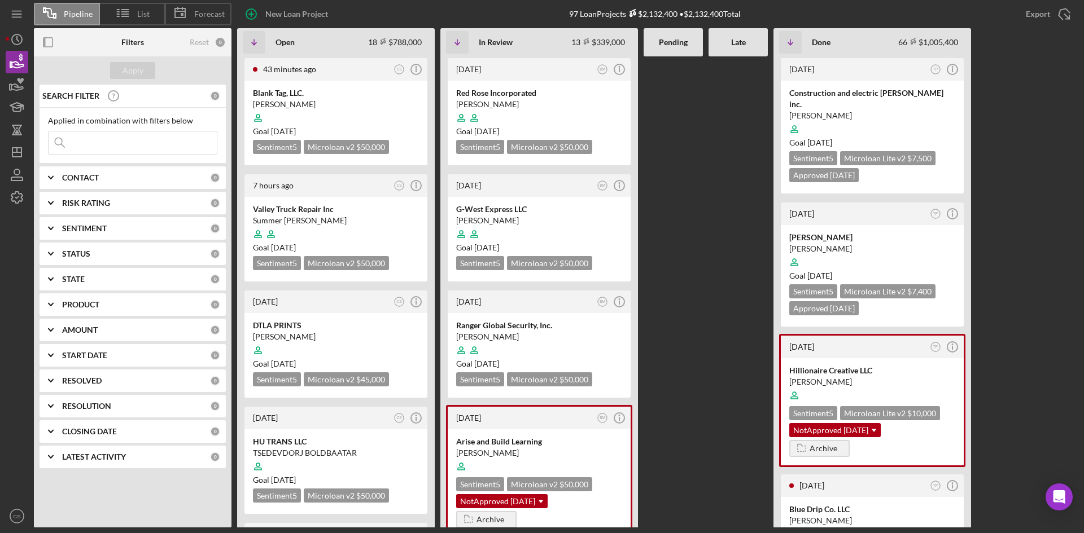
click at [103, 142] on input at bounding box center [133, 143] width 168 height 23
click at [309, 216] on div "Summer [PERSON_NAME]" at bounding box center [336, 220] width 166 height 11
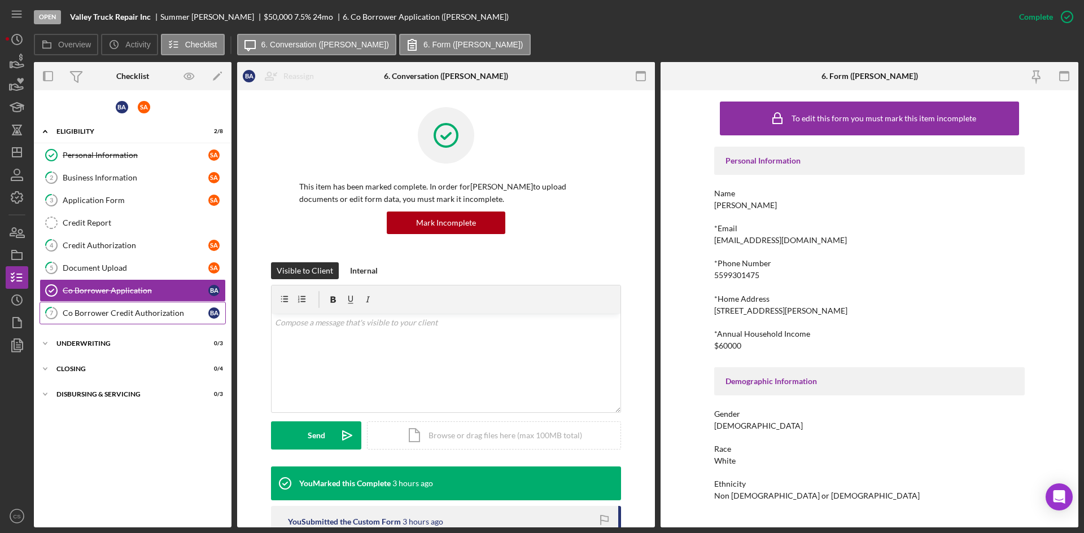
click at [142, 311] on div "Co Borrower Credit Authorization" at bounding box center [136, 313] width 146 height 9
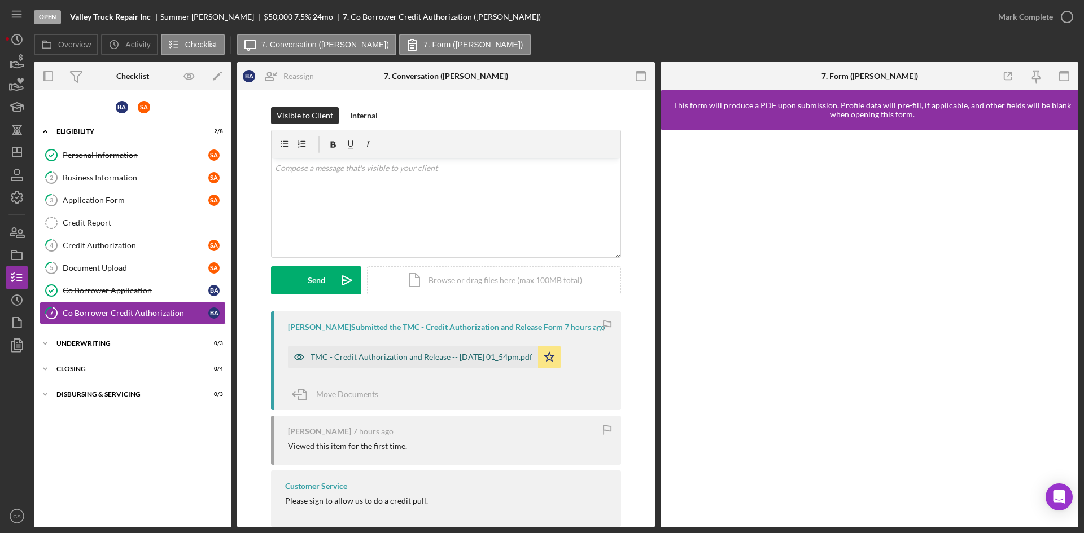
click at [382, 362] on div "TMC - Credit Authorization and Release -- [DATE] 01_54pm.pdf" at bounding box center [413, 357] width 250 height 23
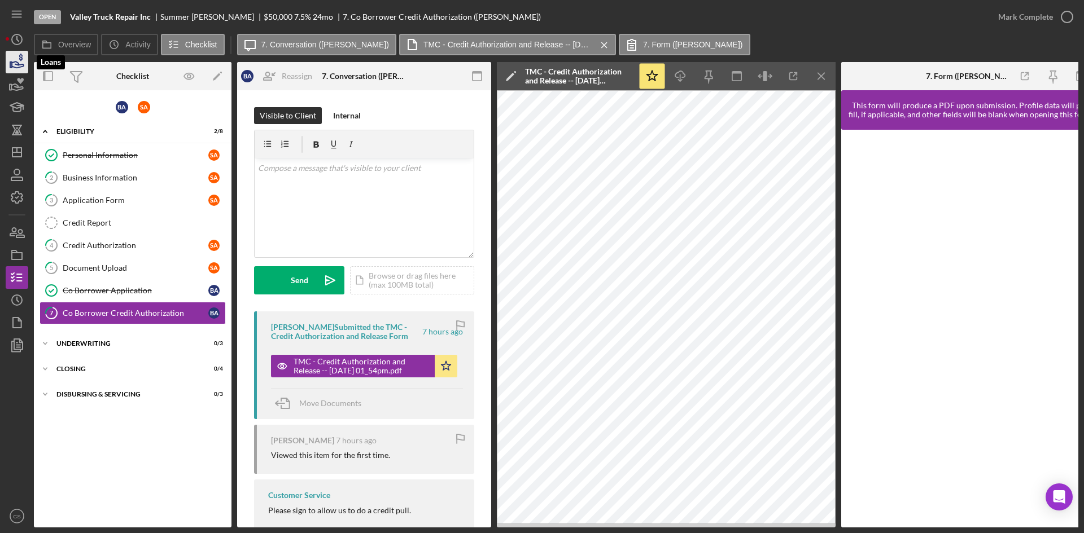
click at [14, 63] on icon "button" at bounding box center [17, 62] width 28 height 28
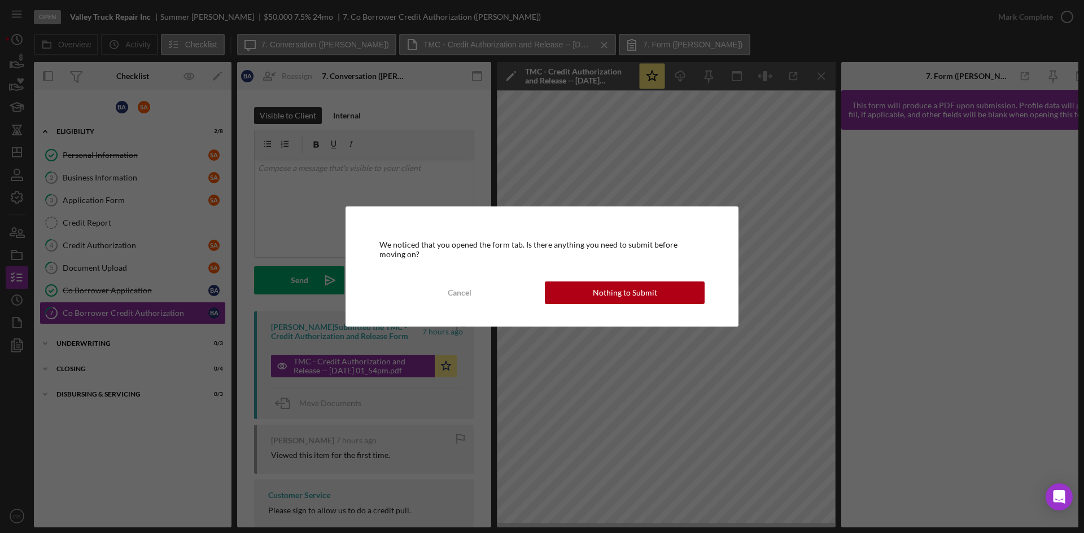
click at [594, 286] on div "Nothing to Submit" at bounding box center [625, 293] width 64 height 23
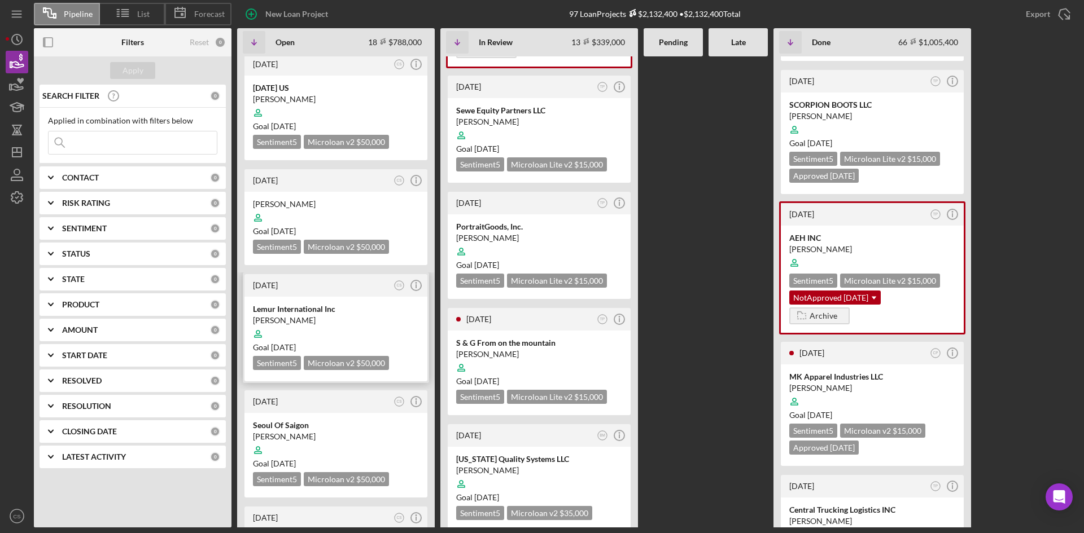
scroll to position [565, 0]
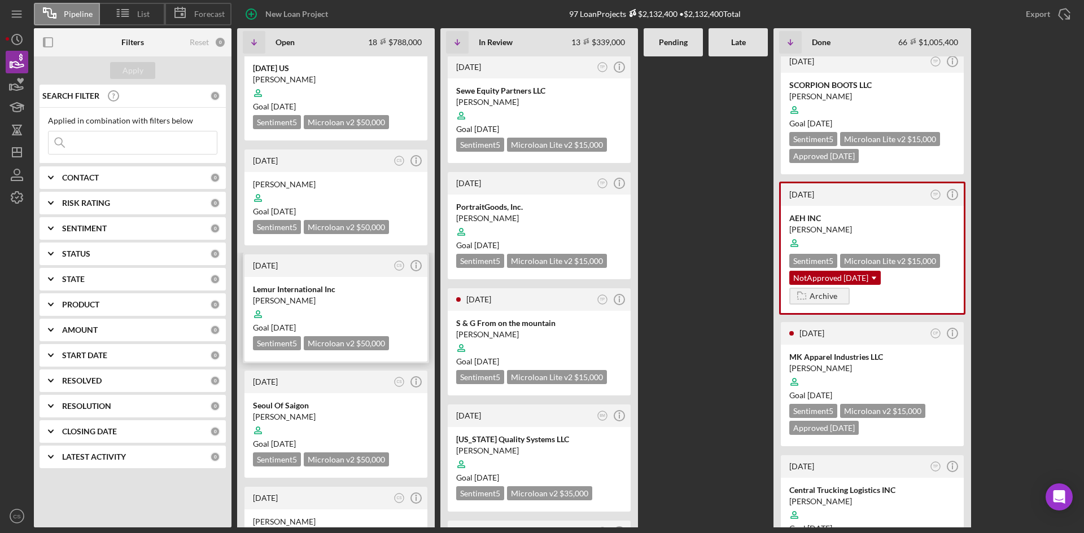
click at [310, 295] on div "[PERSON_NAME]" at bounding box center [336, 300] width 166 height 11
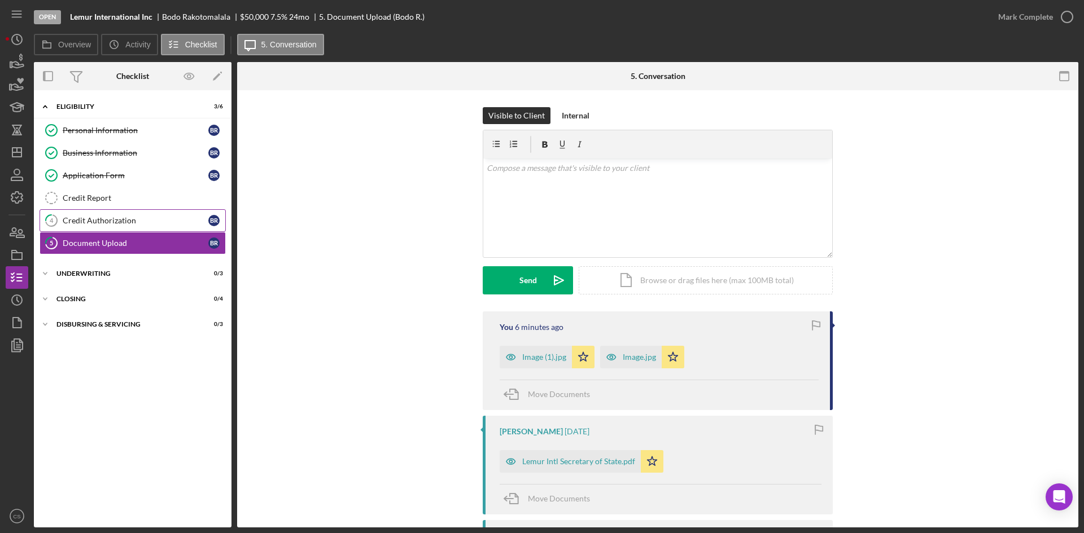
click at [144, 226] on link "4 Credit Authorization B R" at bounding box center [133, 220] width 186 height 23
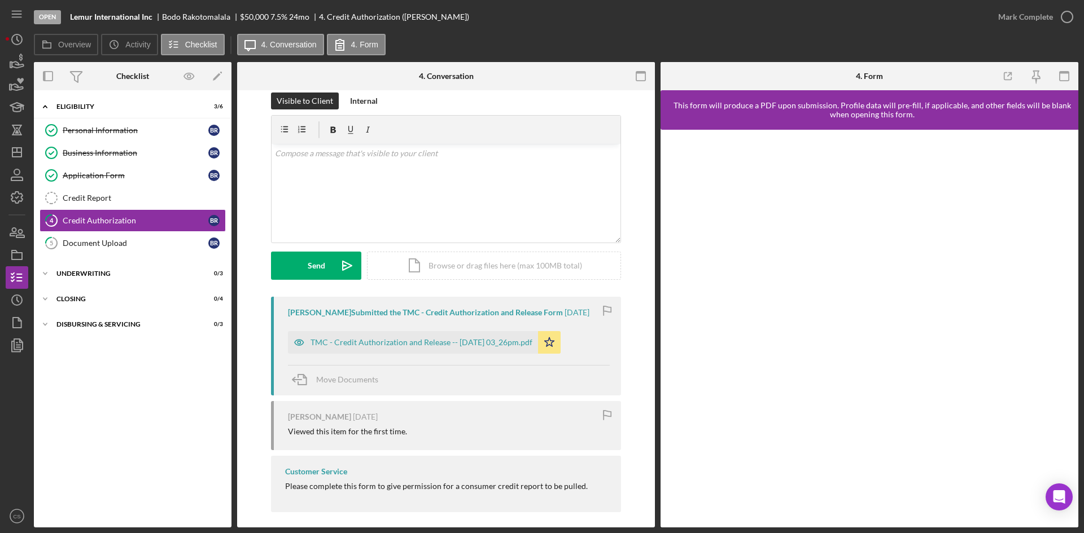
scroll to position [22, 0]
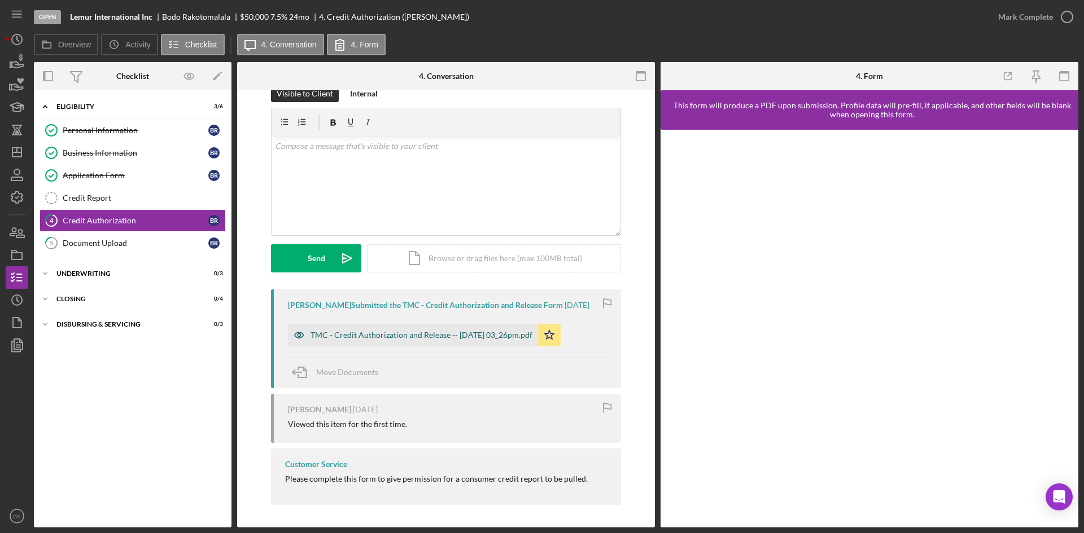
click at [436, 336] on div "TMC - Credit Authorization and Release -- [DATE] 03_26pm.pdf" at bounding box center [421, 335] width 222 height 9
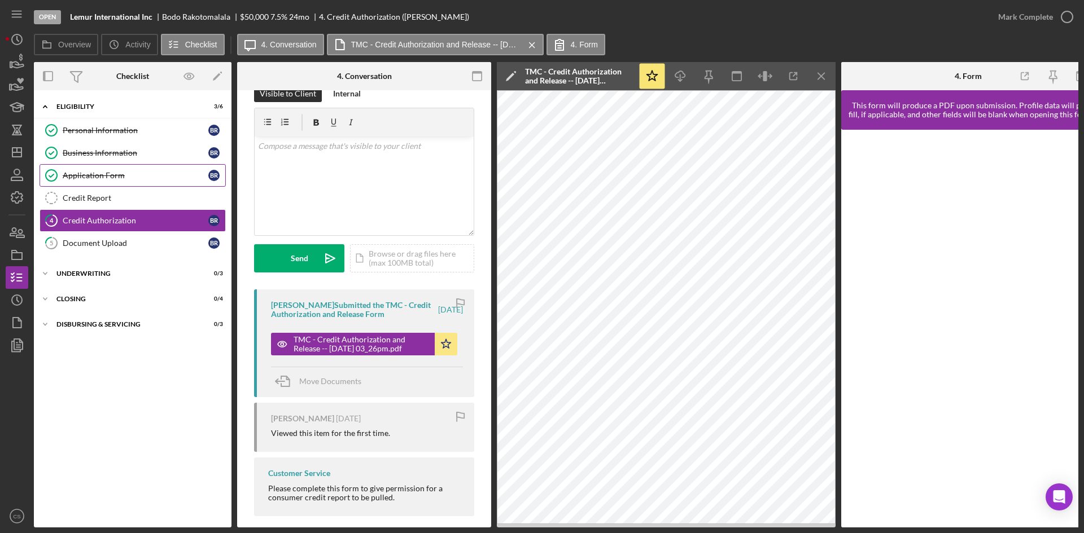
click at [152, 182] on link "Application Form Application Form B R" at bounding box center [133, 175] width 186 height 23
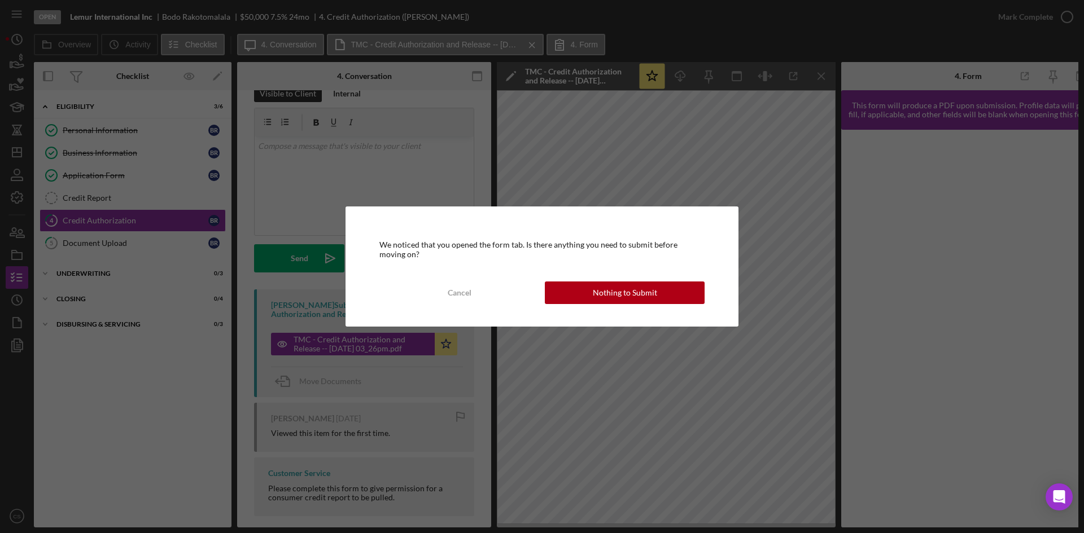
click at [654, 308] on div "We noticed that you opened the form tab. Is there anything you need to submit b…" at bounding box center [541, 267] width 393 height 120
click at [654, 298] on div "Nothing to Submit" at bounding box center [625, 293] width 64 height 23
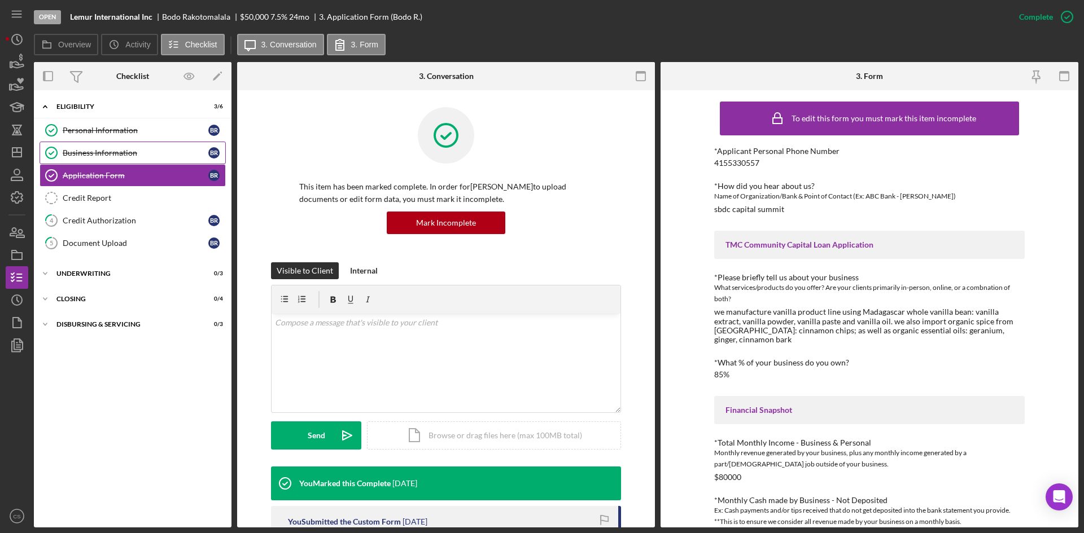
click at [107, 155] on div "Business Information" at bounding box center [136, 152] width 146 height 9
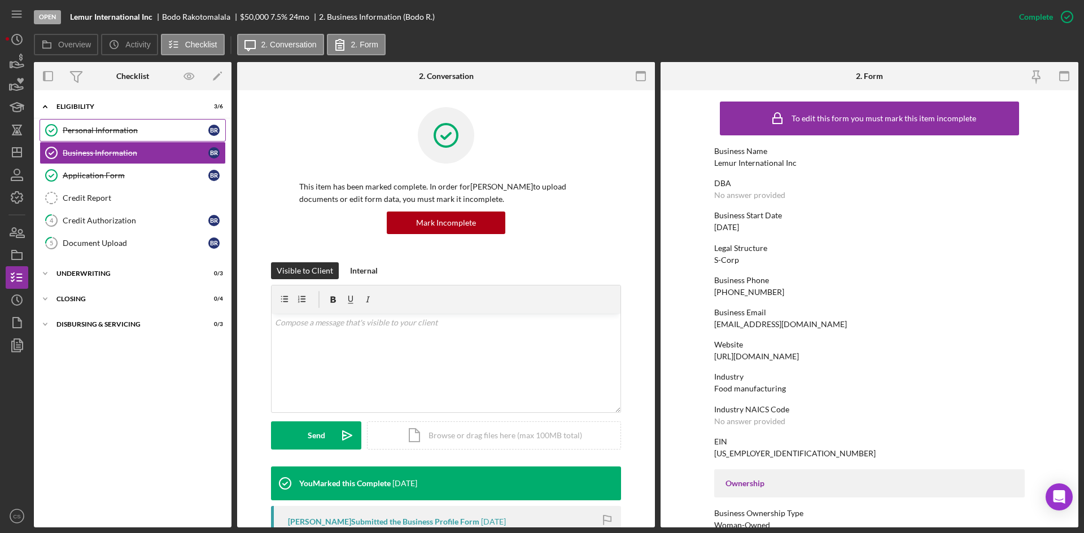
click at [161, 141] on link "Personal Information Personal Information B R" at bounding box center [133, 130] width 186 height 23
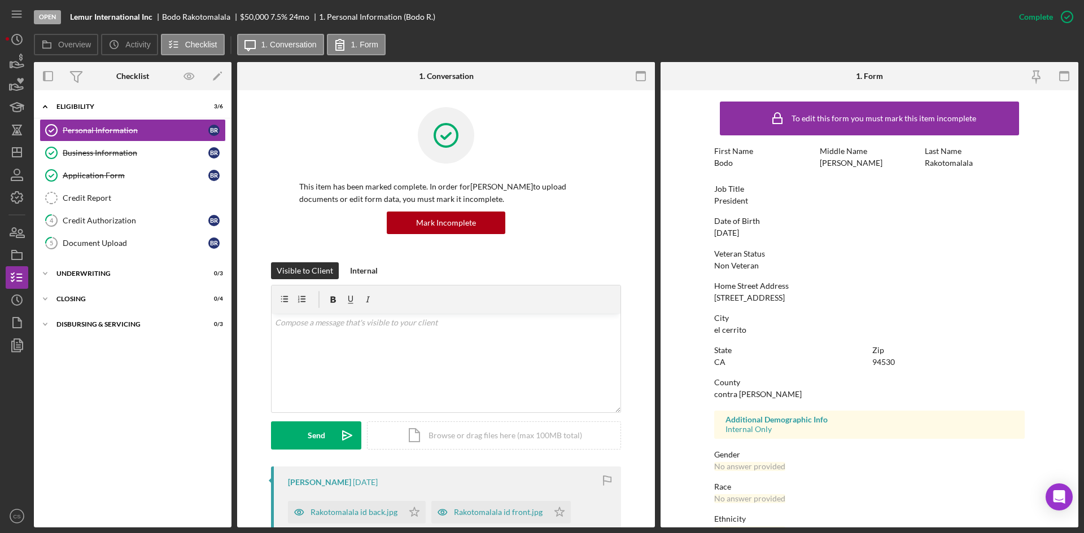
drag, startPoint x: 803, startPoint y: 302, endPoint x: 681, endPoint y: 305, distance: 121.4
click at [681, 305] on form "To edit this form you must mark this item incomplete First Name Bodo Middle Nam…" at bounding box center [869, 309] width 418 height 438
drag, startPoint x: 712, startPoint y: 299, endPoint x: 776, endPoint y: 300, distance: 63.8
click at [776, 300] on form "To edit this form you must mark this item incomplete First Name Bodo Middle Nam…" at bounding box center [869, 309] width 418 height 438
copy div "[STREET_ADDRESS]"
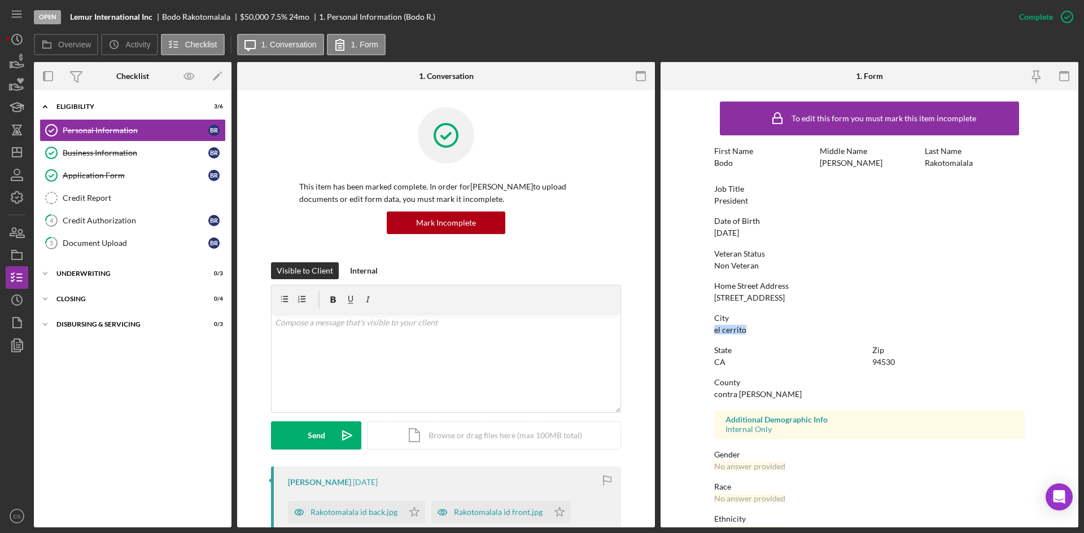
drag, startPoint x: 769, startPoint y: 334, endPoint x: 695, endPoint y: 333, distance: 74.0
click at [695, 333] on form "To edit this form you must mark this item incomplete First Name Bodo Middle Nam…" at bounding box center [869, 309] width 418 height 438
copy div "el cerrito"
drag, startPoint x: 910, startPoint y: 359, endPoint x: 858, endPoint y: 366, distance: 52.4
click at [858, 364] on div "State [US_STATE] Zip 94530" at bounding box center [869, 362] width 310 height 32
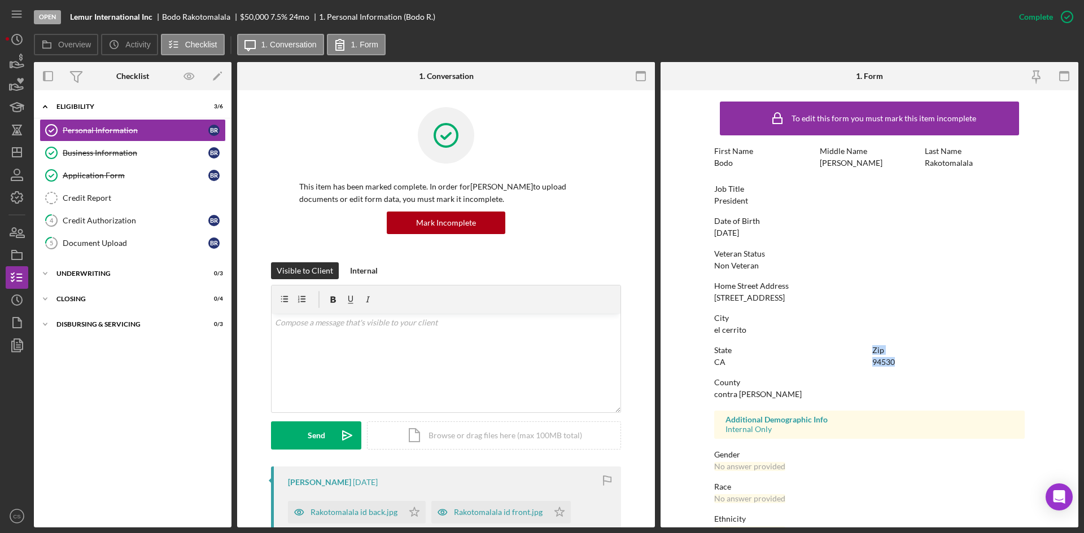
click at [880, 365] on div "94530" at bounding box center [883, 362] width 23 height 9
click at [872, 364] on div "94530" at bounding box center [883, 362] width 23 height 9
drag, startPoint x: 867, startPoint y: 363, endPoint x: 897, endPoint y: 364, distance: 29.9
click at [897, 364] on div "State [US_STATE] Zip 94530" at bounding box center [869, 362] width 310 height 32
click at [900, 364] on div "Zip 94530" at bounding box center [948, 356] width 152 height 21
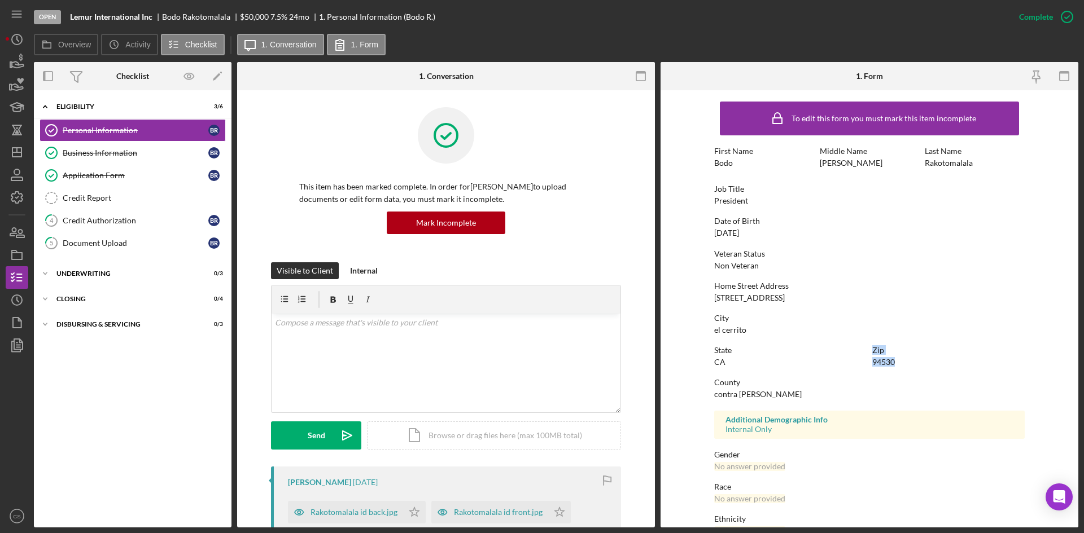
click at [908, 361] on div "Zip 94530" at bounding box center [948, 356] width 152 height 21
click at [921, 362] on div "Zip 94530" at bounding box center [948, 356] width 152 height 21
click at [898, 348] on div "Zip" at bounding box center [948, 350] width 152 height 9
drag, startPoint x: 898, startPoint y: 360, endPoint x: 872, endPoint y: 367, distance: 27.0
click at [872, 367] on div "Zip 94530" at bounding box center [948, 356] width 152 height 21
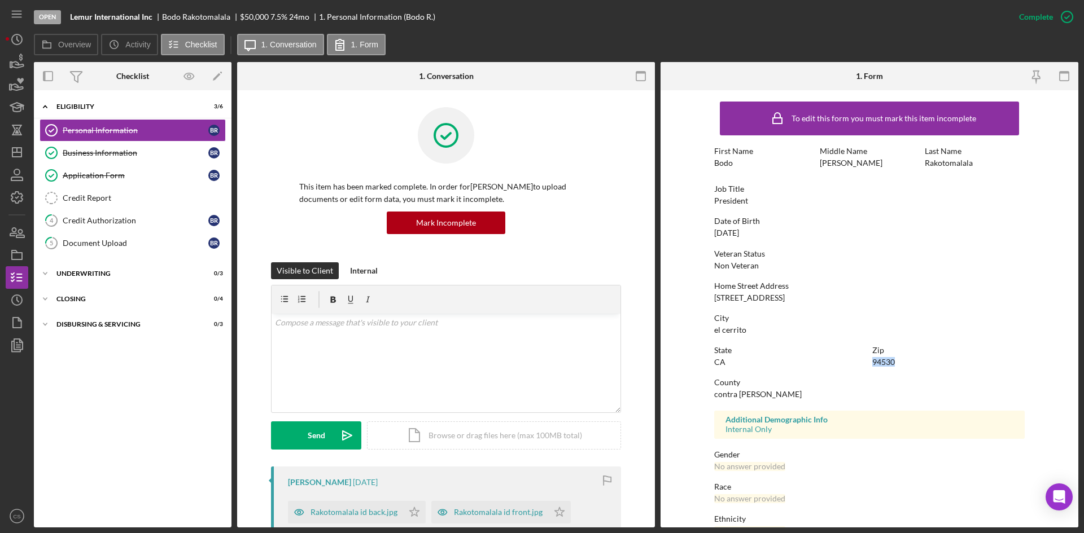
copy div "94530"
click at [115, 151] on div "Business Information" at bounding box center [136, 152] width 146 height 9
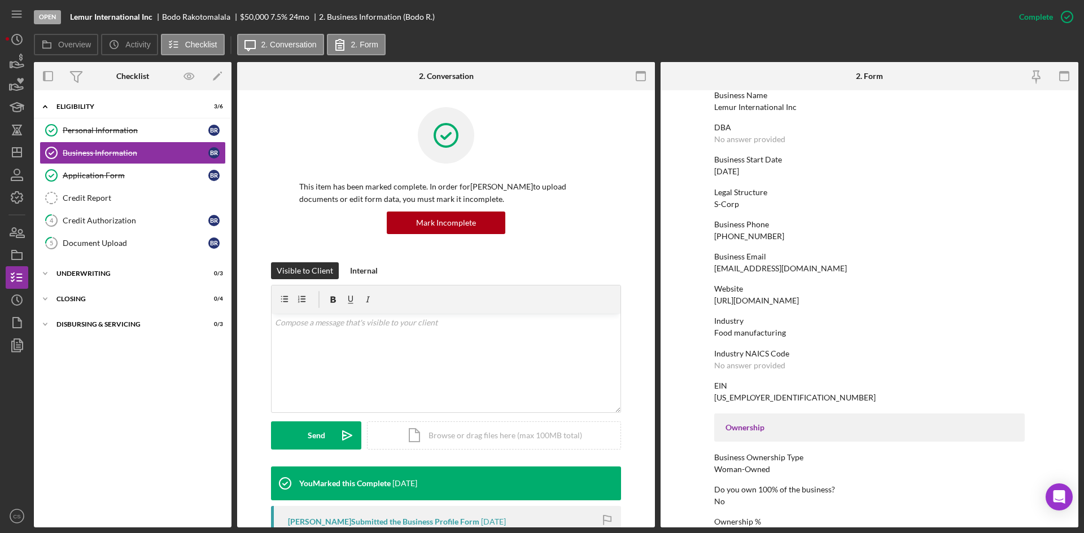
scroll to position [56, 0]
click at [112, 181] on link "Application Form Application Form B R" at bounding box center [133, 175] width 186 height 23
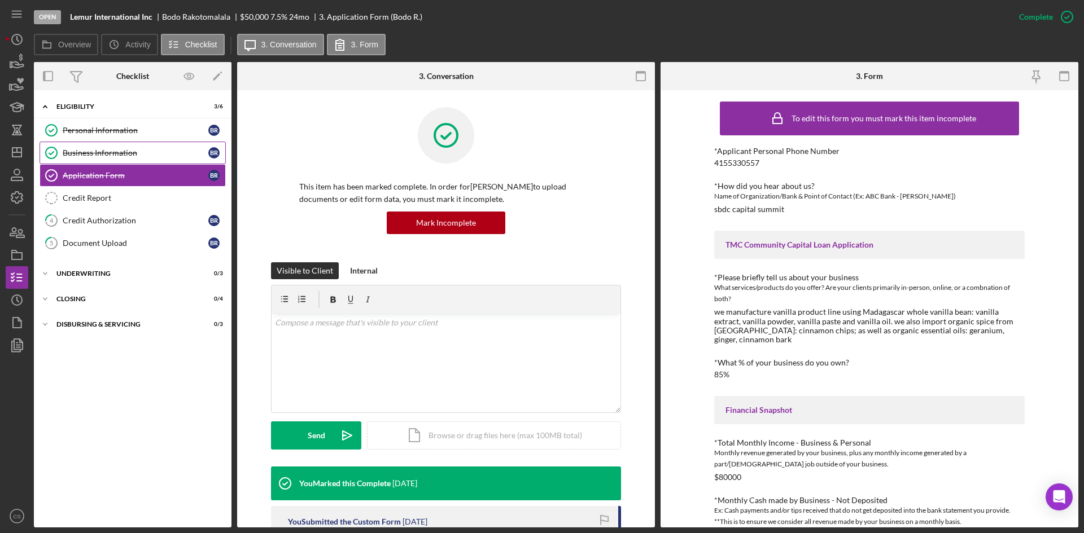
click at [133, 156] on div "Business Information" at bounding box center [136, 152] width 146 height 9
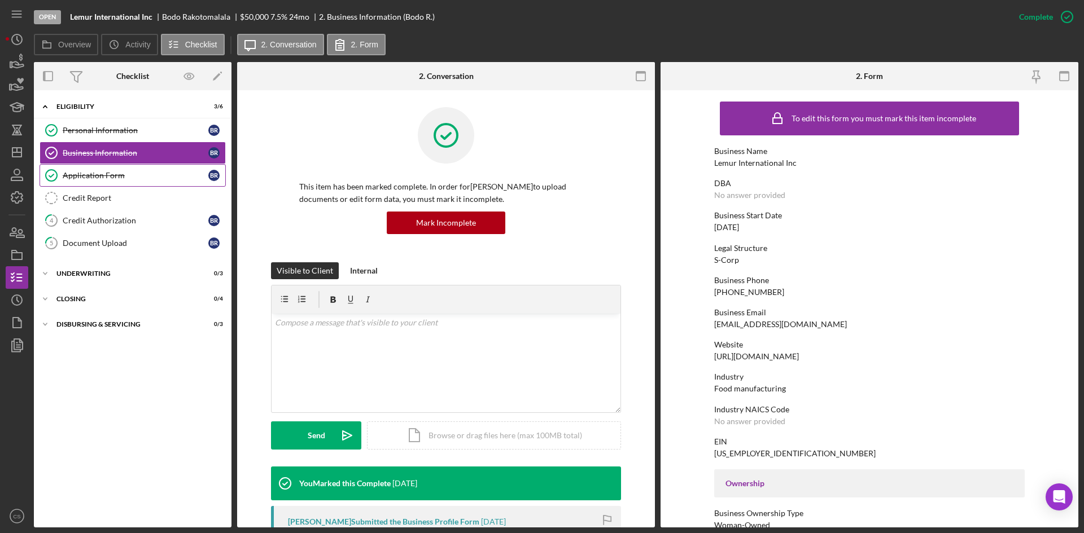
click at [126, 181] on link "Application Form Application Form B R" at bounding box center [133, 175] width 186 height 23
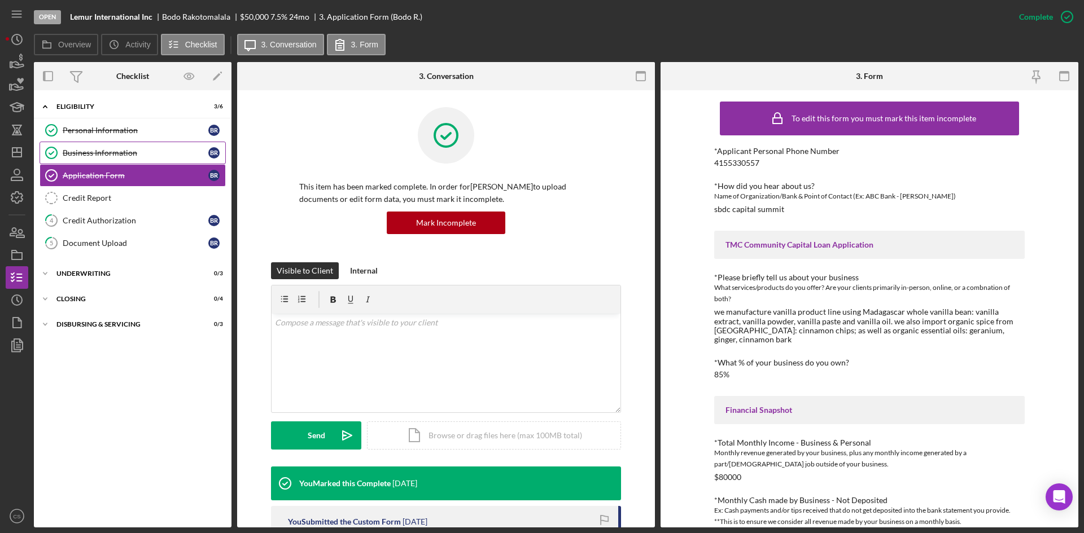
click at [98, 156] on div "Business Information" at bounding box center [136, 152] width 146 height 9
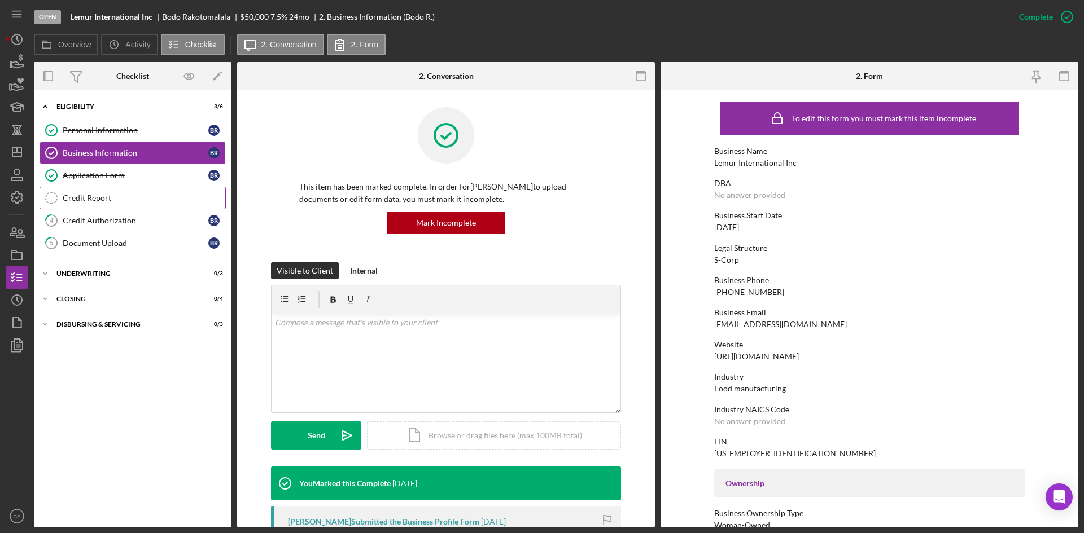
click at [100, 191] on link "Credit Report Credit Report" at bounding box center [133, 198] width 186 height 23
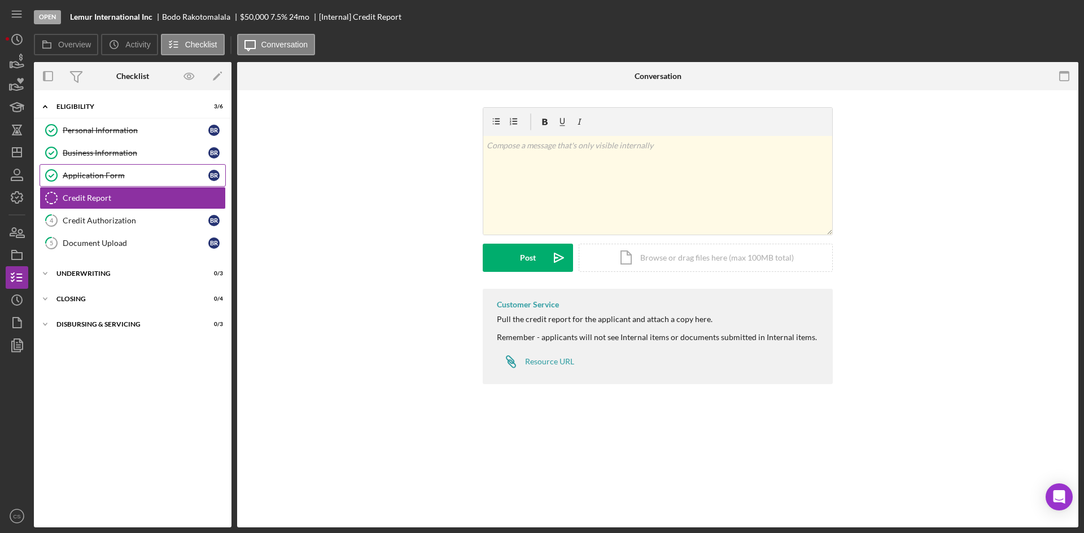
click at [107, 173] on div "Application Form" at bounding box center [136, 175] width 146 height 9
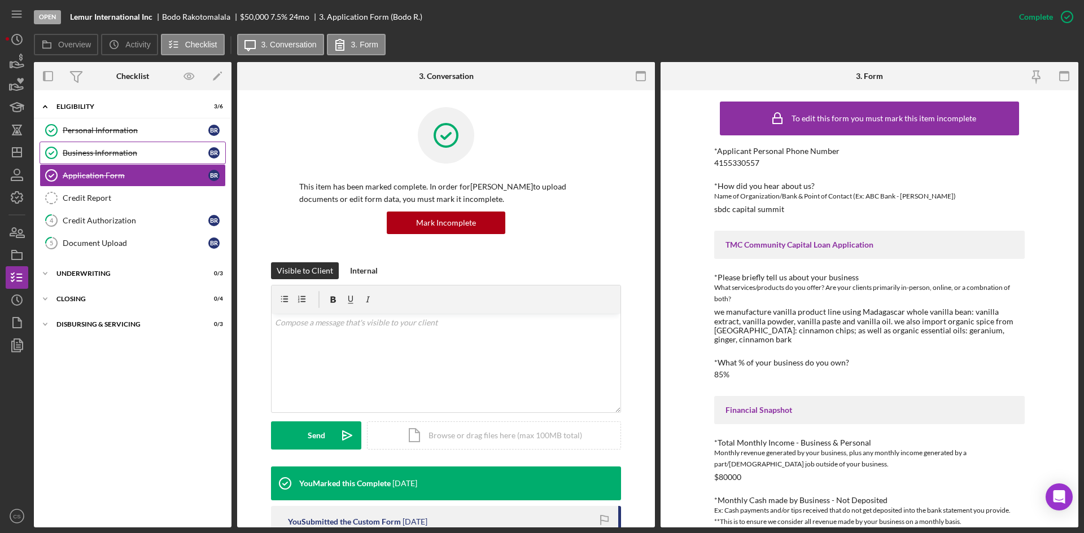
drag, startPoint x: 117, startPoint y: 157, endPoint x: 124, endPoint y: 156, distance: 6.9
click at [117, 158] on div "Business Information" at bounding box center [136, 152] width 146 height 9
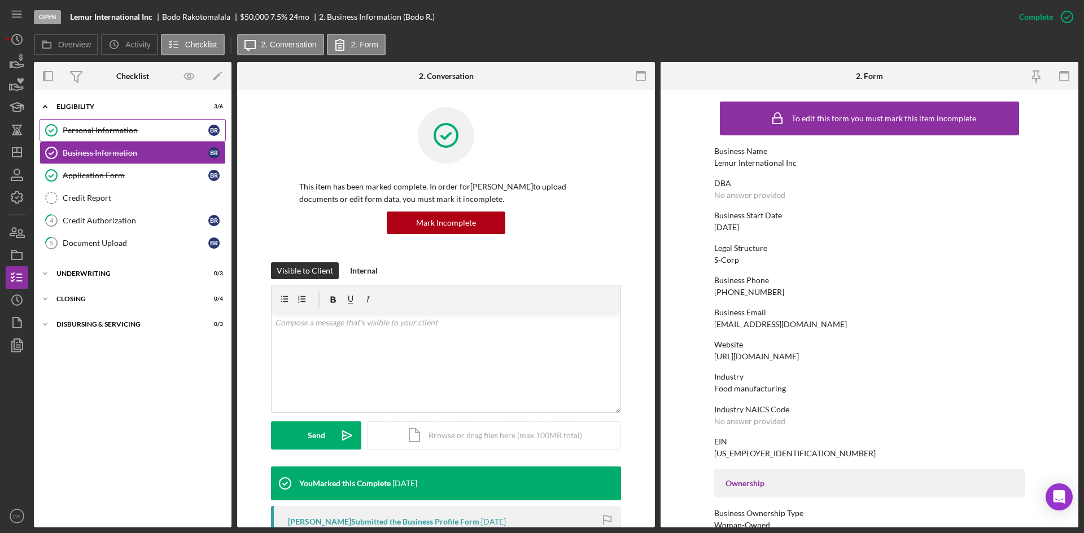
click at [140, 135] on link "Personal Information Personal Information B R" at bounding box center [133, 130] width 186 height 23
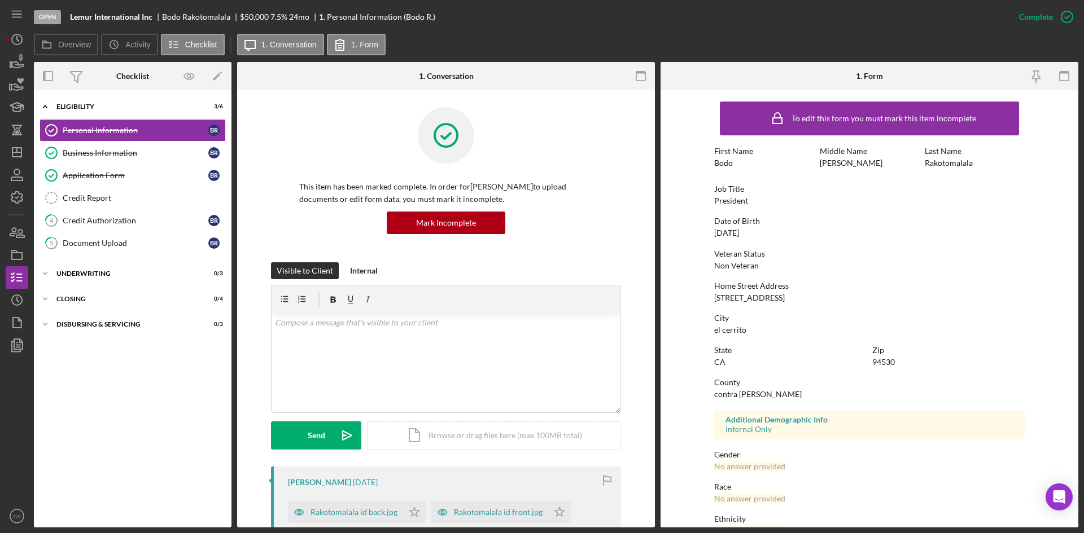
click at [775, 296] on div "Home Street Address [STREET_ADDRESS]" at bounding box center [869, 292] width 310 height 21
click at [777, 300] on div "Home Street Address [STREET_ADDRESS]" at bounding box center [869, 292] width 310 height 21
drag, startPoint x: 765, startPoint y: 281, endPoint x: 764, endPoint y: 275, distance: 5.7
click at [765, 280] on div "To edit this form you must mark this item incomplete First Name Bodo Middle Nam…" at bounding box center [869, 353] width 310 height 515
click at [763, 267] on div "Veteran Status Non Veteran" at bounding box center [869, 260] width 310 height 21
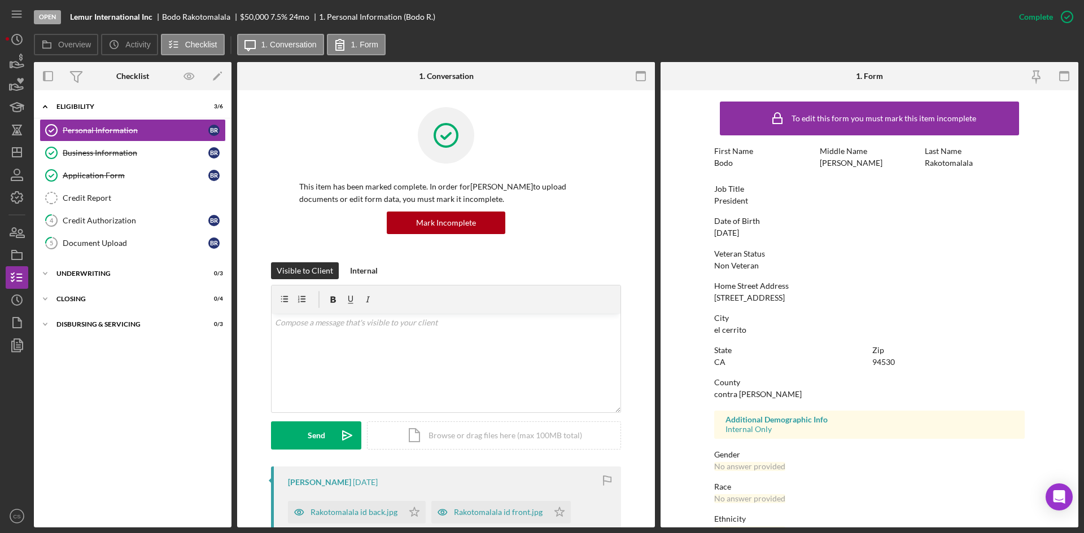
click at [753, 240] on div "To edit this form you must mark this item incomplete First Name Bodo Middle Nam…" at bounding box center [869, 353] width 310 height 515
click at [759, 270] on div "To edit this form you must mark this item incomplete First Name Bodo Middle Nam…" at bounding box center [869, 353] width 310 height 515
drag, startPoint x: 719, startPoint y: 169, endPoint x: 698, endPoint y: 170, distance: 20.4
click at [698, 170] on form "To edit this form you must mark this item incomplete First Name Bodo Middle Nam…" at bounding box center [869, 309] width 418 height 438
copy div "Bodo"
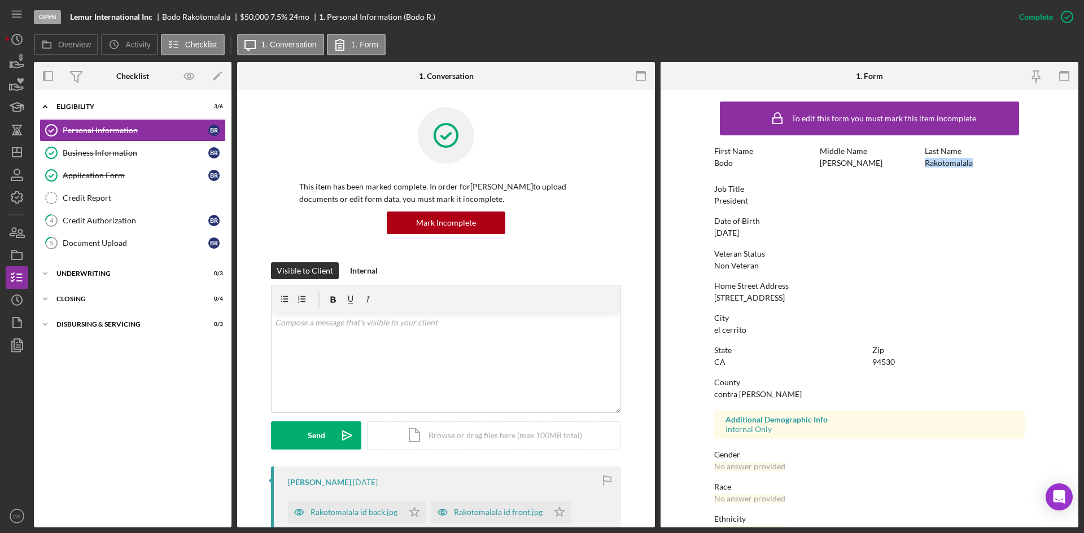
drag, startPoint x: 925, startPoint y: 163, endPoint x: 976, endPoint y: 167, distance: 51.6
click at [976, 167] on div "First Name Bodo Middle Name [PERSON_NAME] Last Name [PERSON_NAME]" at bounding box center [869, 163] width 310 height 32
copy div "Rakotomalala"
drag, startPoint x: 783, startPoint y: 301, endPoint x: 688, endPoint y: 296, distance: 95.5
click at [693, 300] on form "To edit this form you must mark this item incomplete First Name Bodo Middle Nam…" at bounding box center [869, 309] width 418 height 438
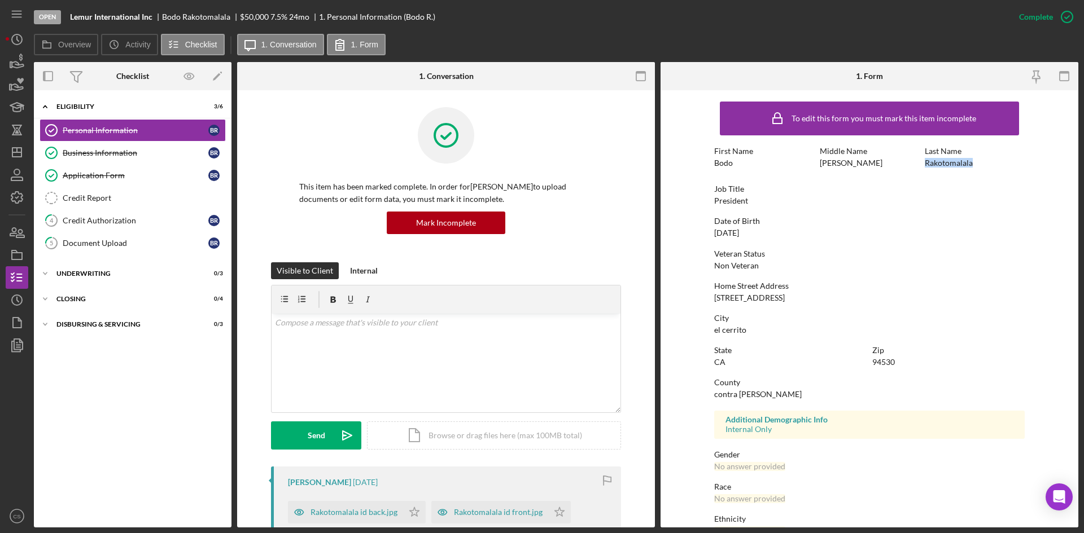
copy div "[STREET_ADDRESS]"
drag, startPoint x: 732, startPoint y: 330, endPoint x: 711, endPoint y: 333, distance: 21.6
click at [710, 333] on form "To edit this form you must mark this item incomplete First Name Bodo Middle Nam…" at bounding box center [869, 309] width 418 height 438
copy div "el cerrito"
drag, startPoint x: 913, startPoint y: 362, endPoint x: 867, endPoint y: 366, distance: 47.1
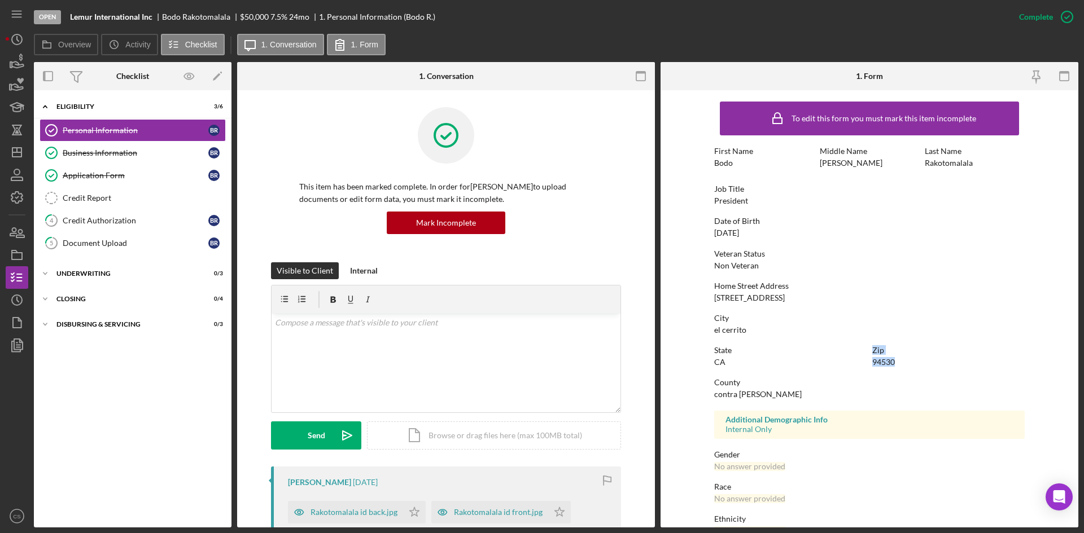
click at [867, 366] on div "State [US_STATE] Zip 94530" at bounding box center [869, 362] width 310 height 32
copy div "Zip 94530"
click at [925, 356] on div "Zip 94530" at bounding box center [948, 356] width 152 height 21
drag, startPoint x: 902, startPoint y: 364, endPoint x: 870, endPoint y: 362, distance: 31.6
click at [872, 363] on div "Zip 94530" at bounding box center [948, 356] width 152 height 21
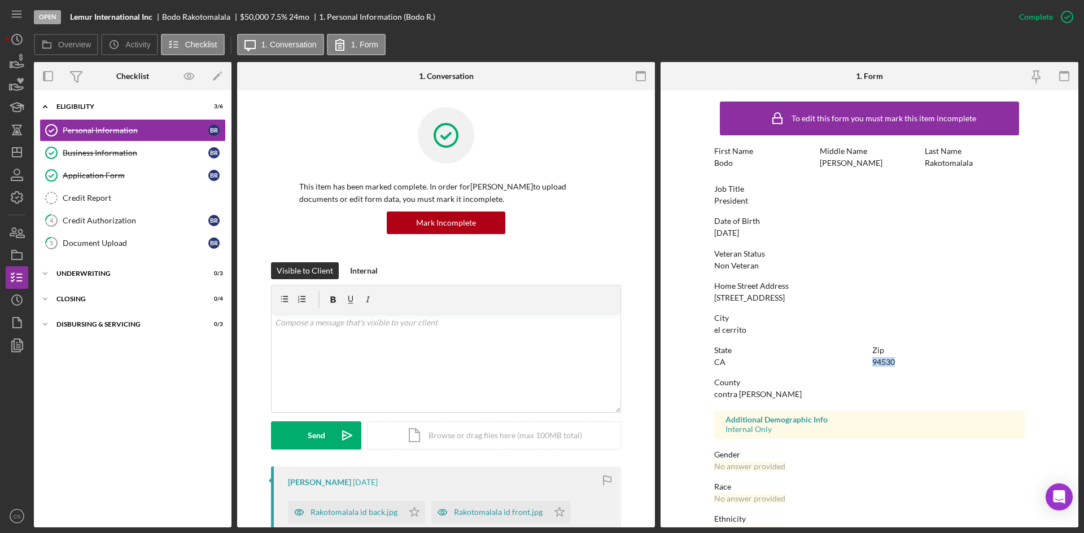
copy div "94530"
click at [86, 222] on div "Credit Authorization" at bounding box center [136, 220] width 146 height 9
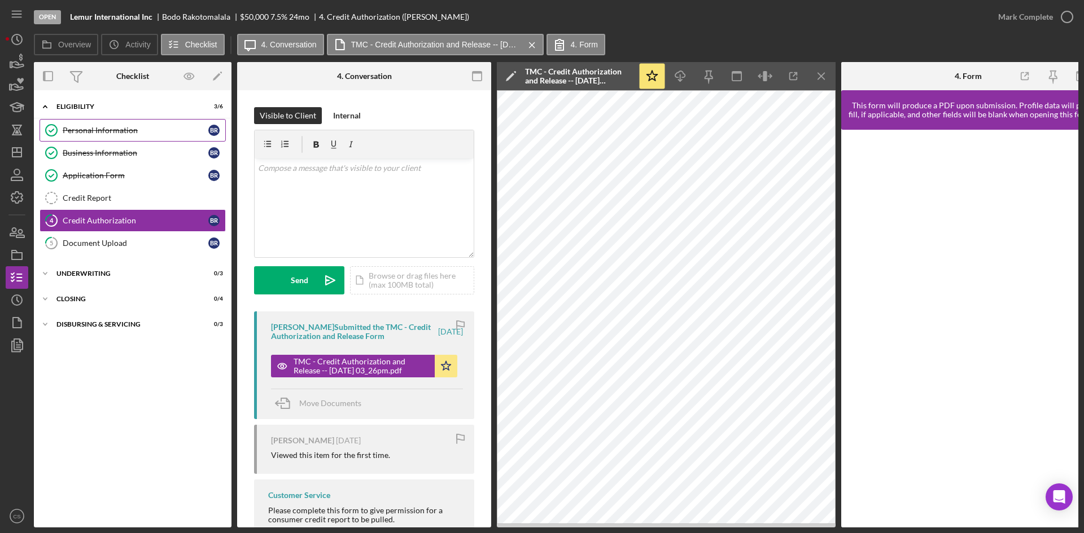
click at [110, 128] on div "Personal Information" at bounding box center [136, 130] width 146 height 9
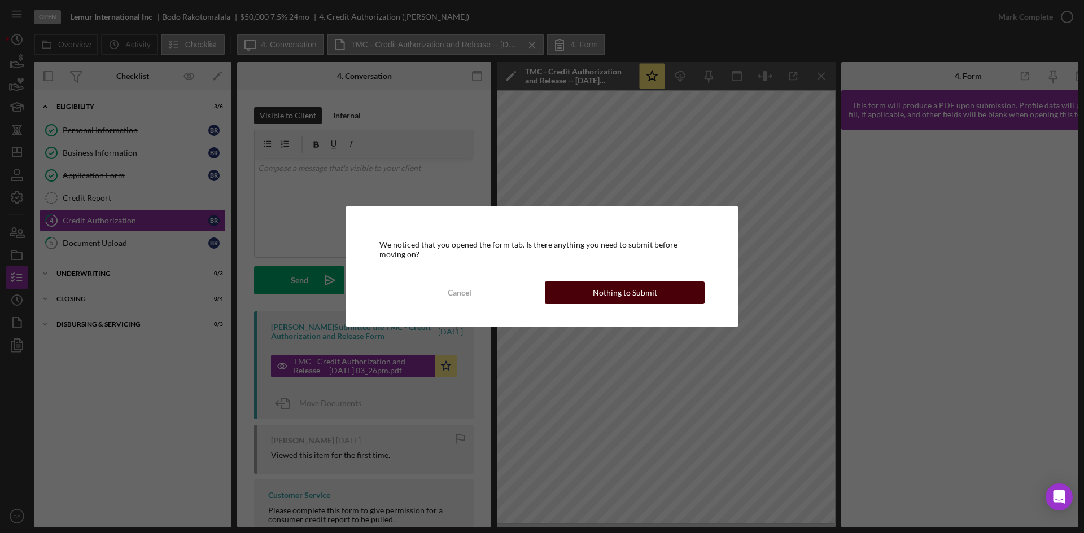
click at [668, 284] on button "Nothing to Submit" at bounding box center [625, 293] width 160 height 23
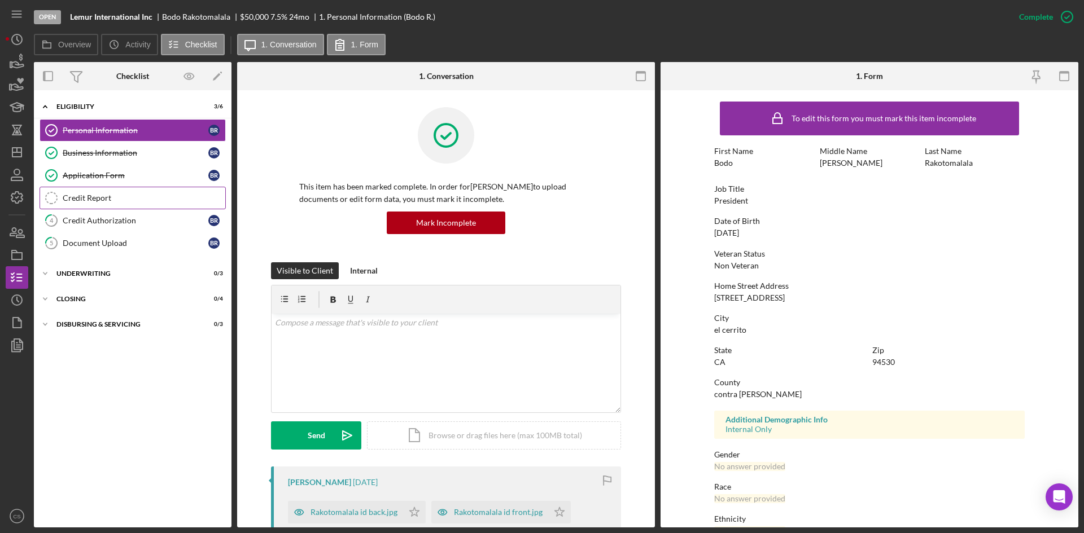
click at [125, 196] on div "Credit Report" at bounding box center [144, 198] width 163 height 9
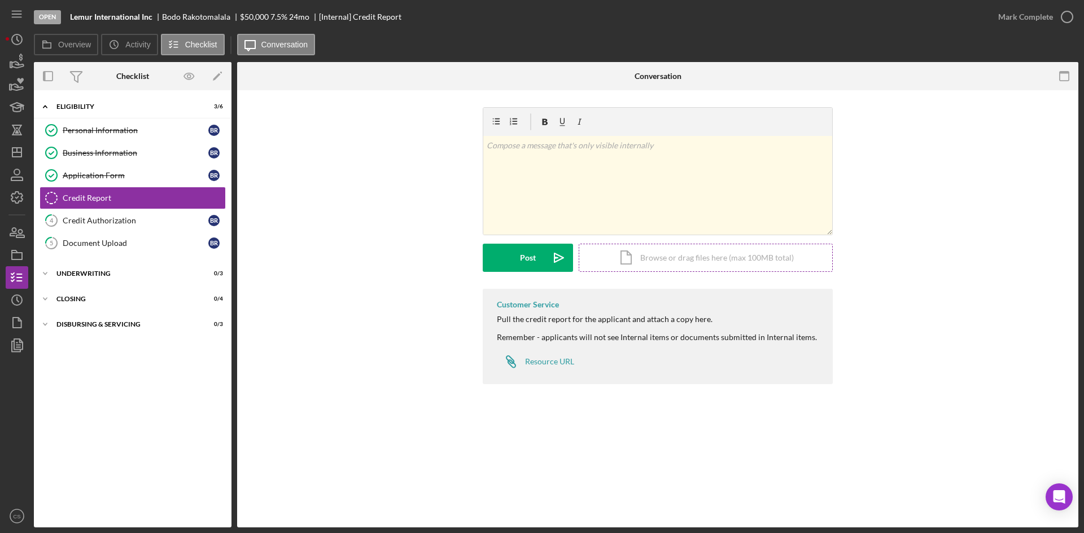
click at [715, 265] on div "Icon/Document Browse or drag files here (max 100MB total) Tap to choose files o…" at bounding box center [706, 258] width 254 height 28
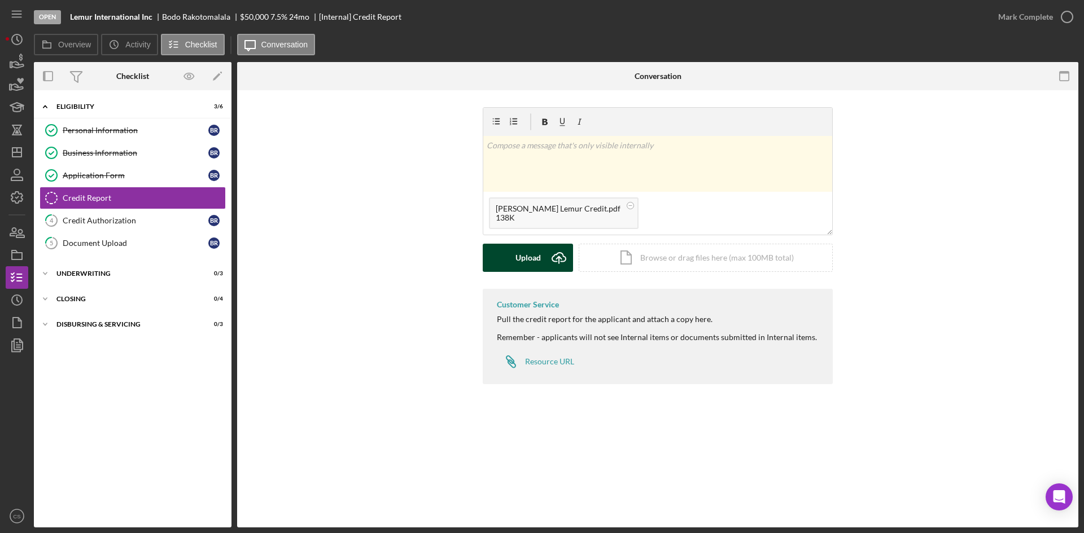
click at [545, 265] on icon "Icon/Upload" at bounding box center [559, 258] width 28 height 28
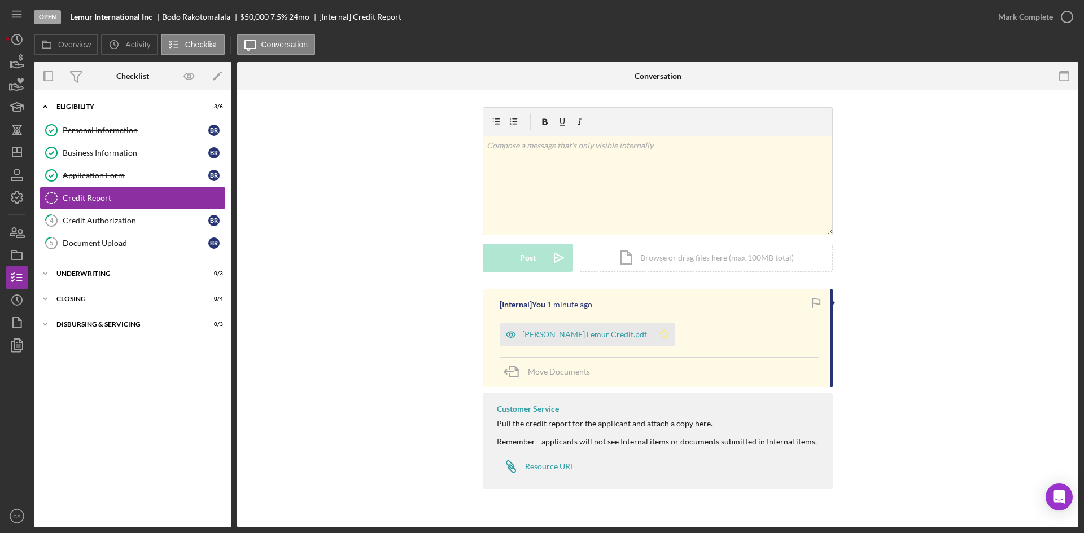
click at [653, 334] on icon "Icon/Star" at bounding box center [664, 334] width 23 height 23
click at [18, 60] on icon "button" at bounding box center [17, 62] width 28 height 28
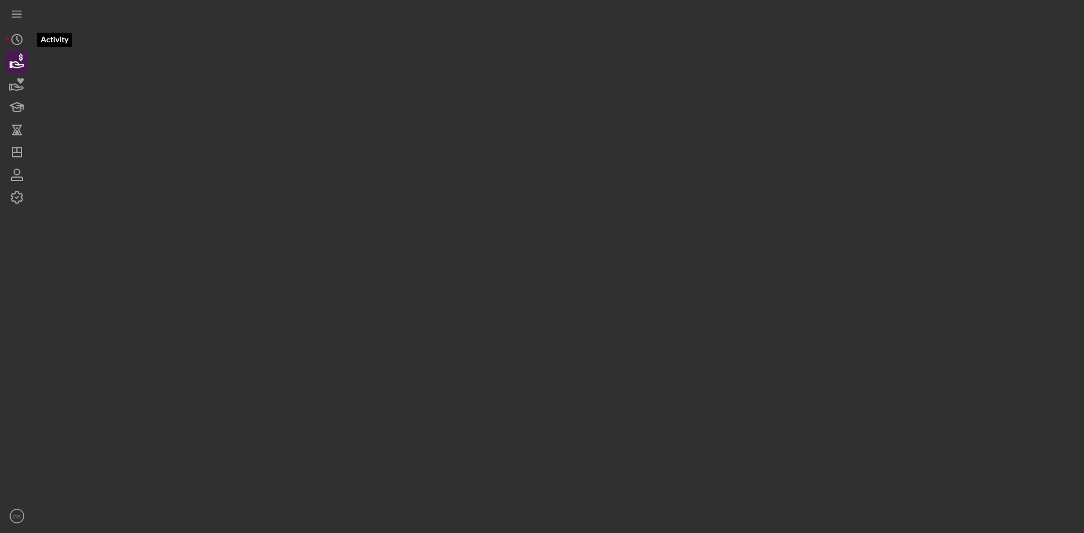
click at [14, 52] on icon "button" at bounding box center [17, 62] width 28 height 28
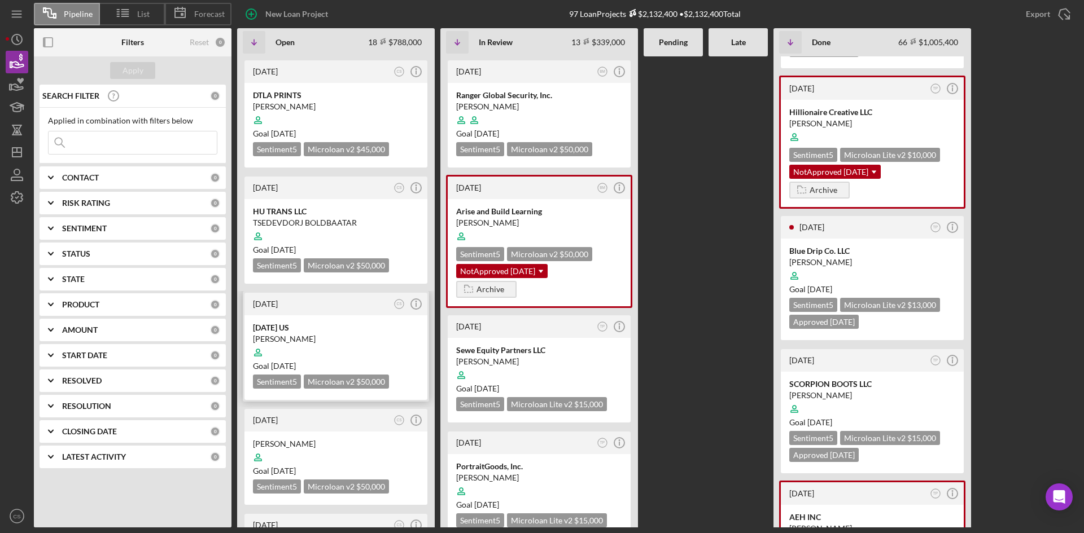
scroll to position [282, 0]
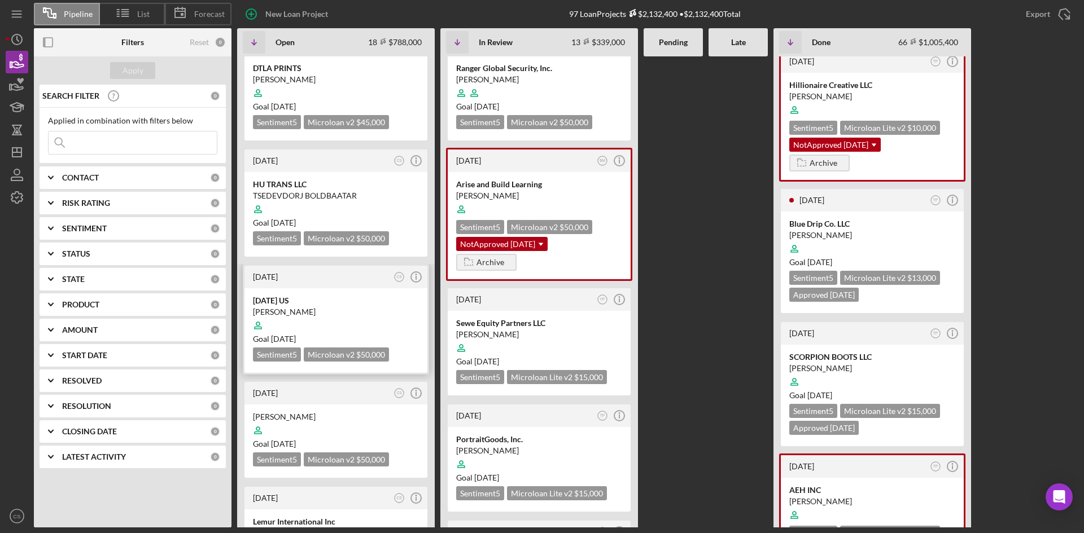
click at [304, 315] on div at bounding box center [336, 325] width 166 height 21
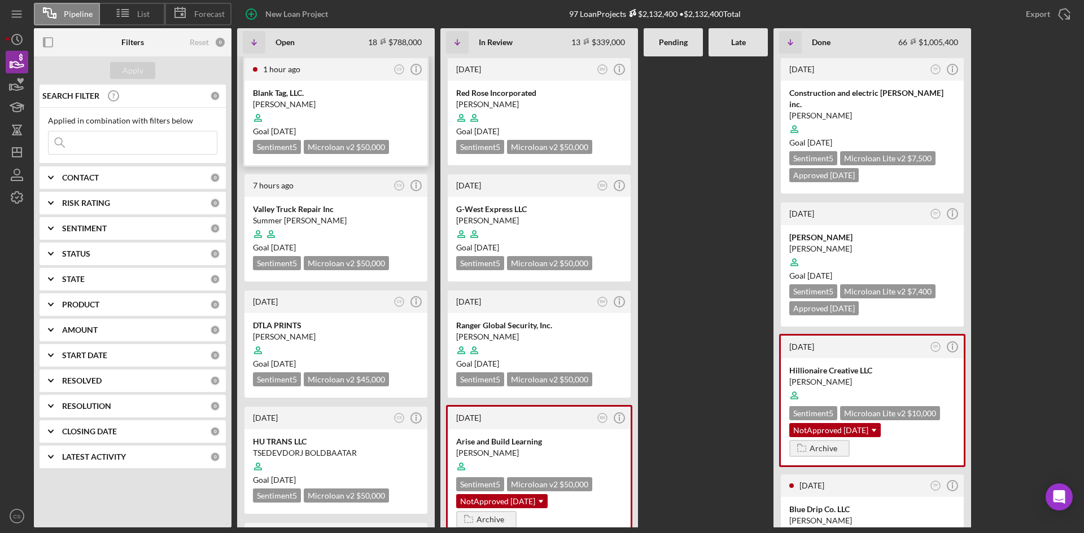
click at [291, 111] on div at bounding box center [336, 117] width 166 height 21
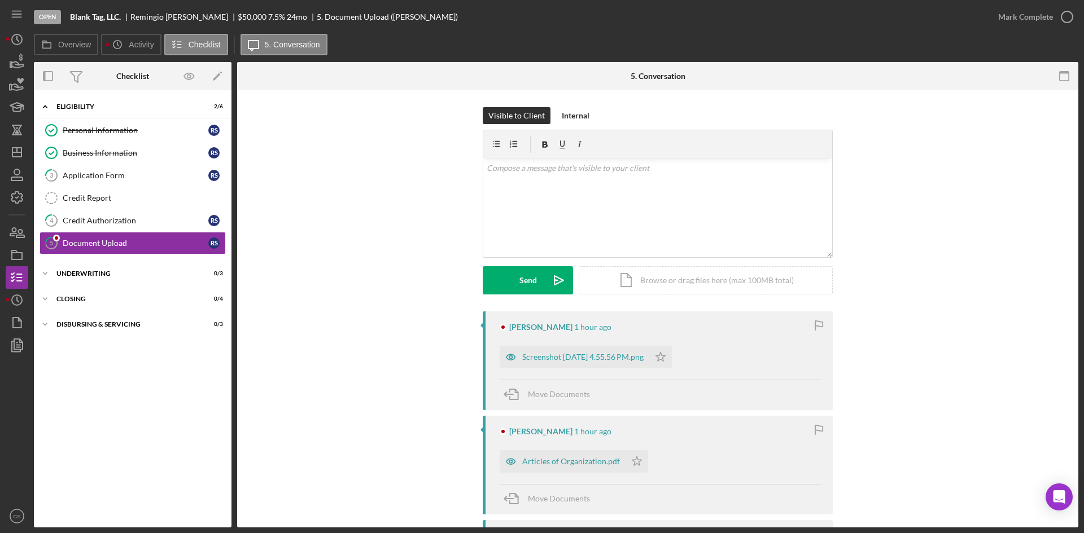
scroll to position [56, 0]
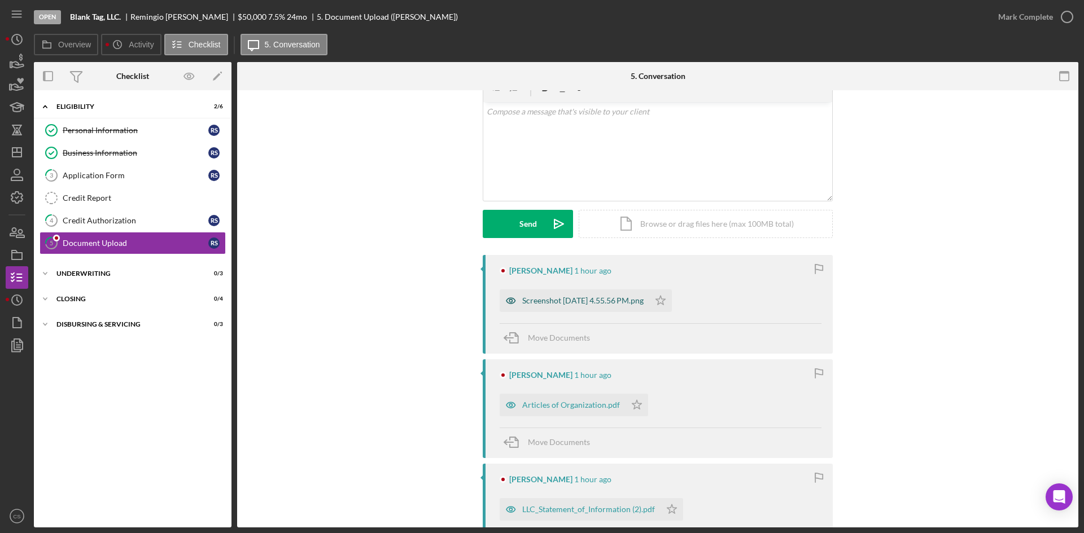
click at [590, 302] on div "Screenshot 2025-10-07 at 4.55.56 PM.png" at bounding box center [582, 300] width 121 height 9
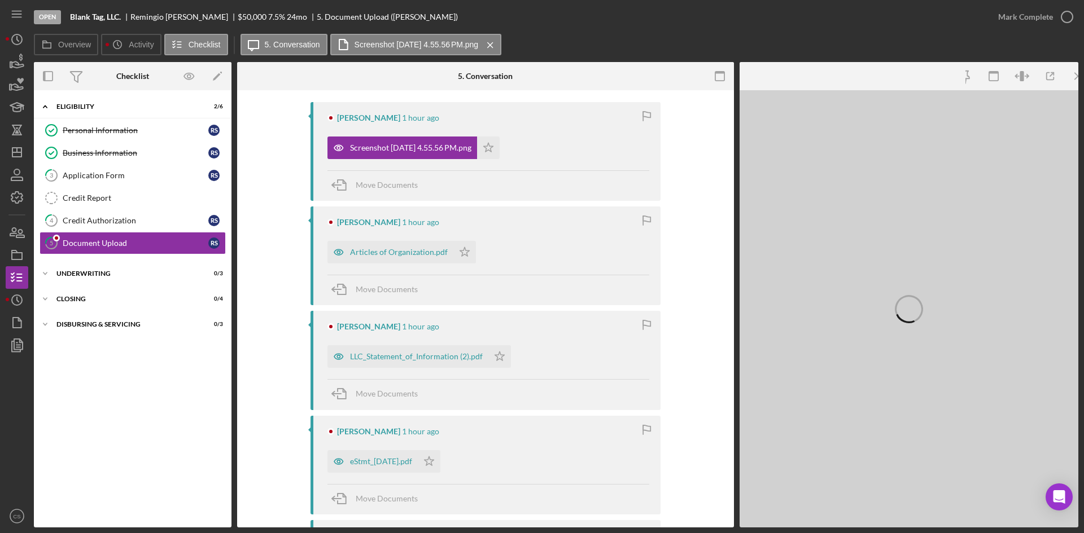
scroll to position [226, 0]
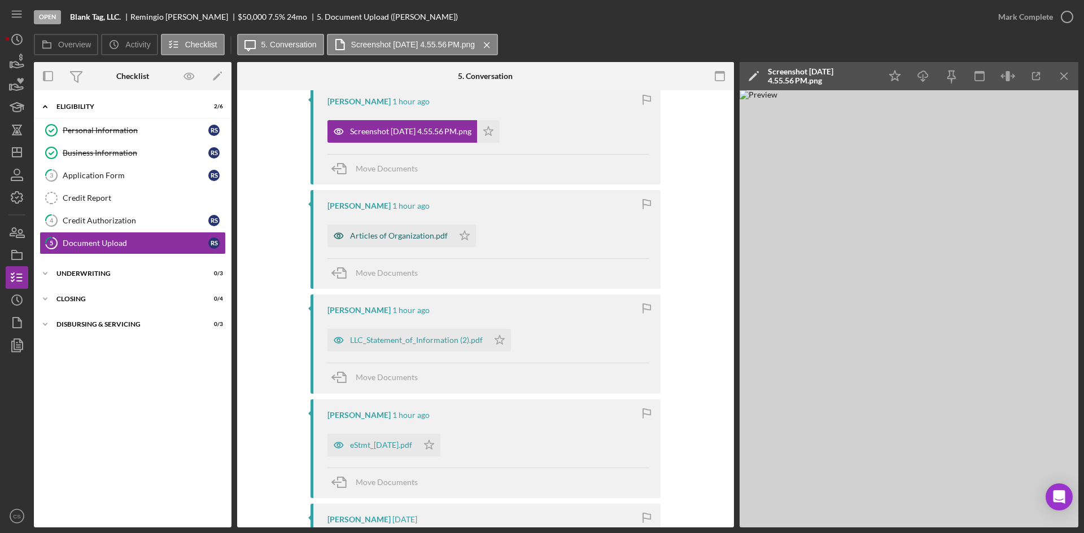
click at [367, 238] on div "Articles of Organization.pdf" at bounding box center [399, 235] width 98 height 9
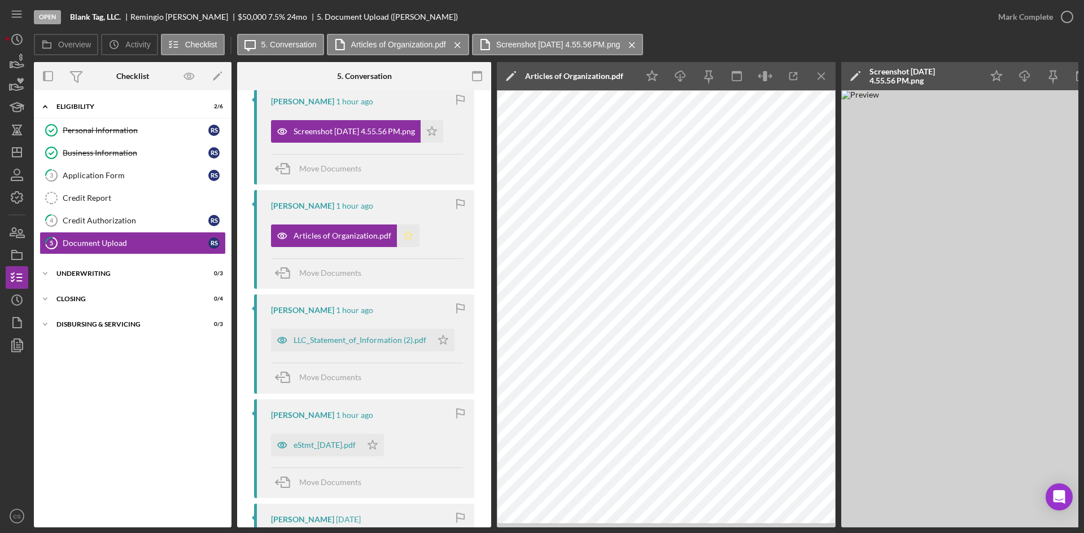
click at [402, 236] on icon "Icon/Star" at bounding box center [408, 236] width 23 height 23
click at [333, 339] on div "LLC_Statement_of_Information (2).pdf" at bounding box center [360, 340] width 133 height 9
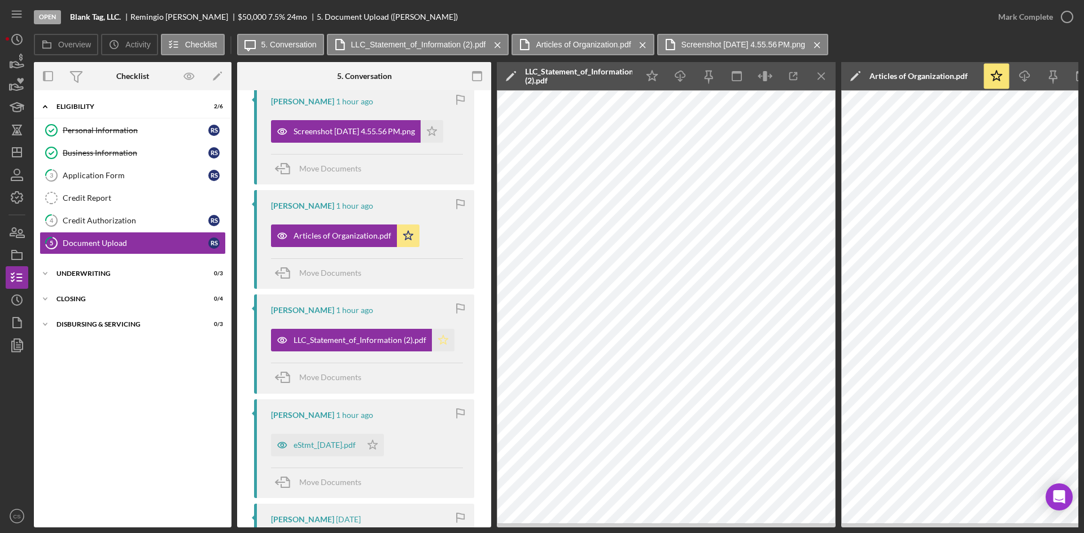
click at [448, 343] on icon "Icon/Star" at bounding box center [443, 340] width 23 height 23
click at [809, 72] on icon "Icon/Menu Close" at bounding box center [821, 76] width 25 height 25
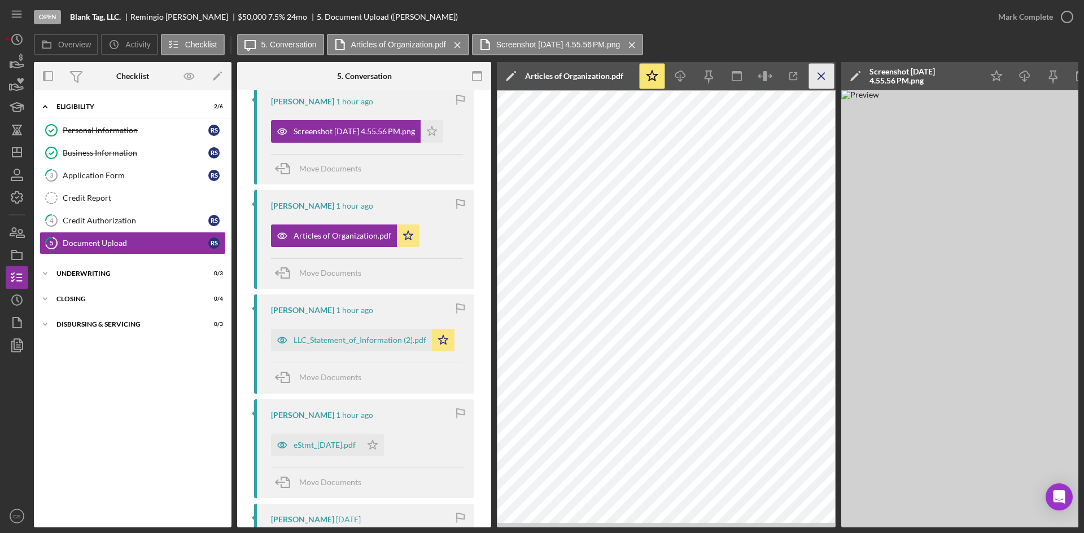
click at [829, 75] on icon "Icon/Menu Close" at bounding box center [821, 76] width 25 height 25
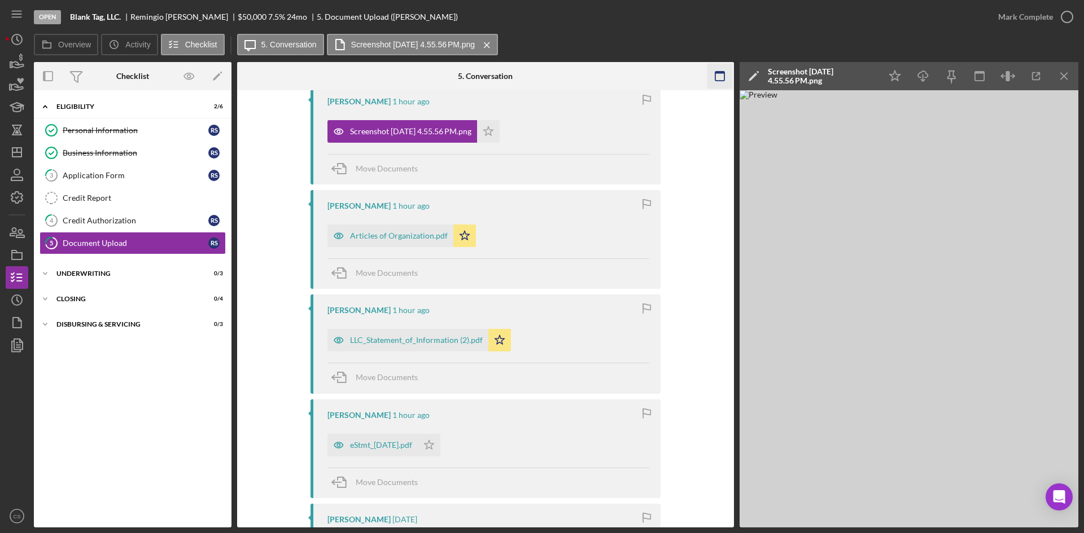
click at [1058, 81] on icon "Icon/Menu Close" at bounding box center [1064, 76] width 25 height 25
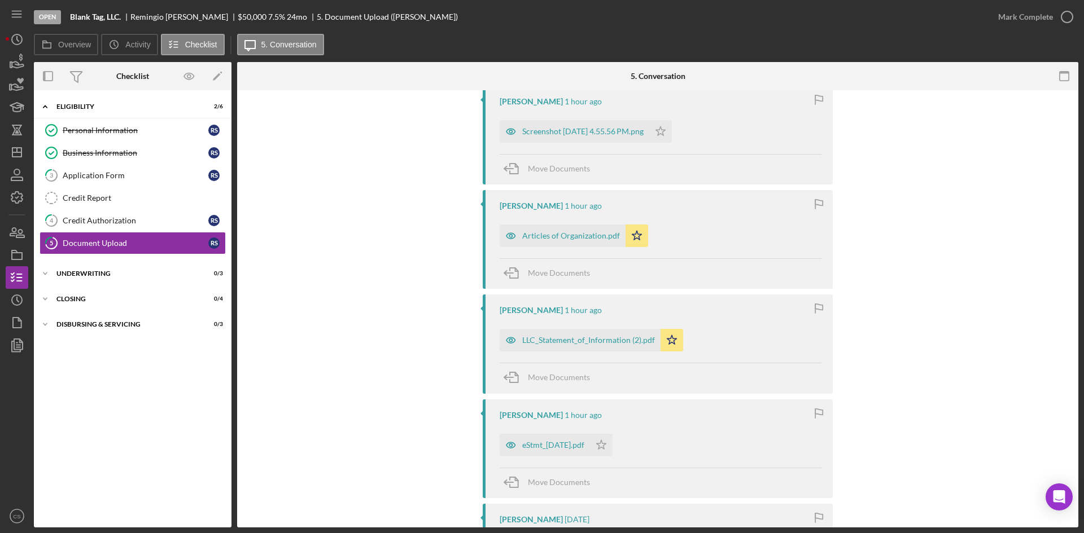
scroll to position [282, 0]
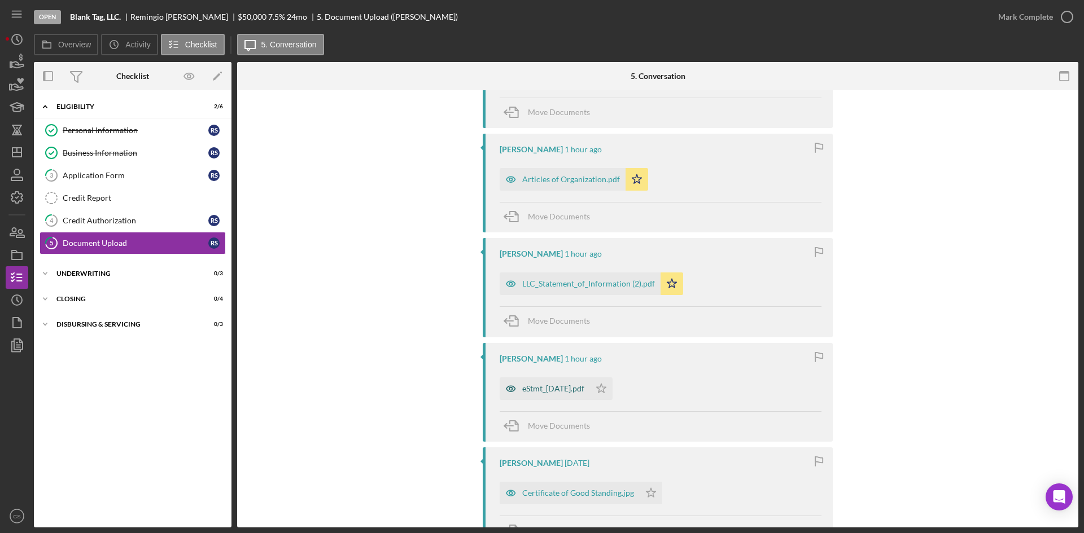
click at [566, 394] on div "eStmt_[DATE].pdf" at bounding box center [545, 389] width 90 height 23
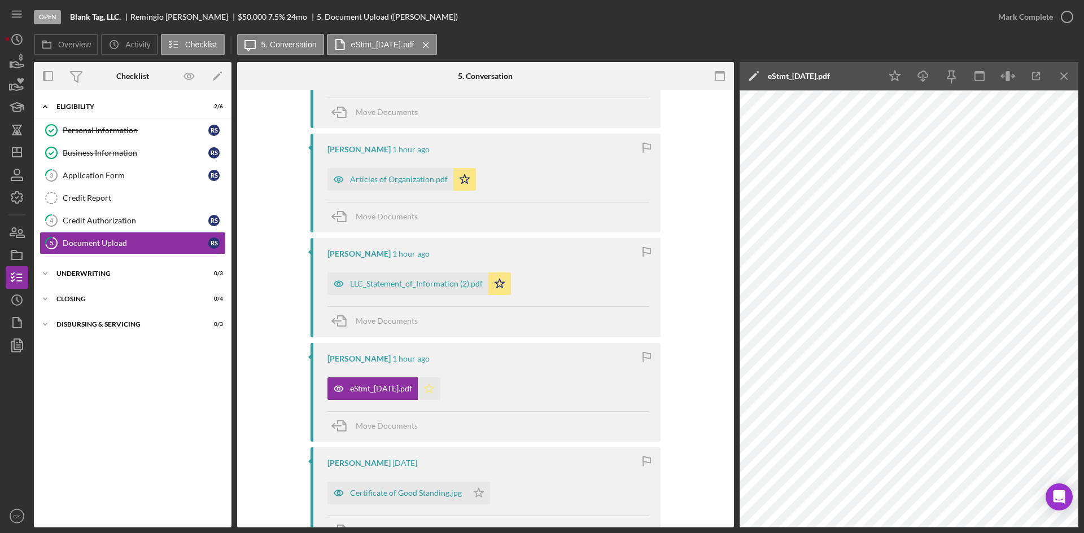
click at [438, 393] on icon "Icon/Star" at bounding box center [429, 389] width 23 height 23
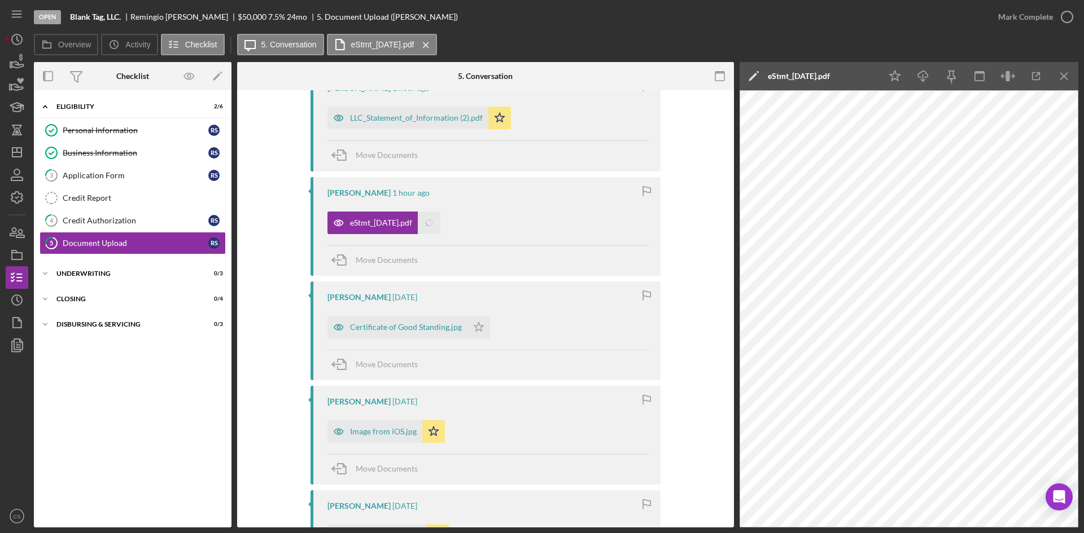
scroll to position [452, 0]
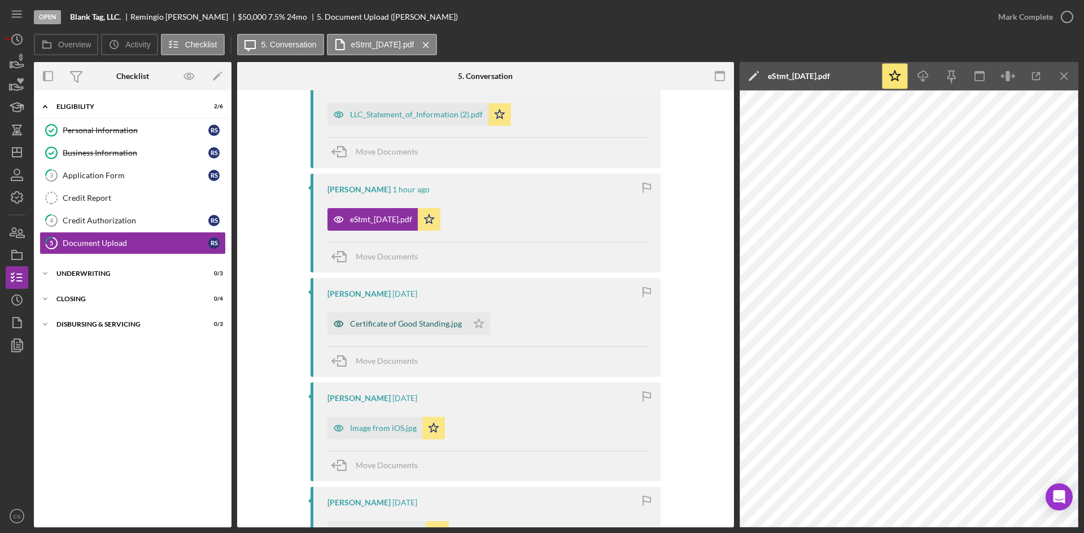
click at [404, 323] on div "Certificate of Good Standing.jpg" at bounding box center [406, 324] width 112 height 9
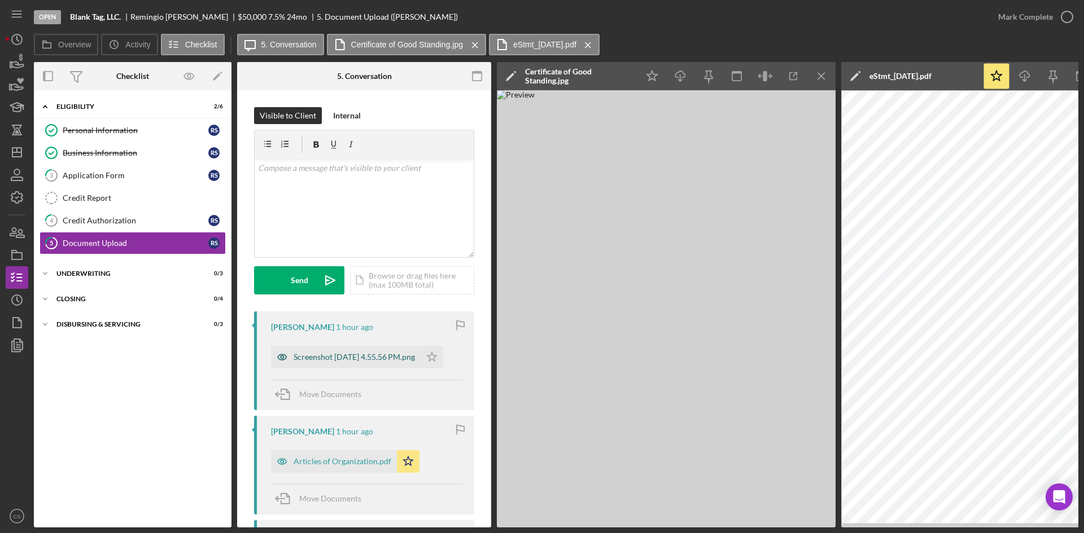
scroll to position [56, 0]
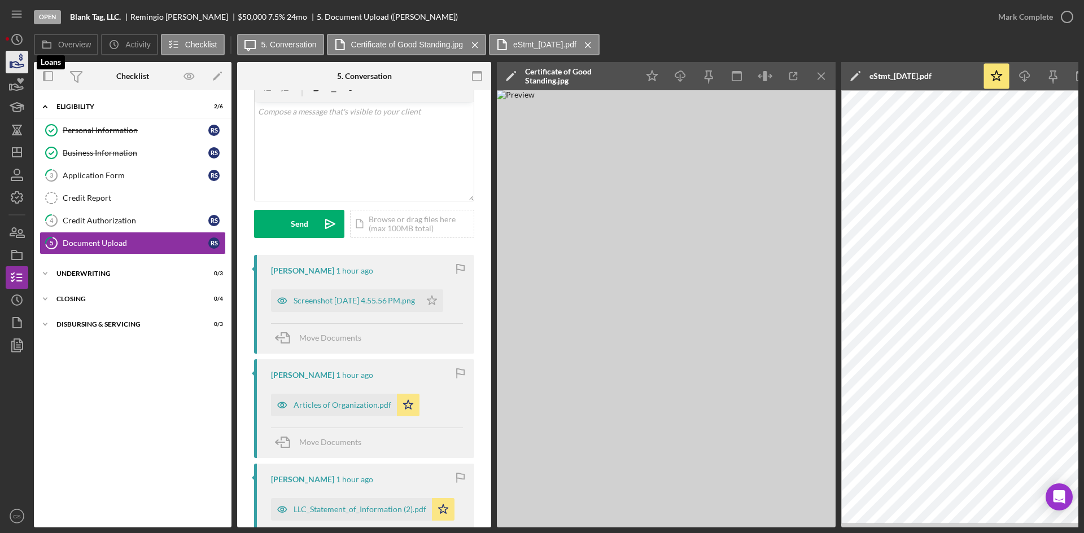
click at [16, 65] on icon "button" at bounding box center [17, 62] width 28 height 28
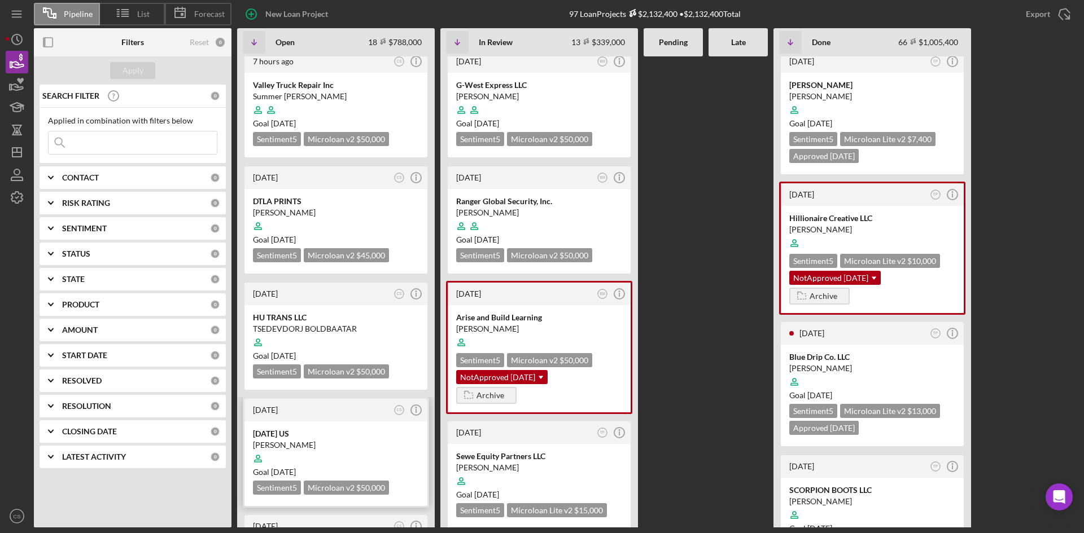
scroll to position [169, 0]
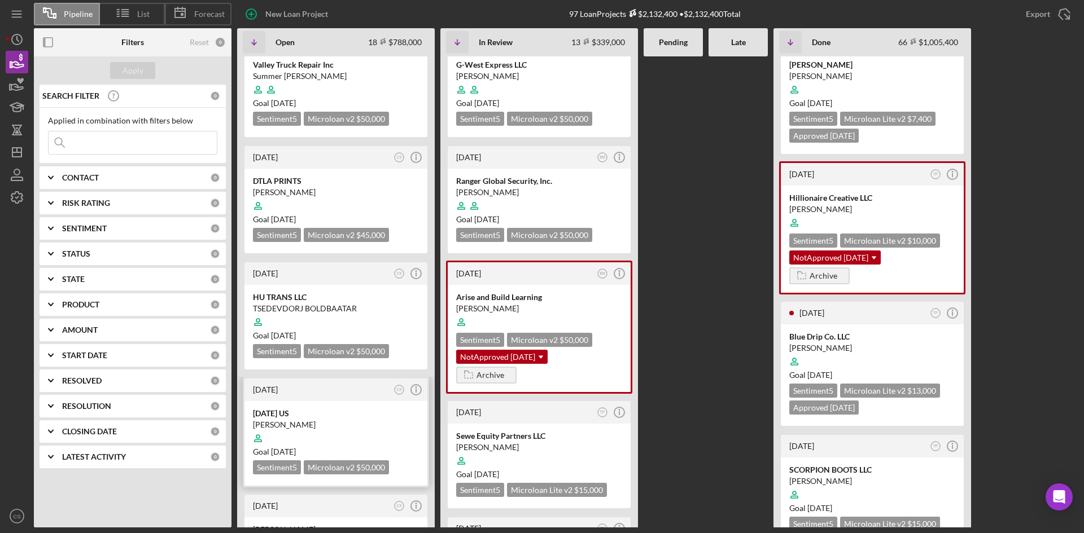
click at [319, 401] on div "Carnival US KIM DINH Goal 4 weeks from now Sentiment 5 Microloan v2 $50,000 $50…" at bounding box center [335, 443] width 183 height 85
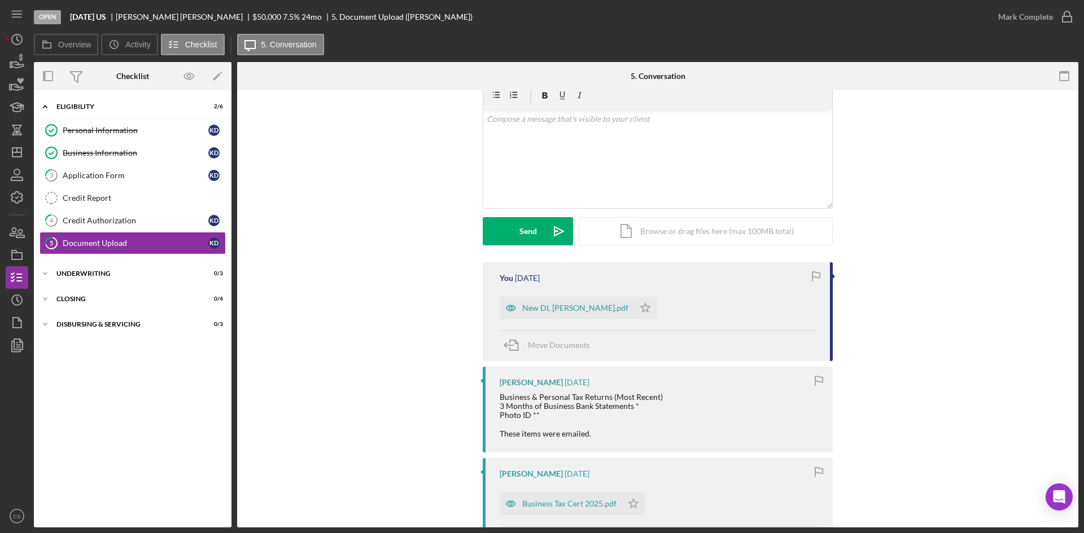
scroll to position [113, 0]
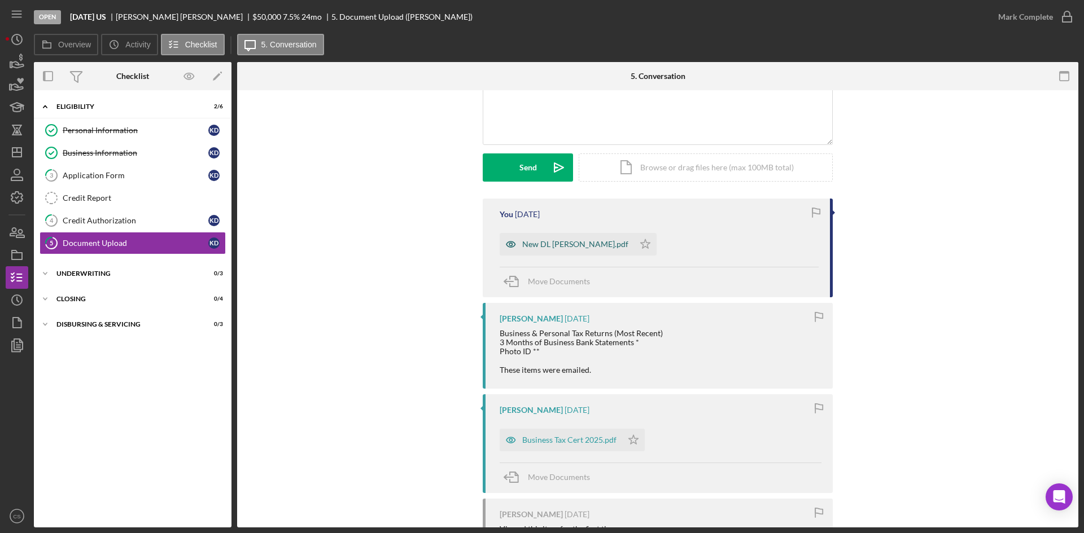
click at [562, 247] on div "New DL Kim Dinh.pdf" at bounding box center [575, 244] width 106 height 9
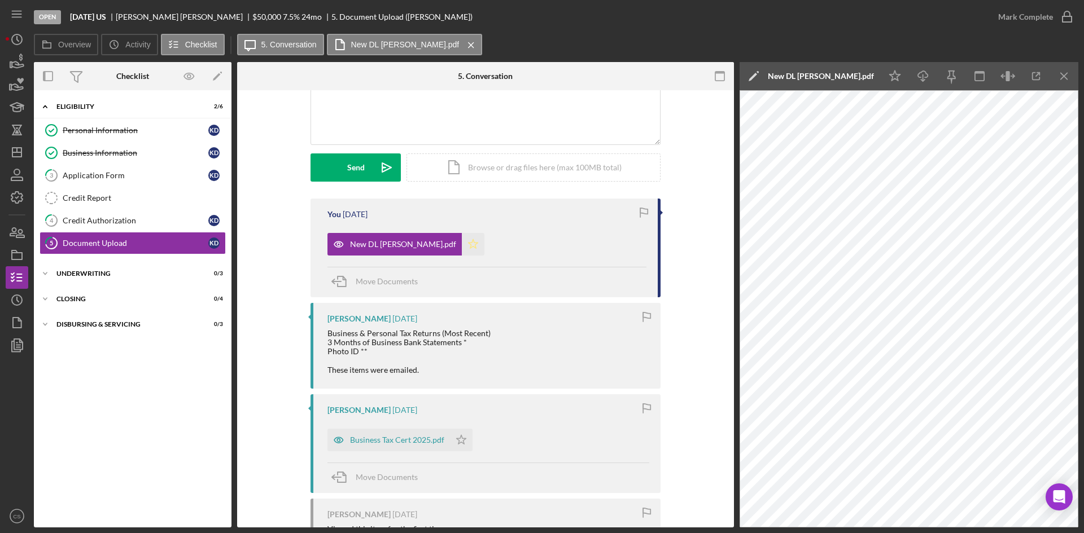
click at [462, 248] on icon "Icon/Star" at bounding box center [473, 244] width 23 height 23
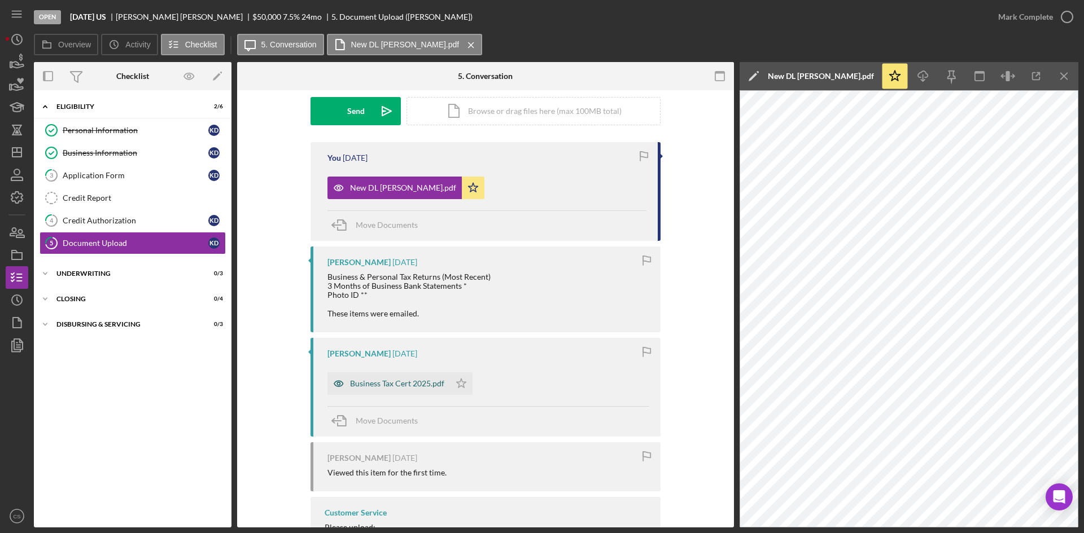
click at [408, 377] on div "Business Tax Cert 2025.pdf" at bounding box center [388, 384] width 123 height 23
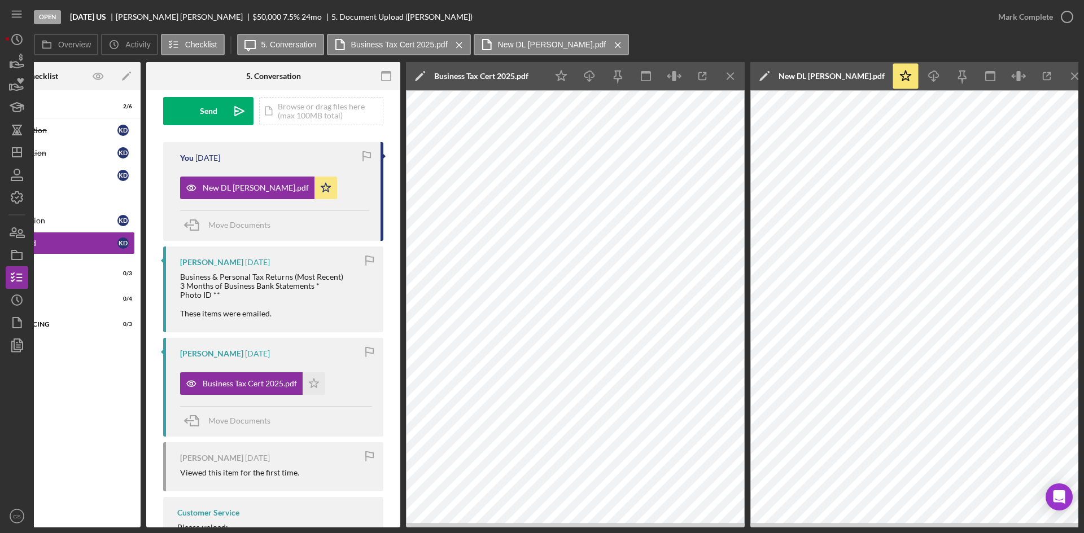
scroll to position [0, 102]
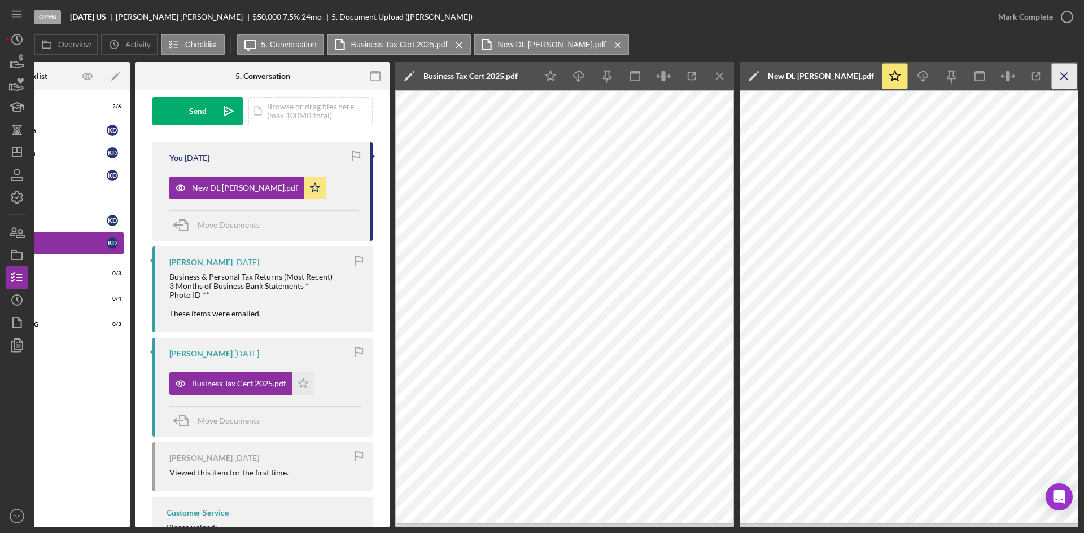
click at [1068, 73] on icon "Icon/Menu Close" at bounding box center [1064, 76] width 25 height 25
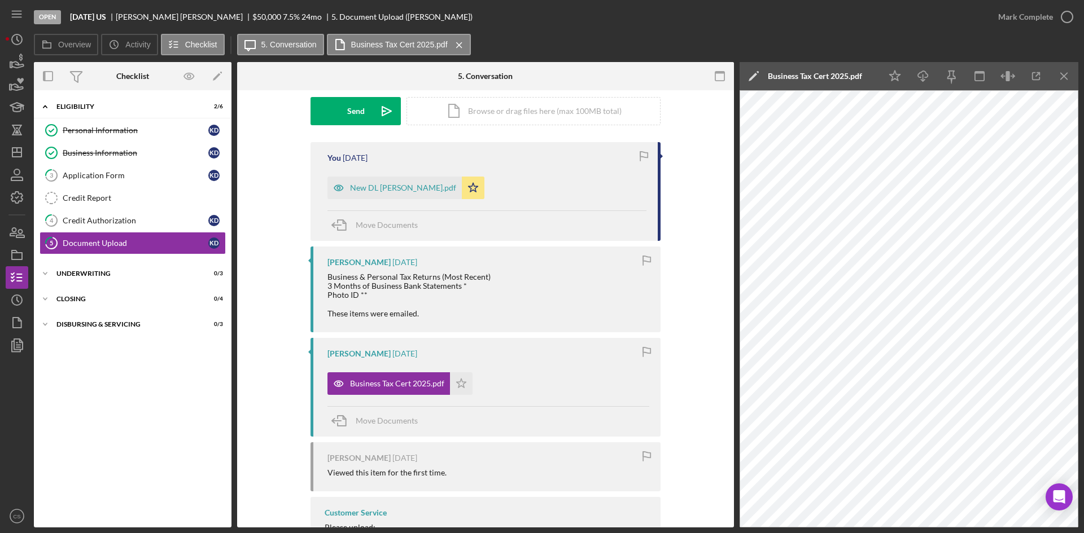
scroll to position [0, 0]
click at [1058, 75] on icon "Icon/Menu Close" at bounding box center [1064, 76] width 25 height 25
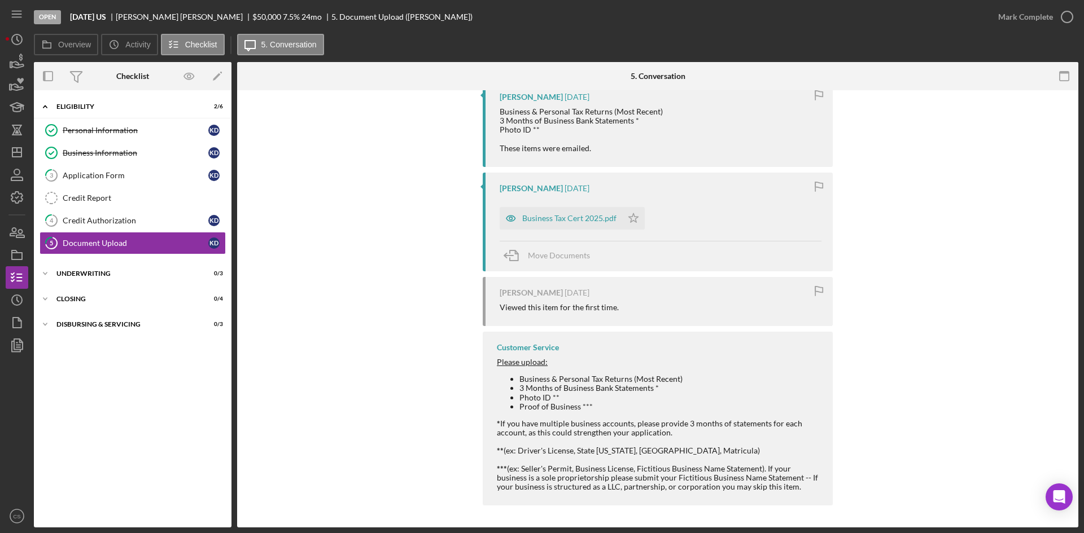
scroll to position [335, 0]
click at [548, 217] on div "Business Tax Cert 2025.pdf" at bounding box center [569, 217] width 94 height 9
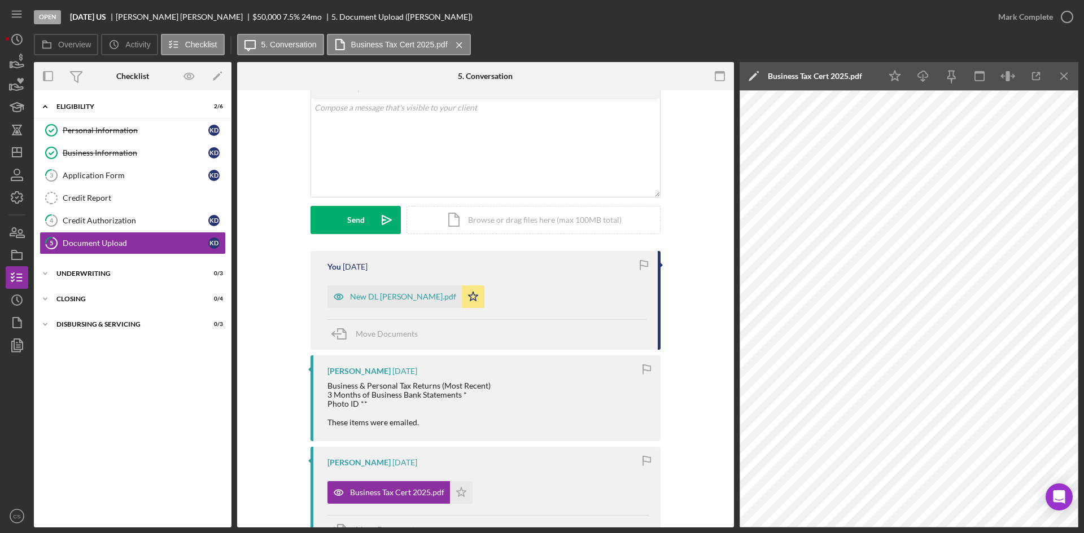
scroll to position [0, 0]
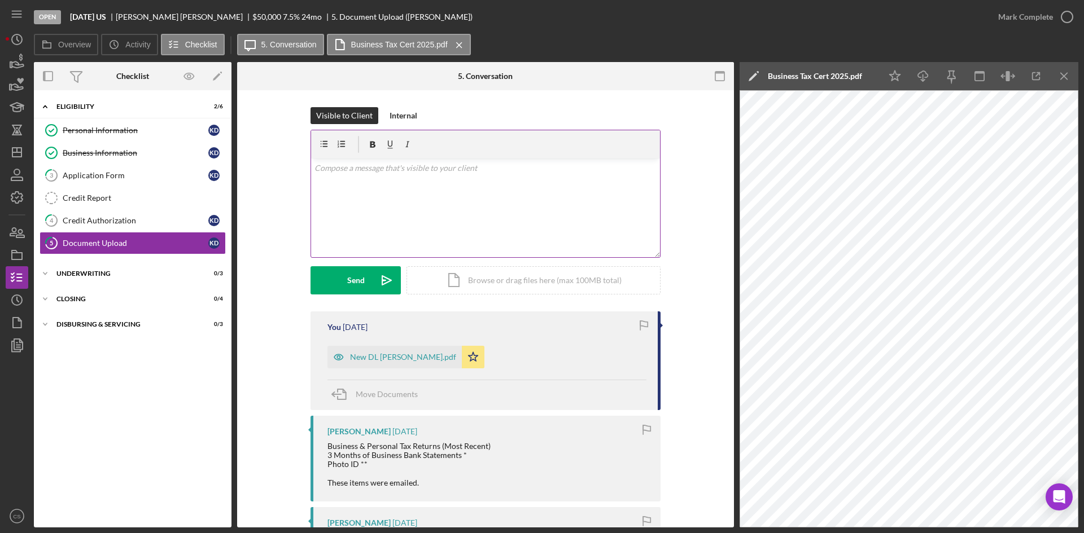
click at [439, 225] on div "v Color teal Color pink Remove color Add row above Add row below Add column bef…" at bounding box center [485, 208] width 349 height 99
click at [488, 278] on div "Icon/Document Browse or drag files here (max 100MB total) Tap to choose files o…" at bounding box center [533, 280] width 254 height 28
click at [477, 266] on div "Icon/Document Browse or drag files here (max 100MB total) Tap to choose files o…" at bounding box center [533, 279] width 254 height 28
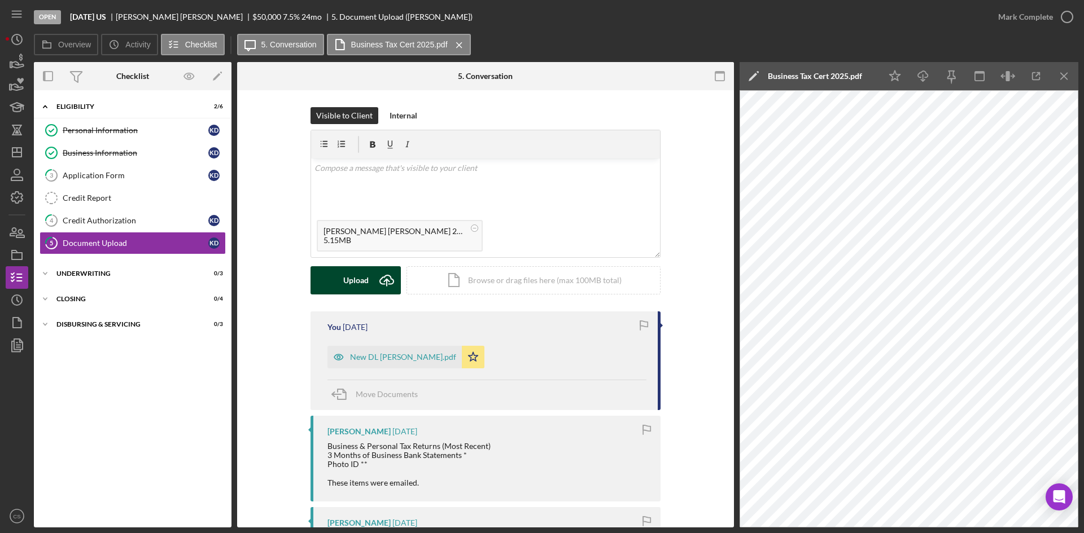
click at [370, 282] on button "Upload Icon/Upload" at bounding box center [355, 280] width 90 height 28
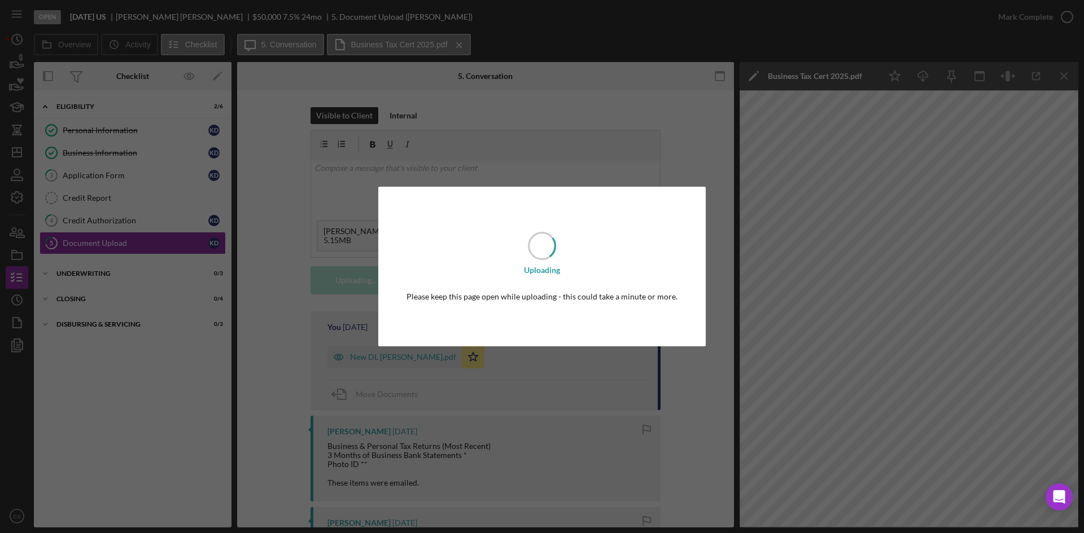
click at [353, 134] on div "Uploading Please keep this page open while uploading - this could take a minute…" at bounding box center [542, 266] width 1084 height 533
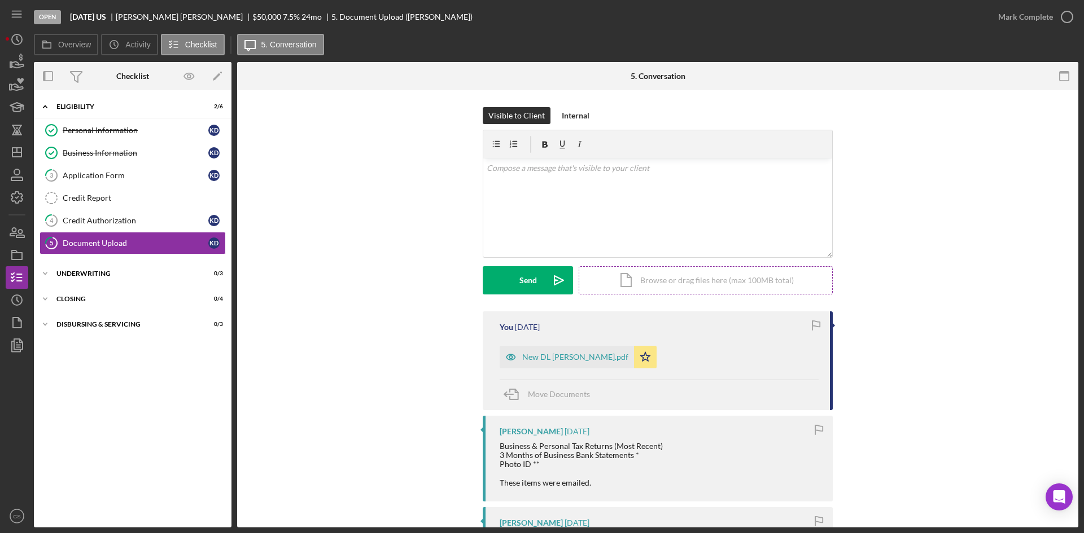
click at [681, 286] on div "Icon/Document Browse or drag files here (max 100MB total) Tap to choose files o…" at bounding box center [706, 280] width 254 height 28
click at [522, 266] on form "v Color teal Color pink Remove color Add row above Add row below Add column bef…" at bounding box center [658, 212] width 350 height 165
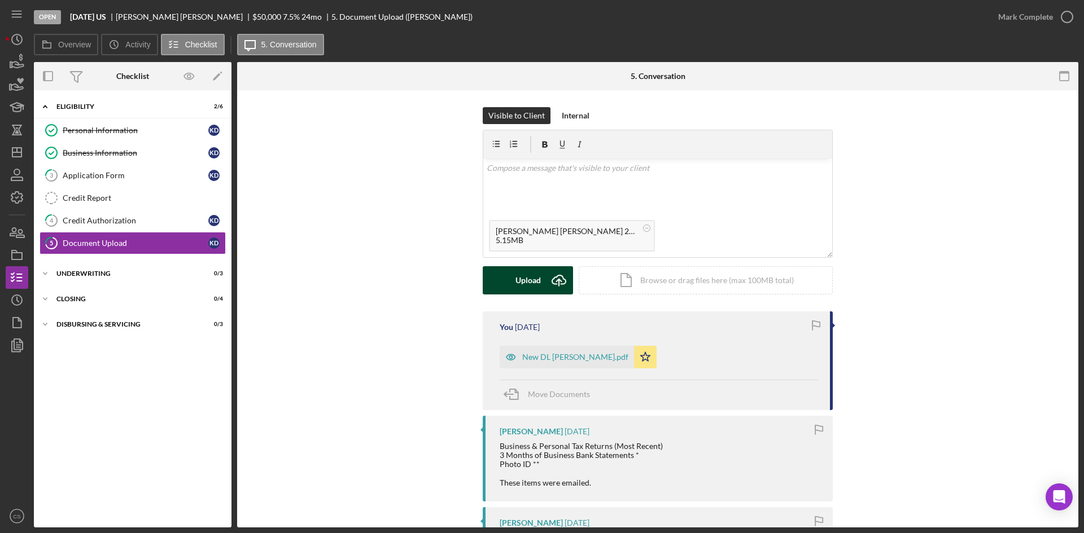
click at [527, 276] on div "Upload" at bounding box center [527, 280] width 25 height 28
